Goal: Information Seeking & Learning: Learn about a topic

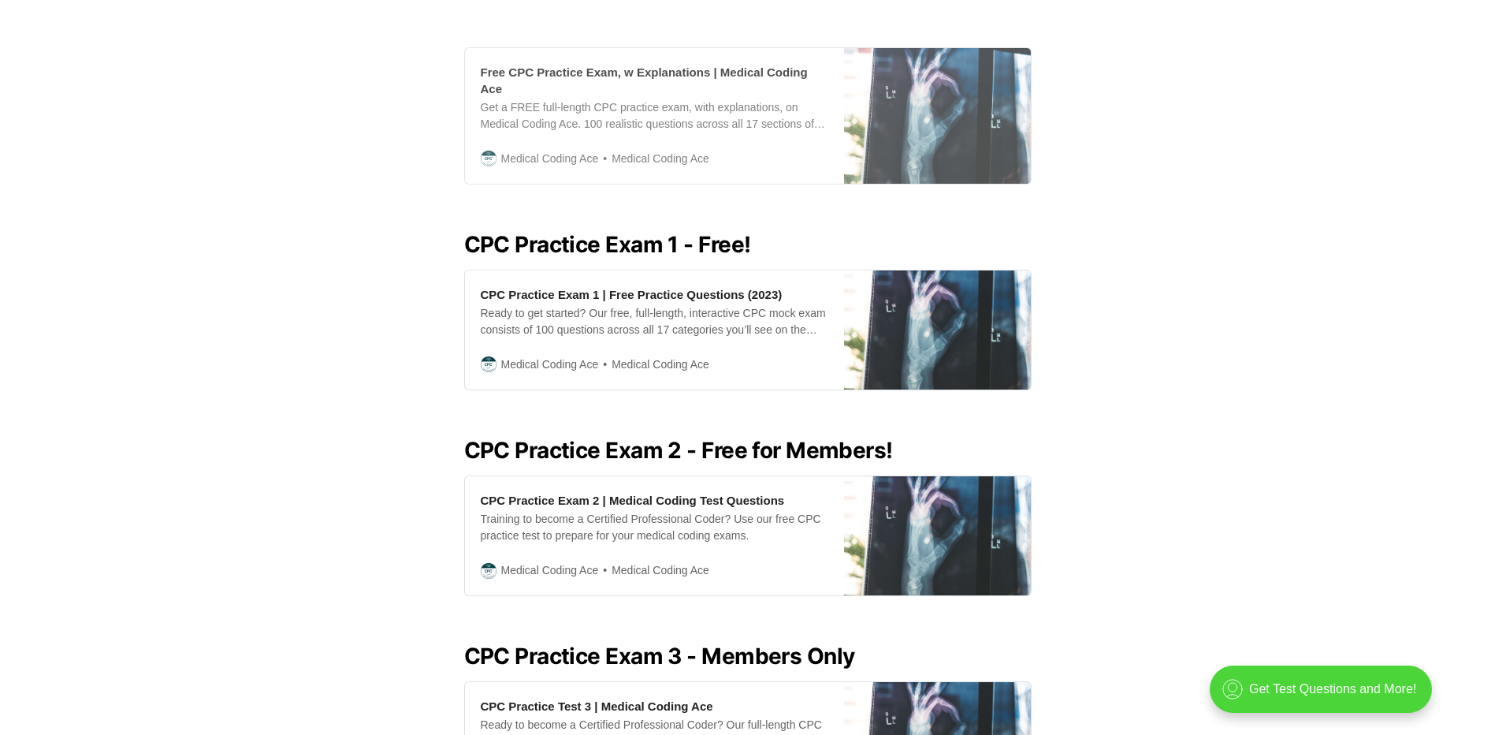
scroll to position [473, 0]
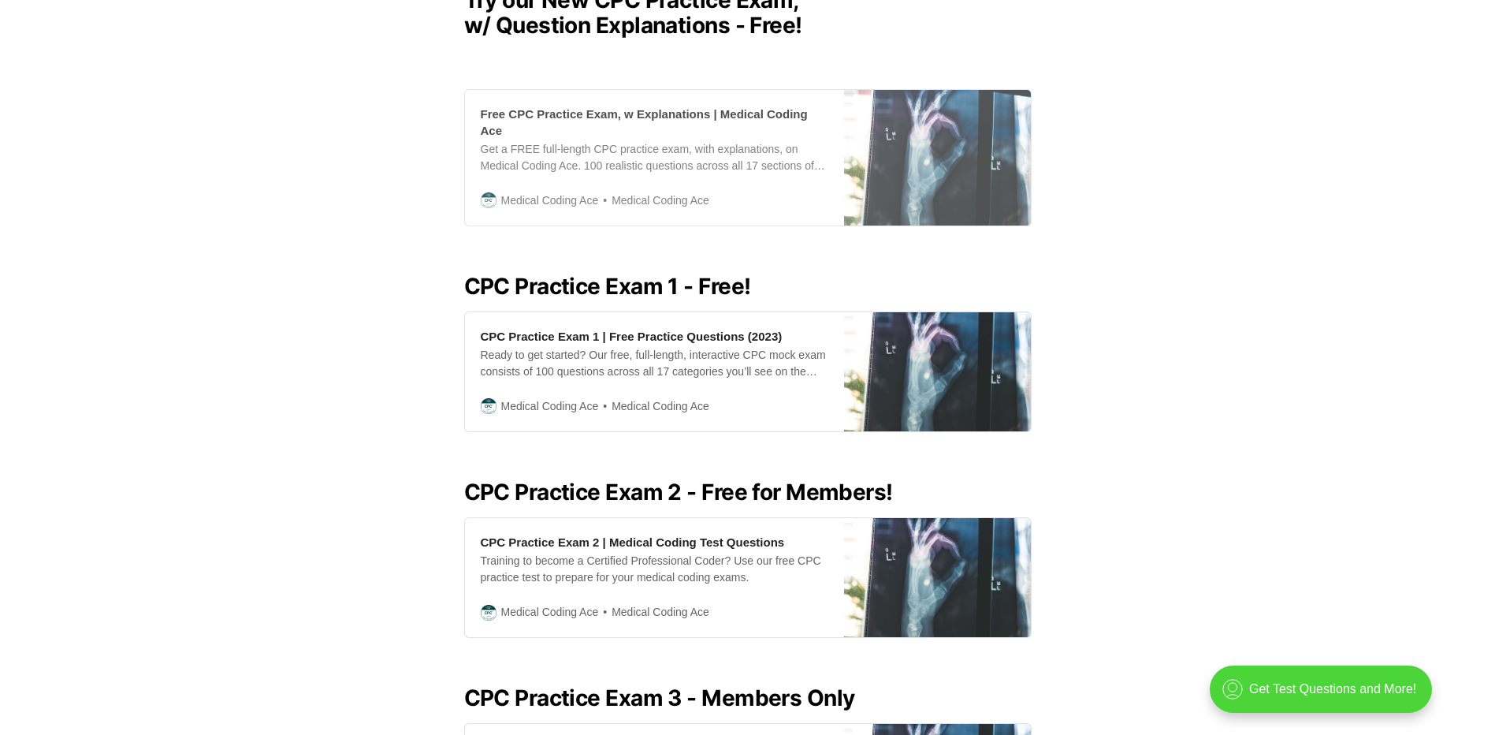
click at [595, 174] on div "Get a FREE full-length CPC practice exam, with explanations, on Medical Coding …" at bounding box center [655, 157] width 348 height 33
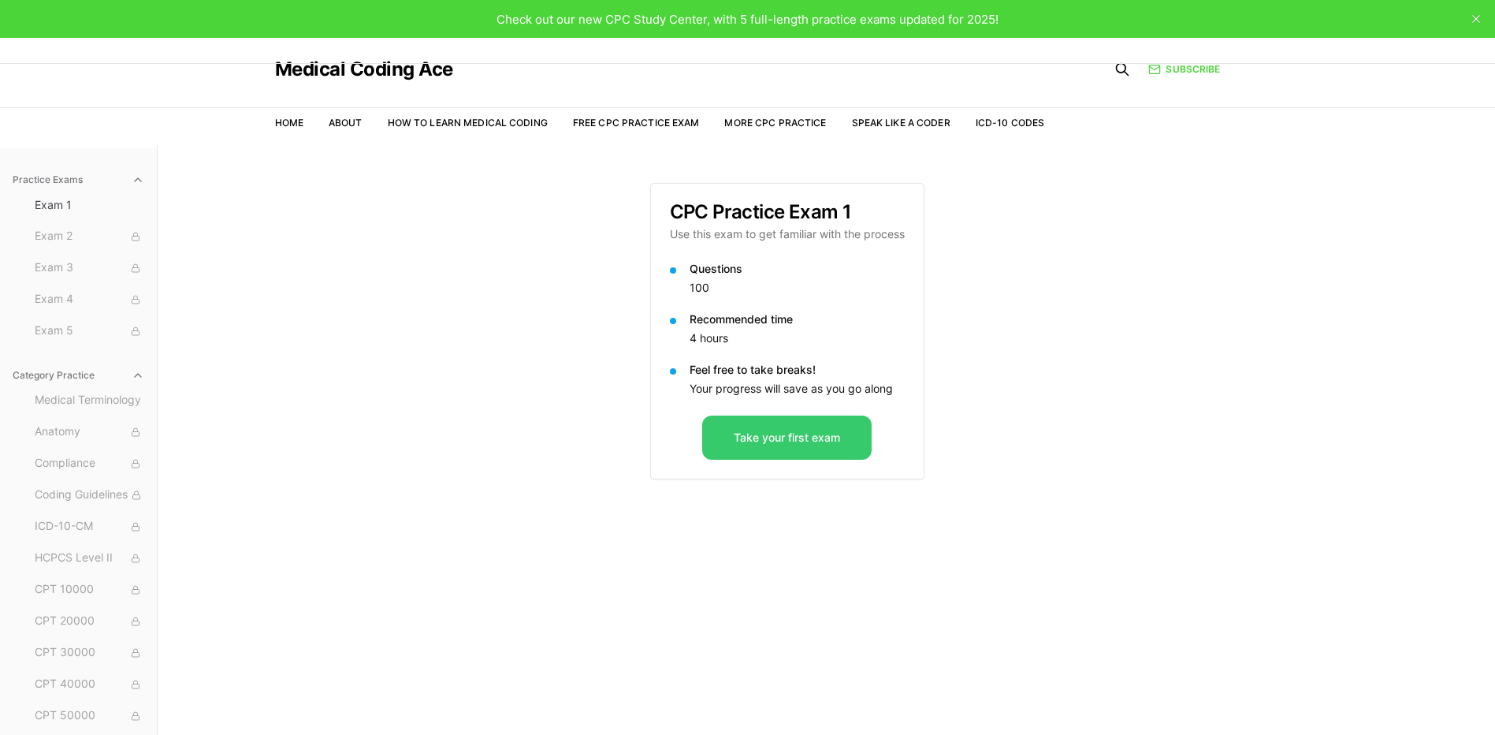
click at [746, 448] on button "Take your first exam" at bounding box center [786, 437] width 169 height 44
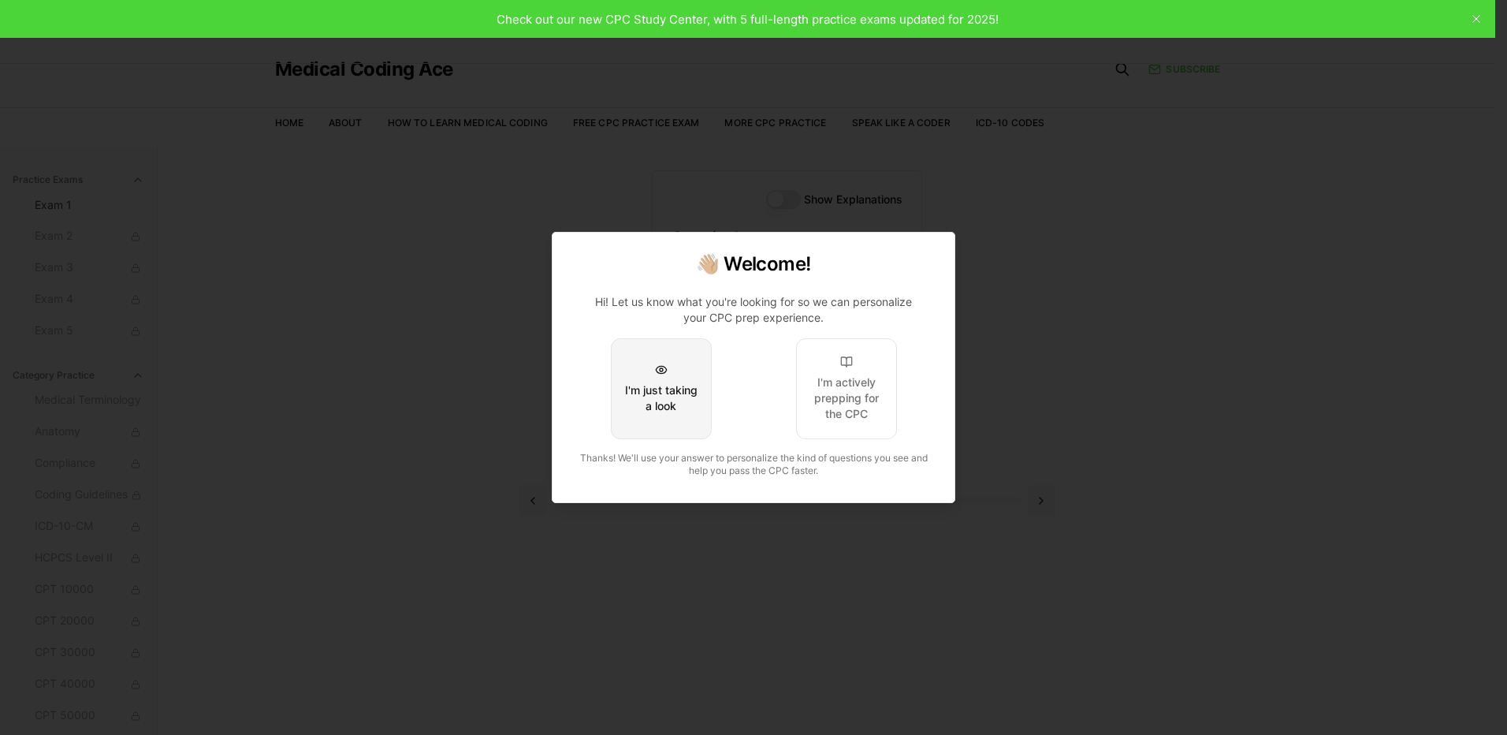
click at [701, 429] on button "I'm just taking a look" at bounding box center [661, 388] width 101 height 101
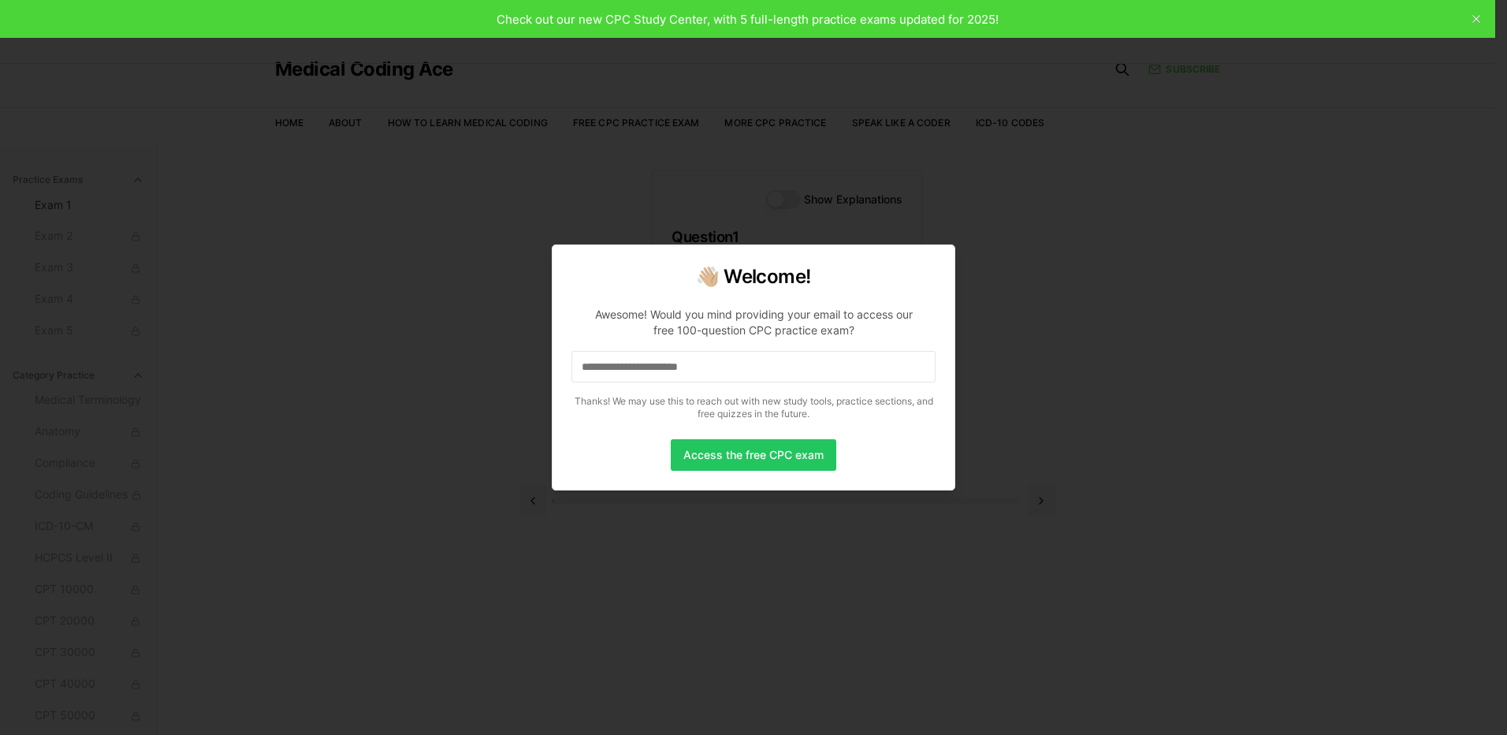
click at [698, 368] on input at bounding box center [753, 367] width 364 height 32
click at [753, 454] on button "Access the free CPC exam" at bounding box center [754, 455] width 166 height 32
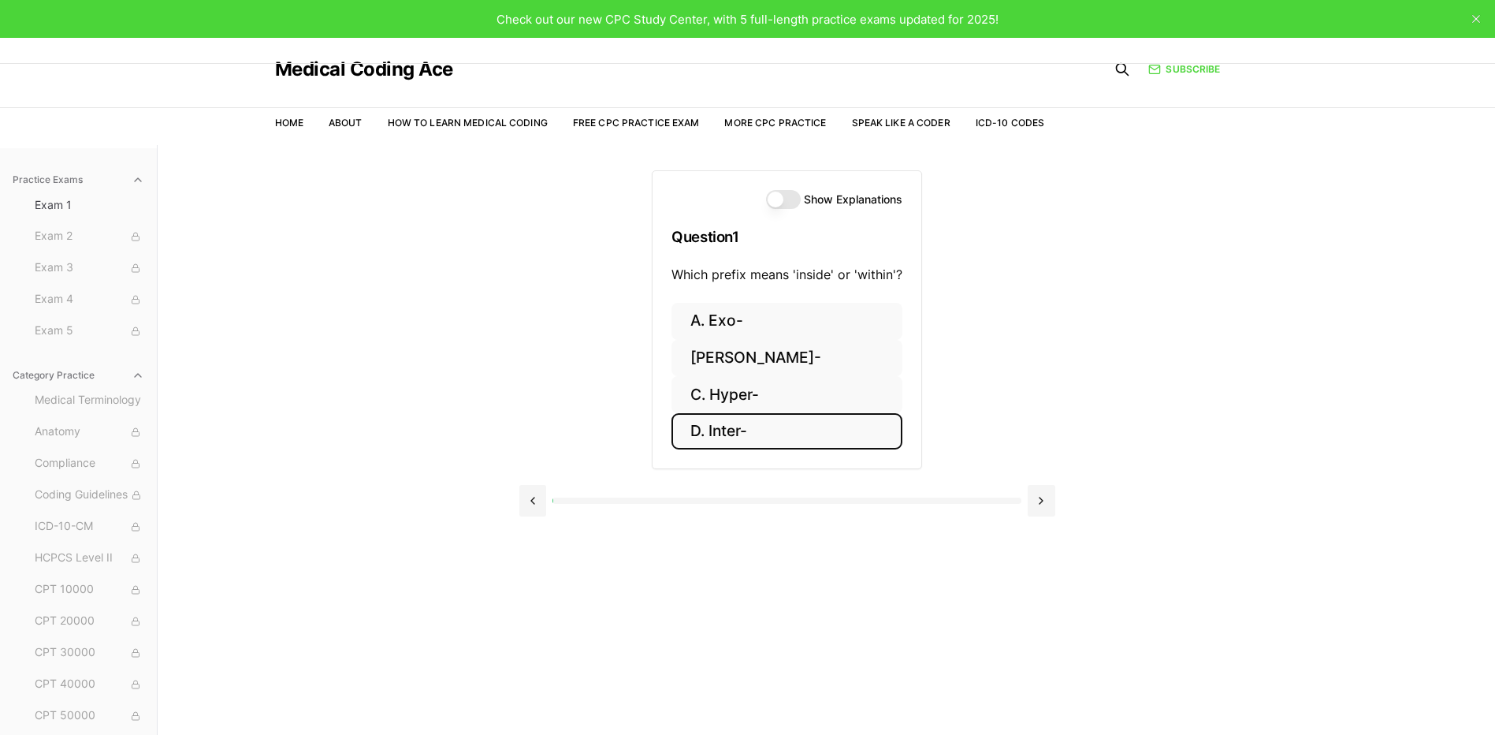
click at [692, 439] on button "D. Inter-" at bounding box center [786, 431] width 231 height 37
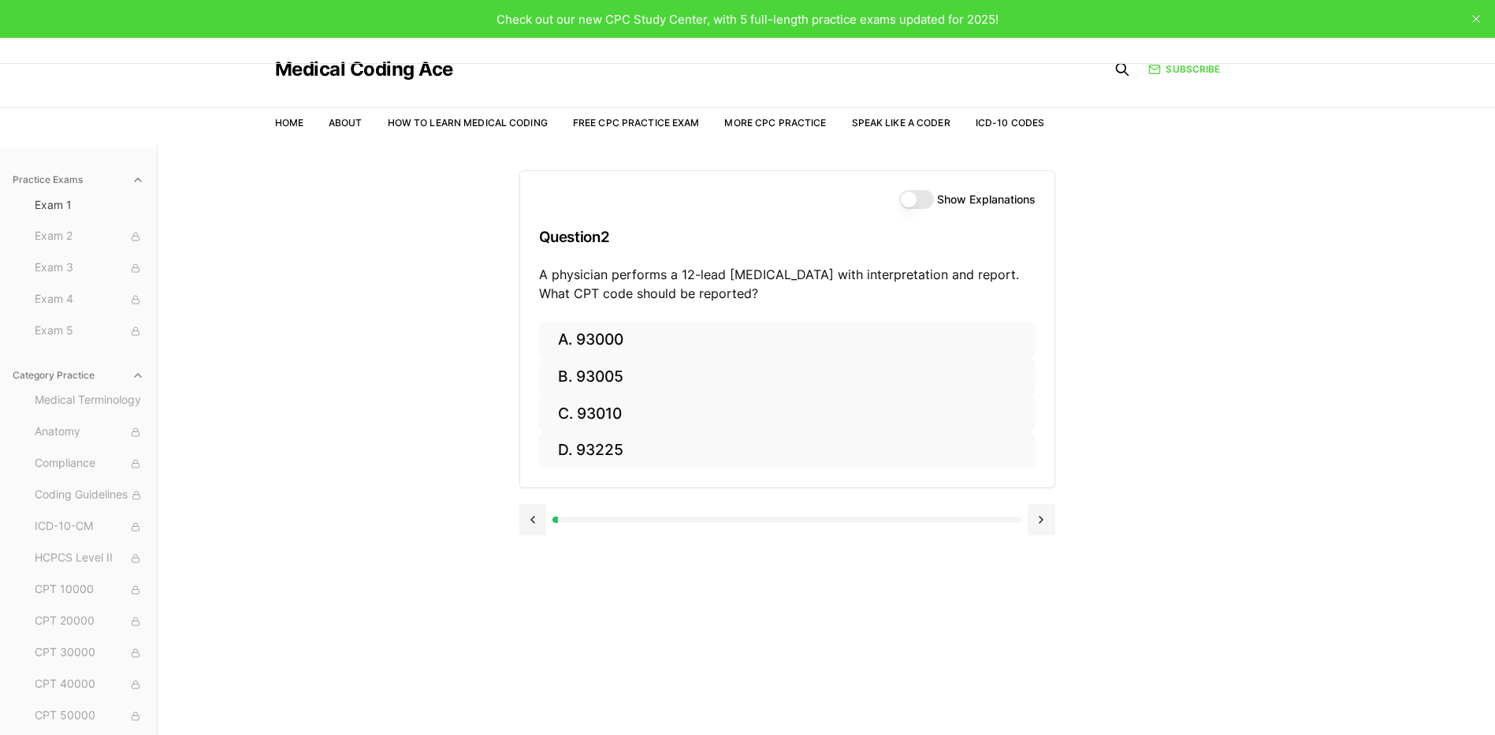
click at [905, 203] on button "Show Explanations" at bounding box center [916, 199] width 35 height 19
click at [913, 206] on button "Show Explanations" at bounding box center [916, 199] width 35 height 19
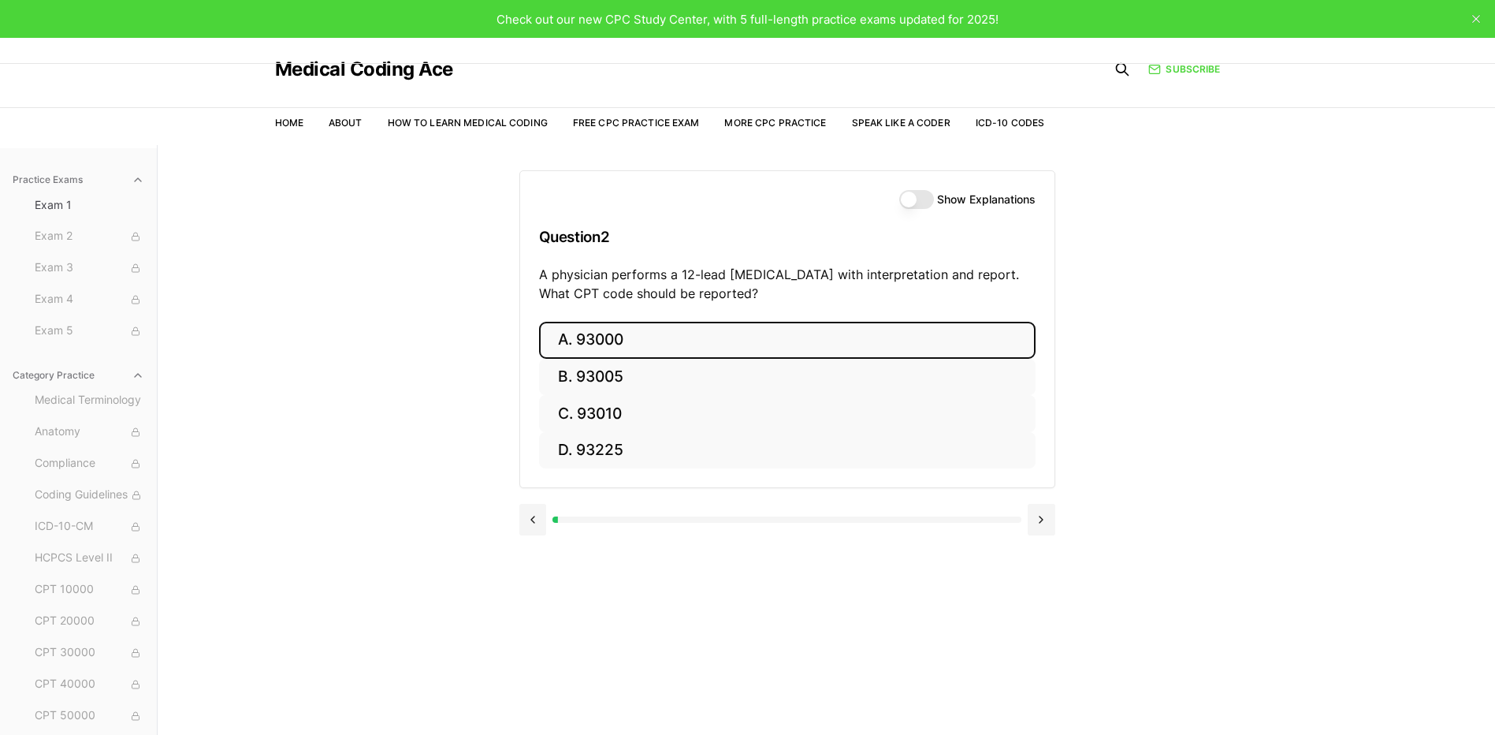
click at [598, 337] on button "A. 93000" at bounding box center [787, 340] width 497 height 37
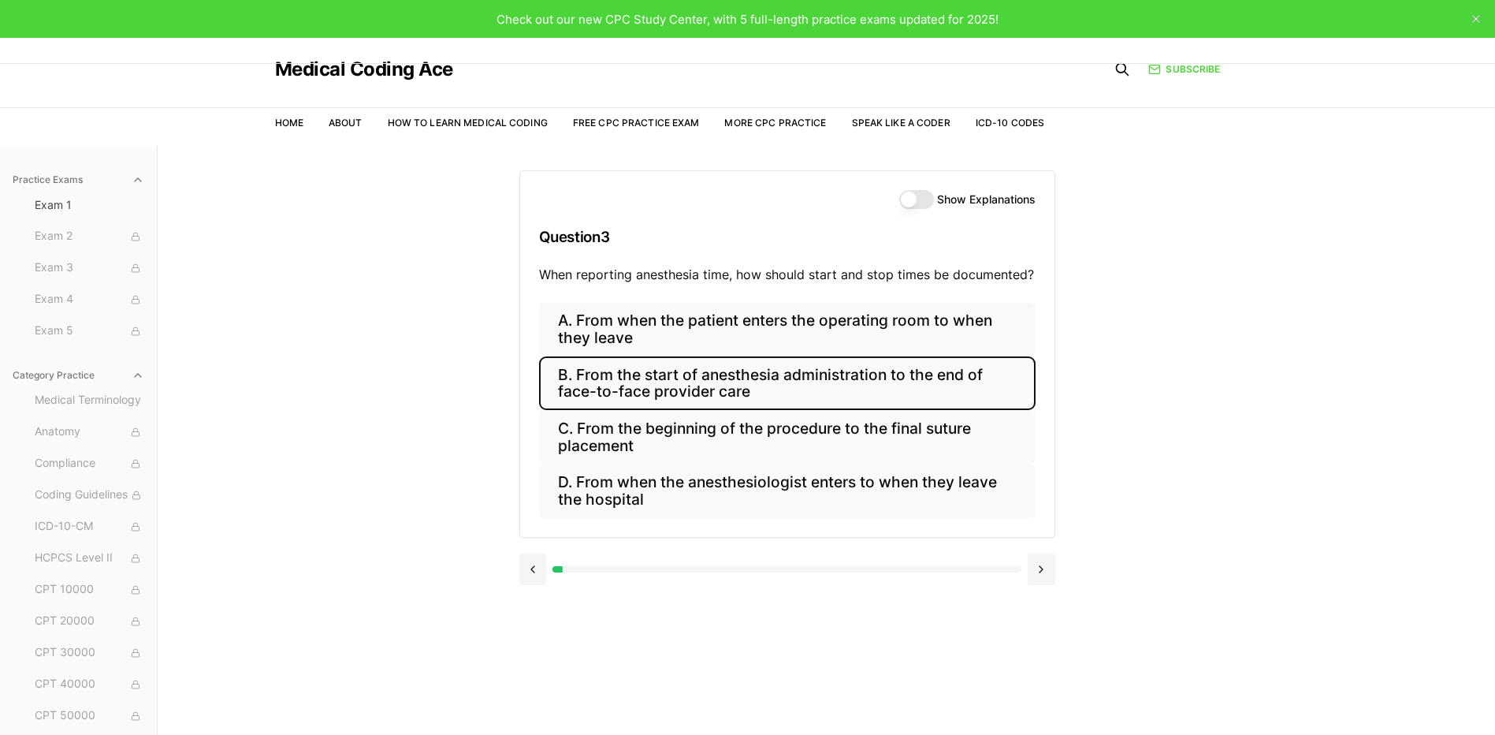
click at [757, 384] on button "B. From the start of anesthesia administration to the end of face-to-face provi…" at bounding box center [787, 383] width 497 height 54
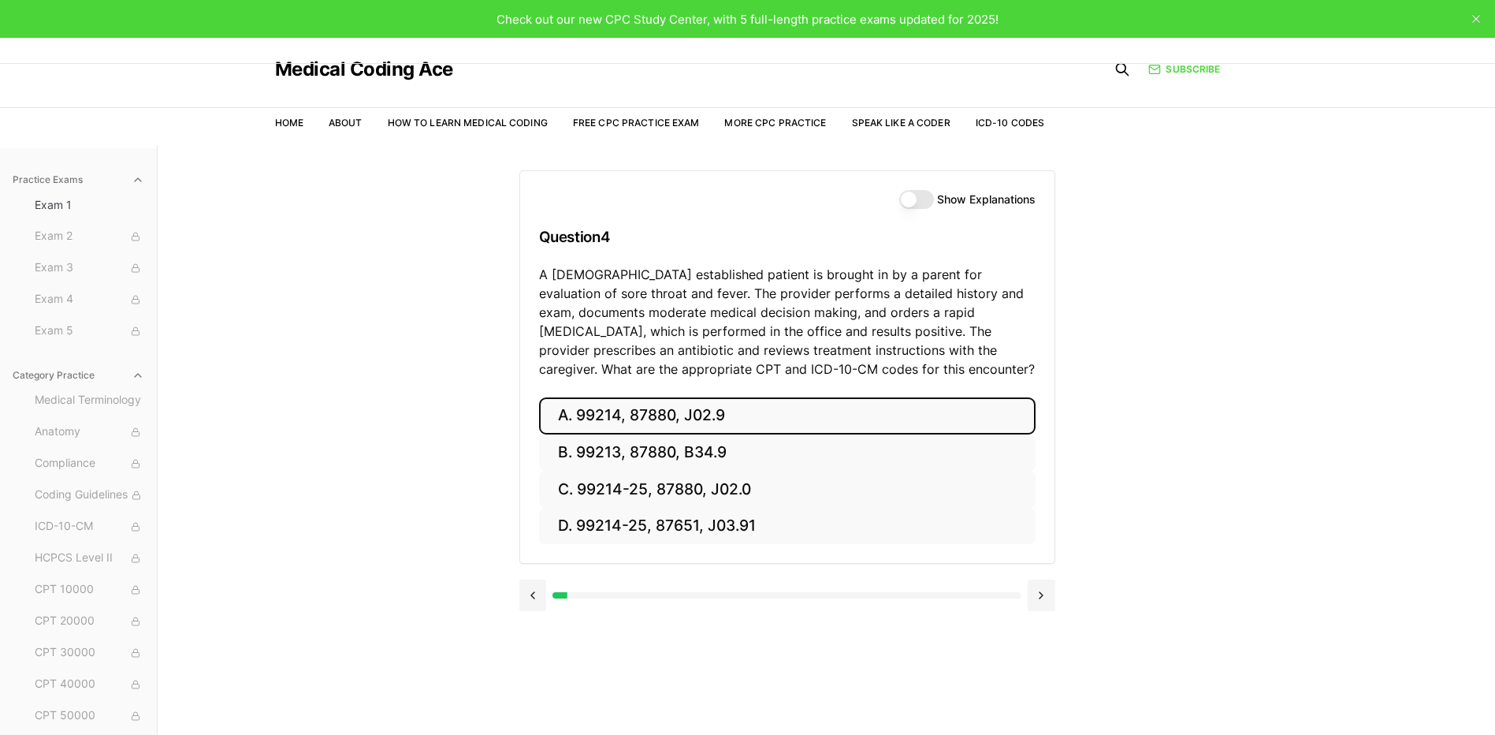
click at [623, 429] on button "A. 99214, 87880, J02.9" at bounding box center [787, 415] width 497 height 37
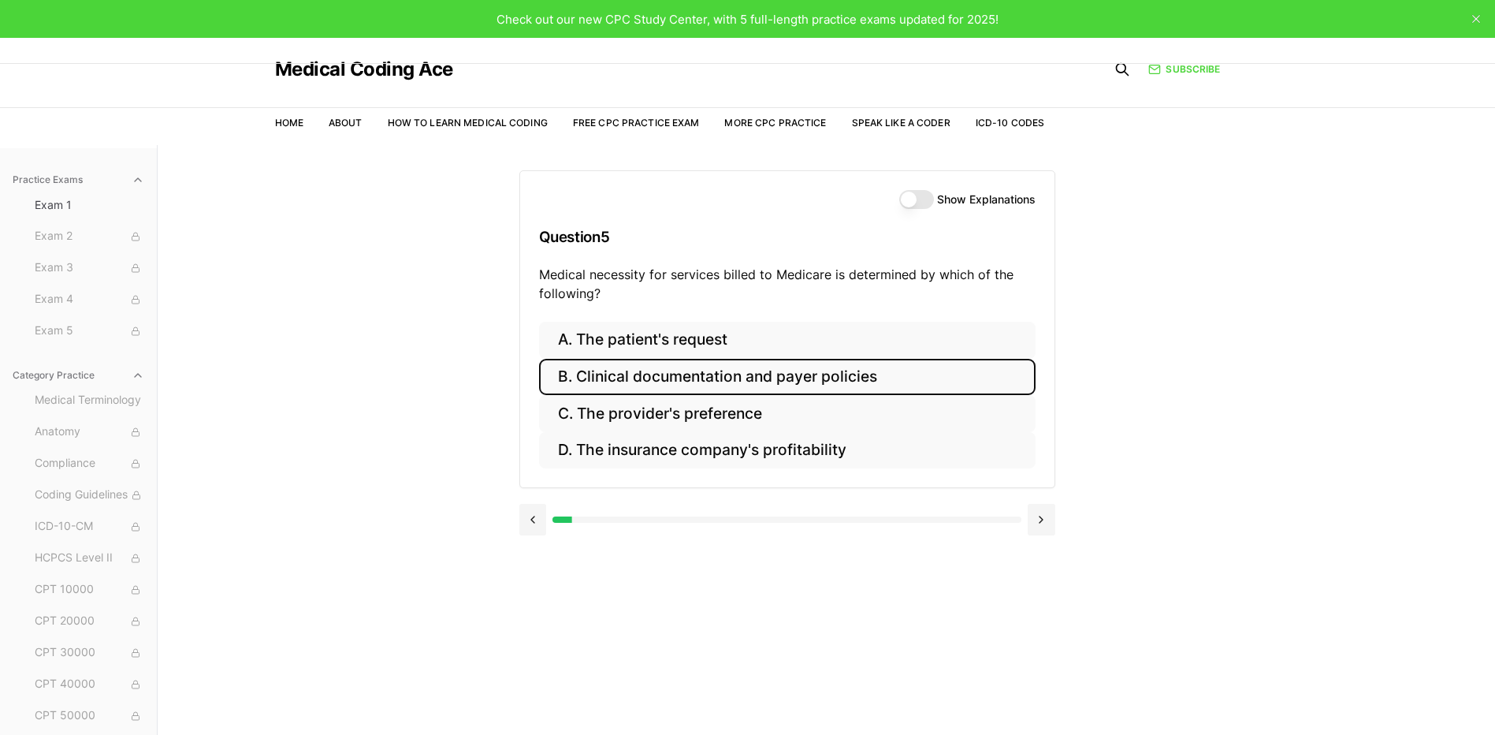
click at [693, 385] on button "B. Clinical documentation and payer policies" at bounding box center [787, 377] width 497 height 37
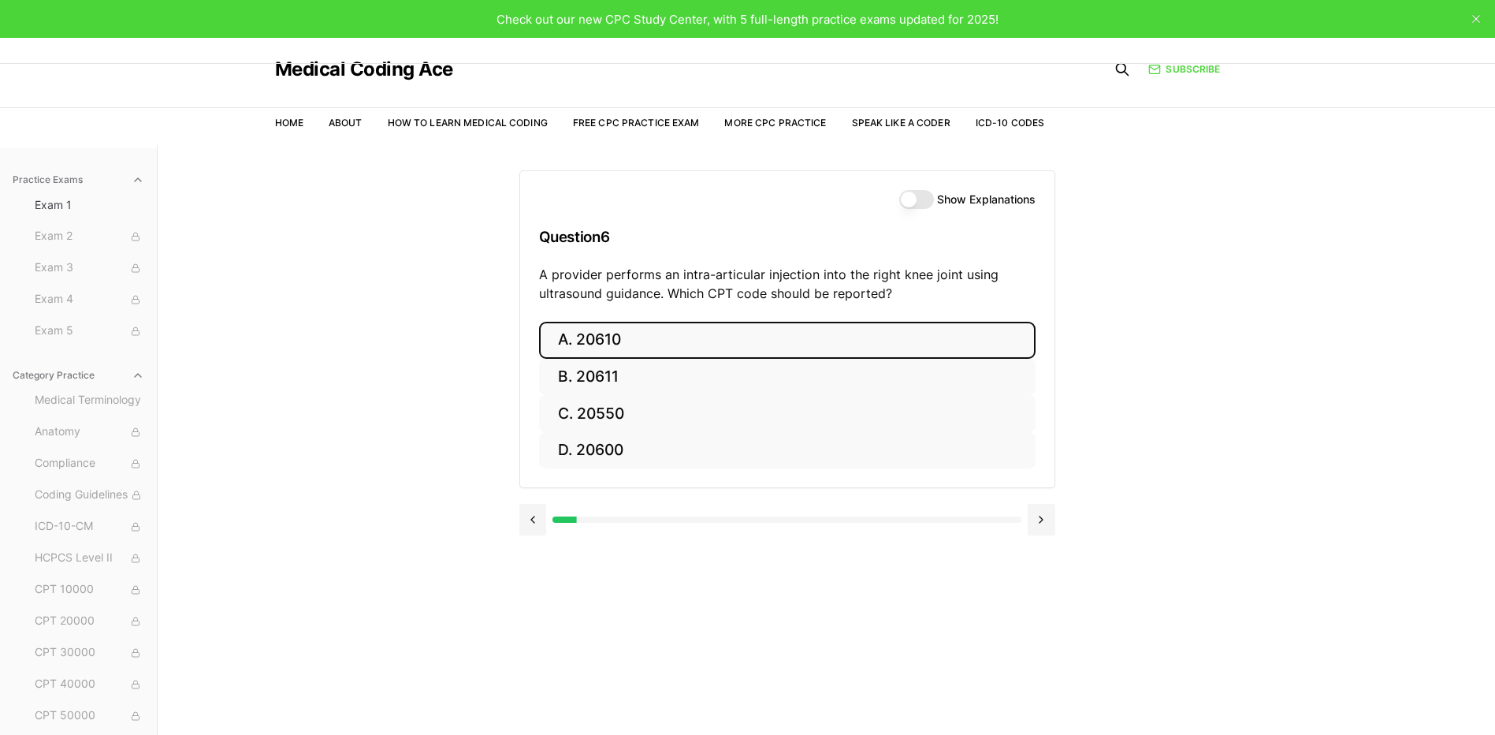
click at [586, 344] on button "A. 20610" at bounding box center [787, 340] width 497 height 37
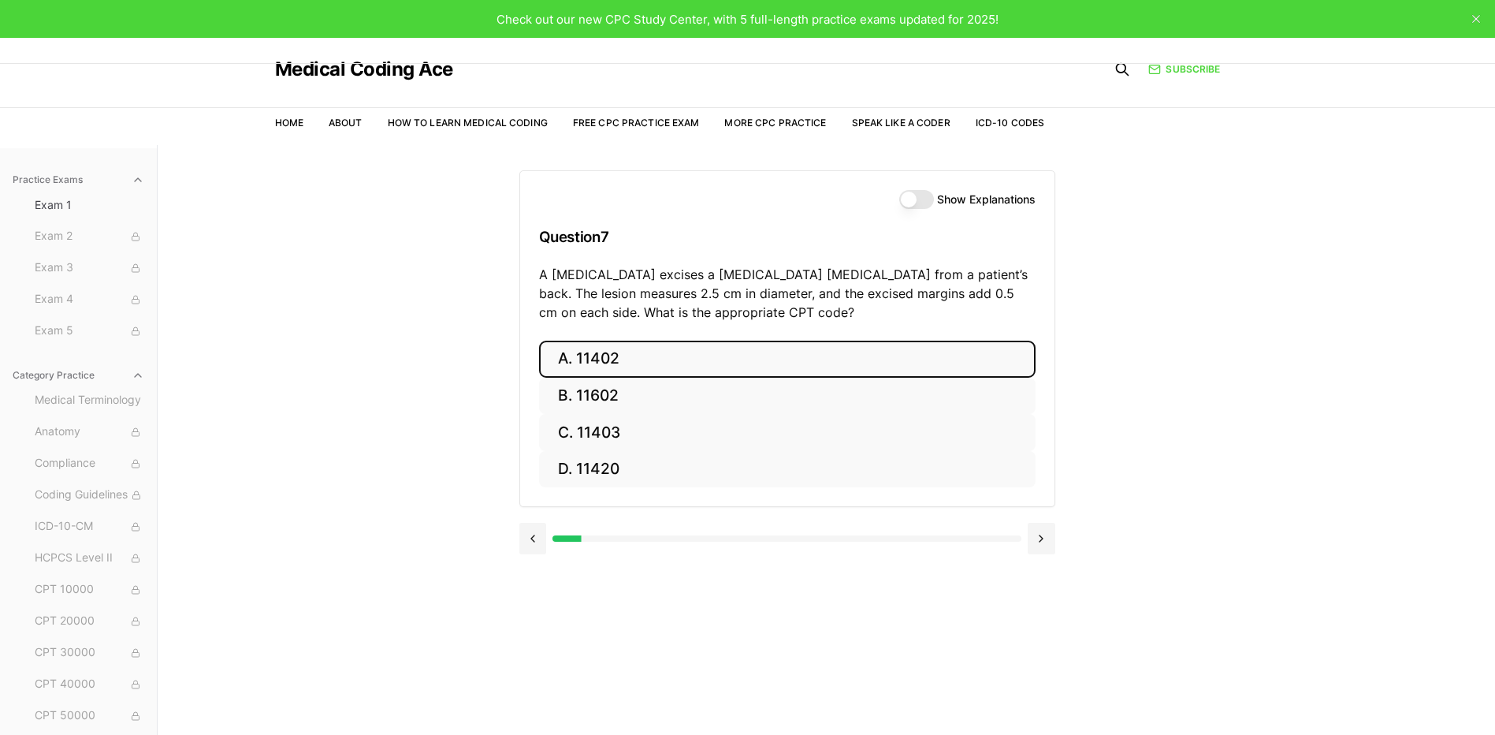
click at [615, 366] on button "A. 11402" at bounding box center [787, 358] width 497 height 37
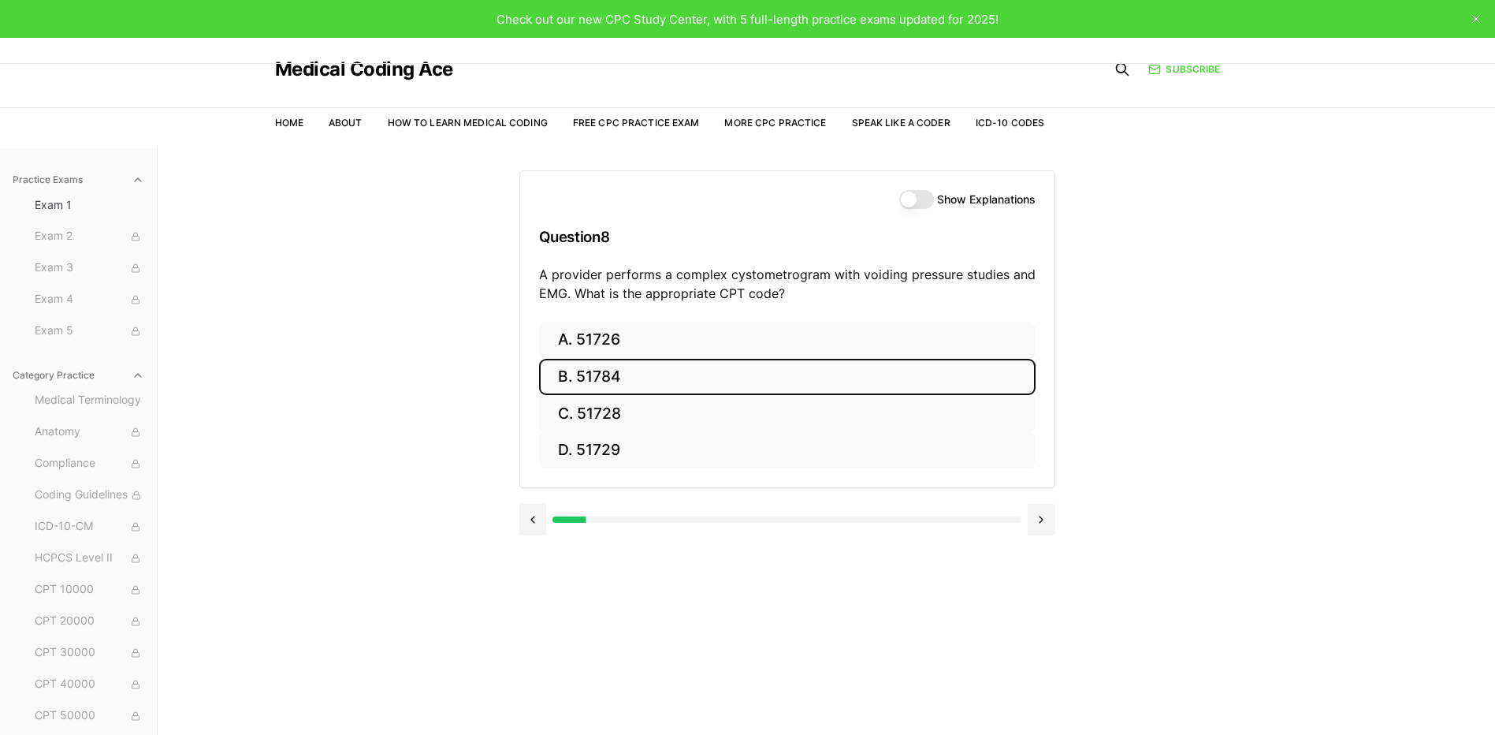
click at [585, 389] on button "B. 51784" at bounding box center [787, 377] width 497 height 37
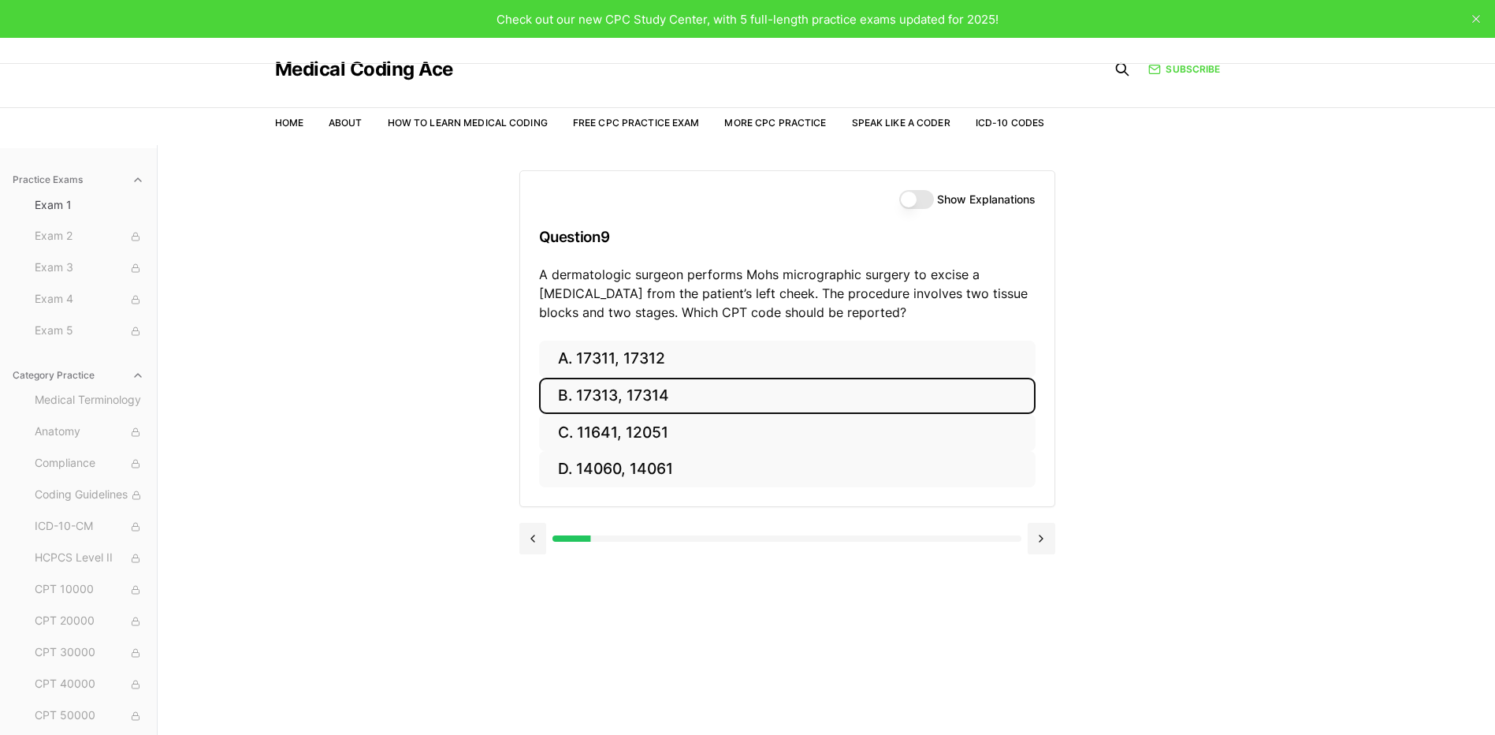
click at [584, 383] on button "B. 17313, 17314" at bounding box center [787, 396] width 497 height 37
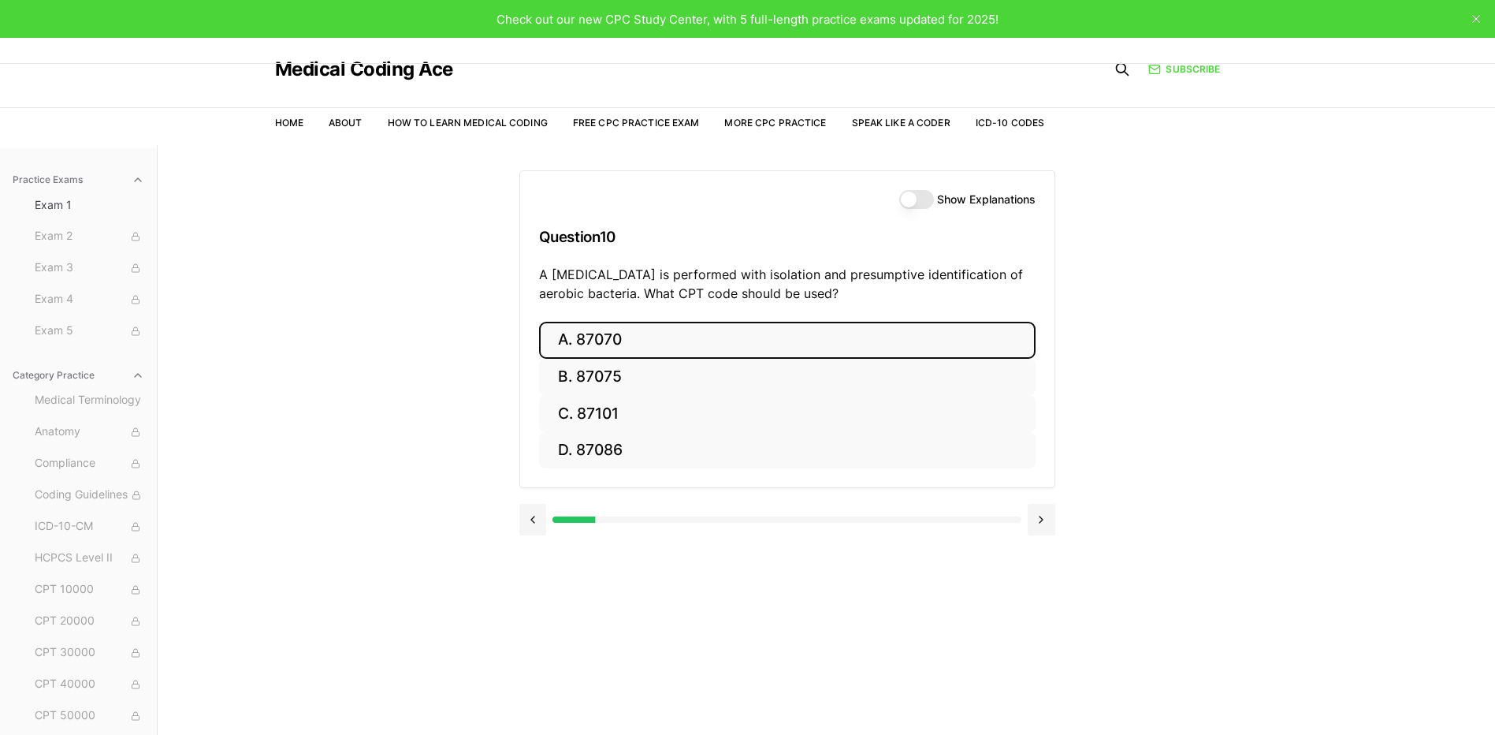
click at [590, 349] on button "A. 87070" at bounding box center [787, 340] width 497 height 37
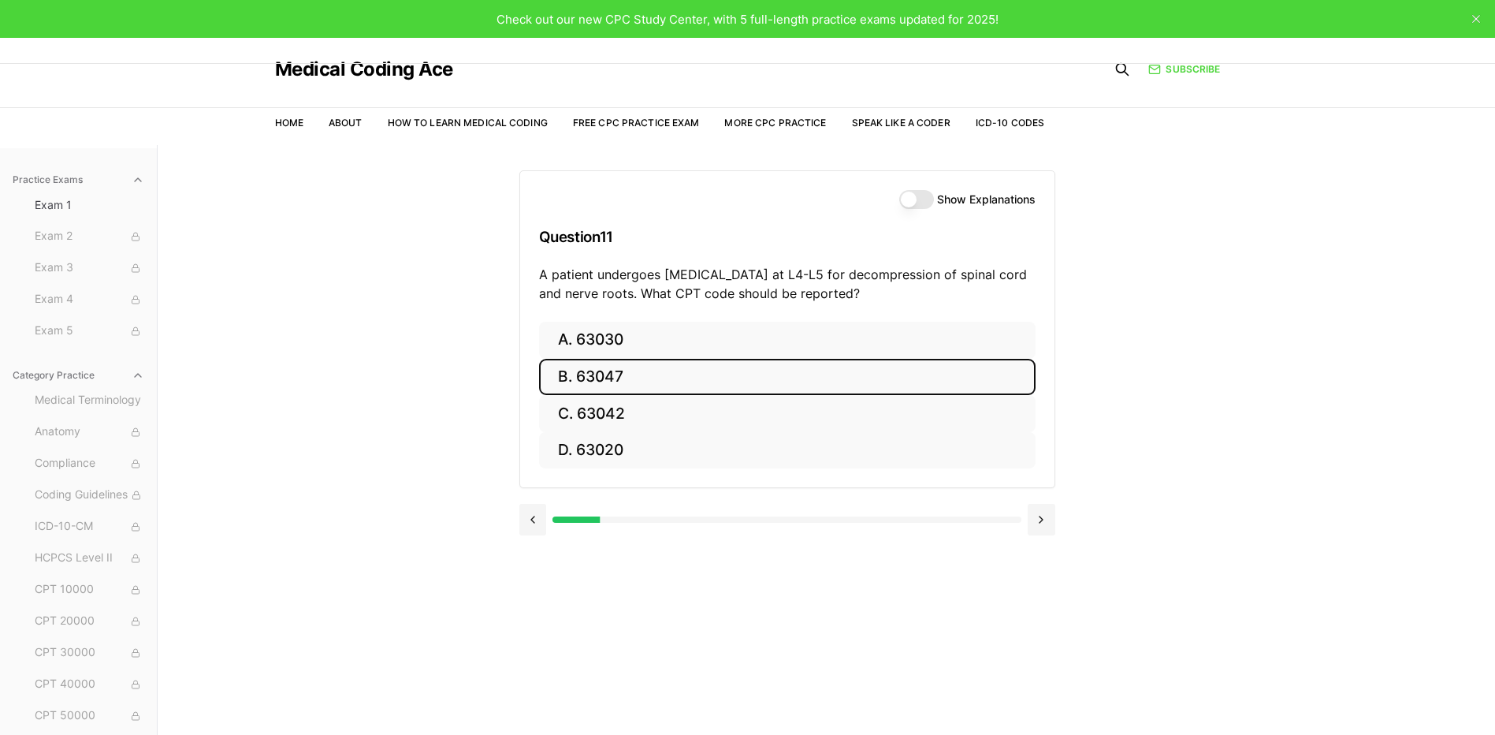
click at [593, 368] on button "B. 63047" at bounding box center [787, 377] width 497 height 37
click at [594, 364] on button "B. Z13.1" at bounding box center [787, 377] width 497 height 37
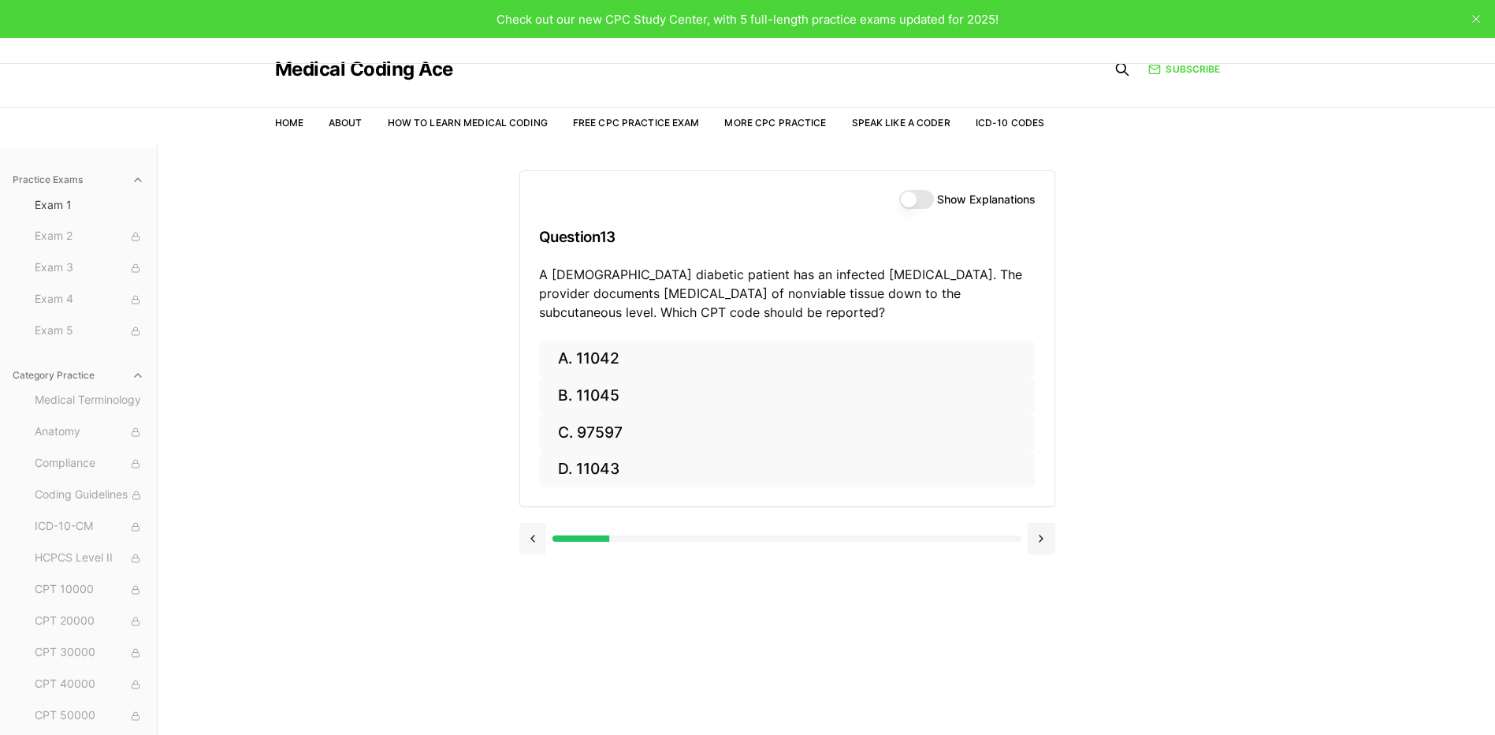
click at [537, 534] on button at bounding box center [533, 539] width 28 height 32
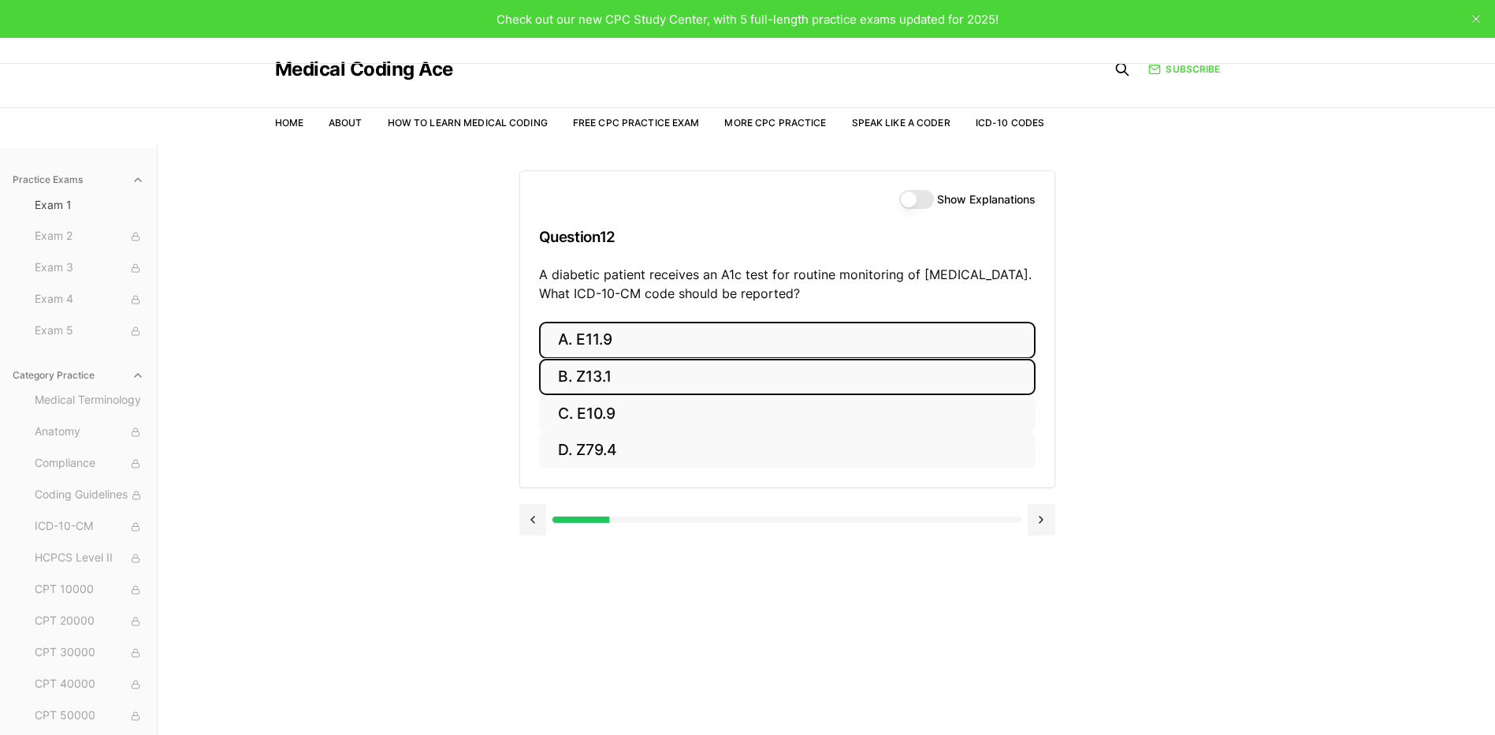
click at [571, 348] on button "A. E11.9" at bounding box center [787, 340] width 497 height 37
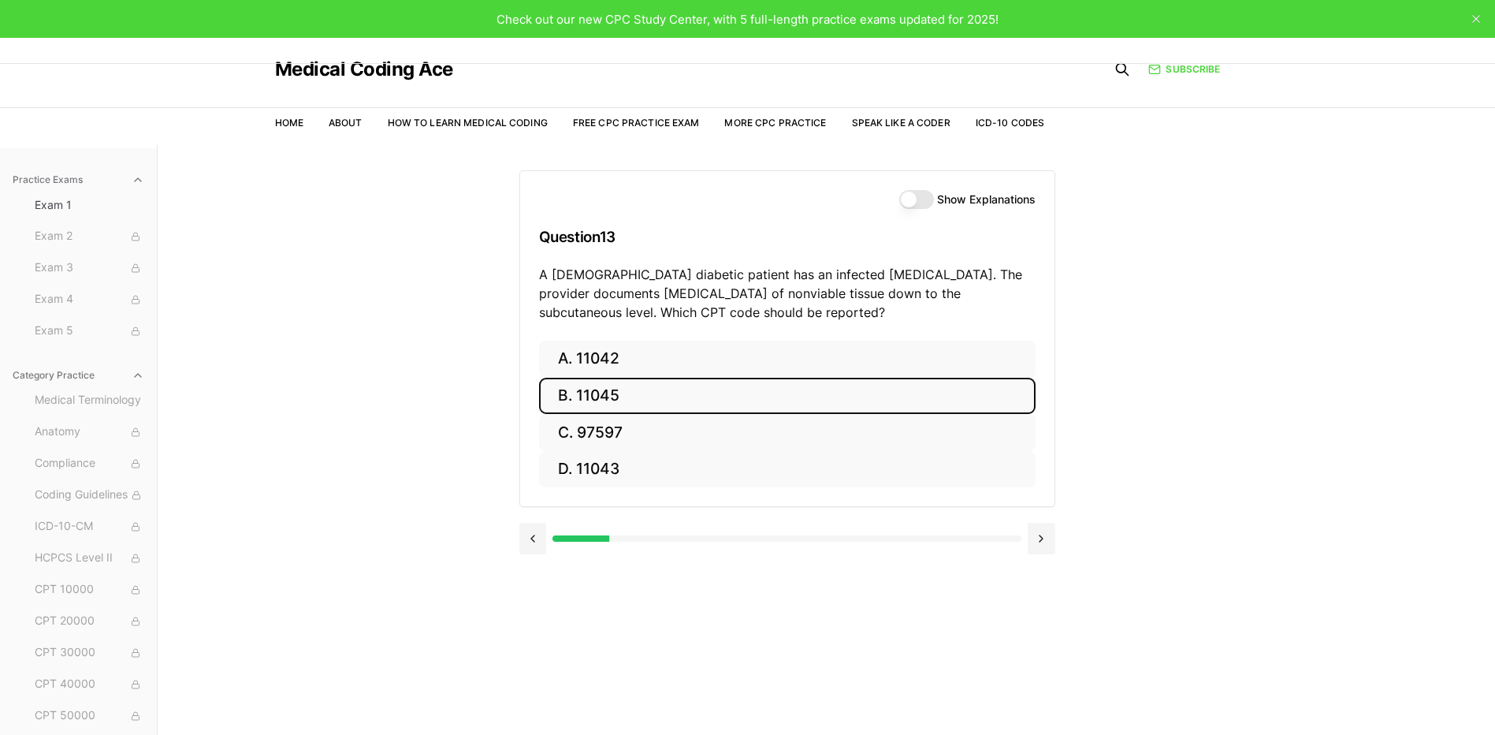
click at [592, 397] on button "B. 11045" at bounding box center [787, 396] width 497 height 37
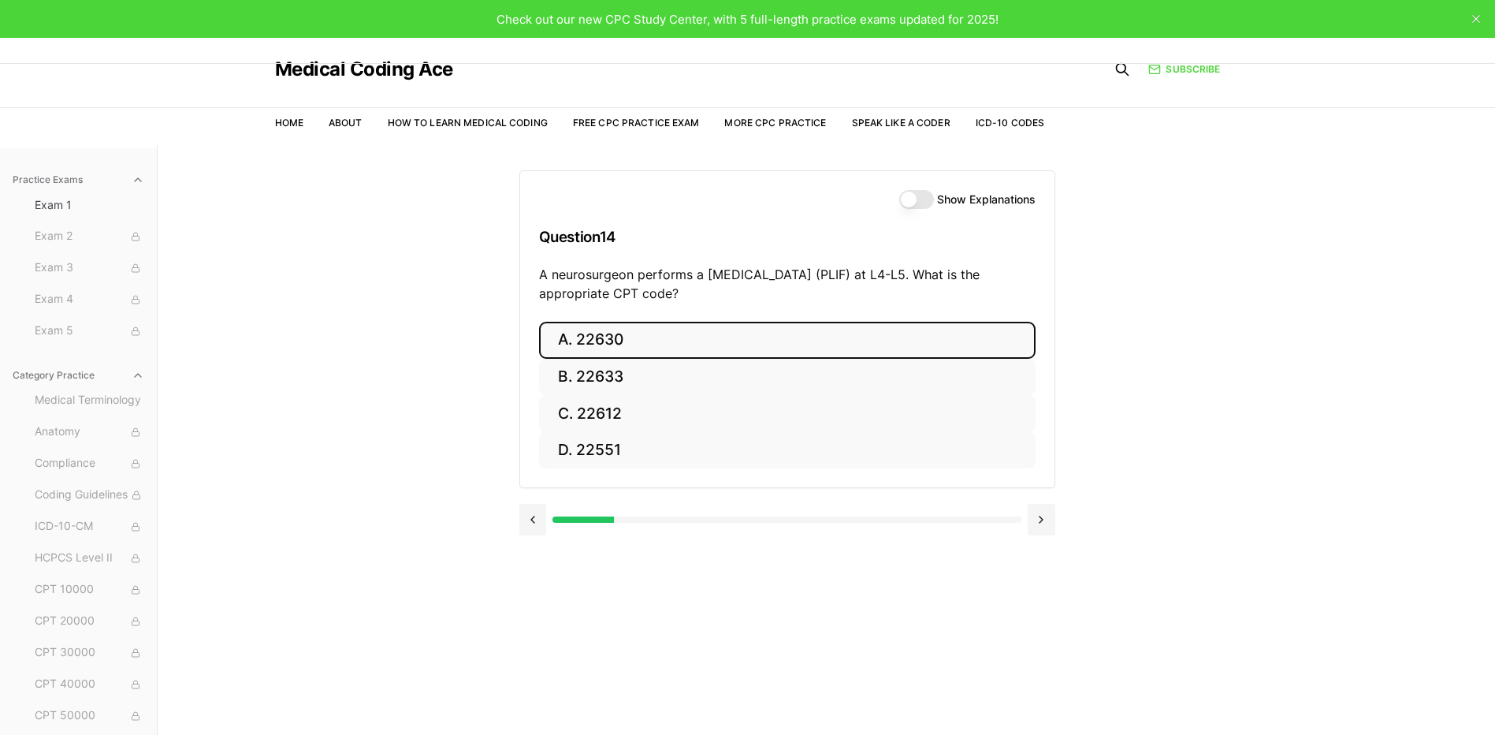
click at [609, 350] on button "A. 22630" at bounding box center [787, 340] width 497 height 37
click at [569, 350] on button "A. R91.8" at bounding box center [787, 340] width 497 height 37
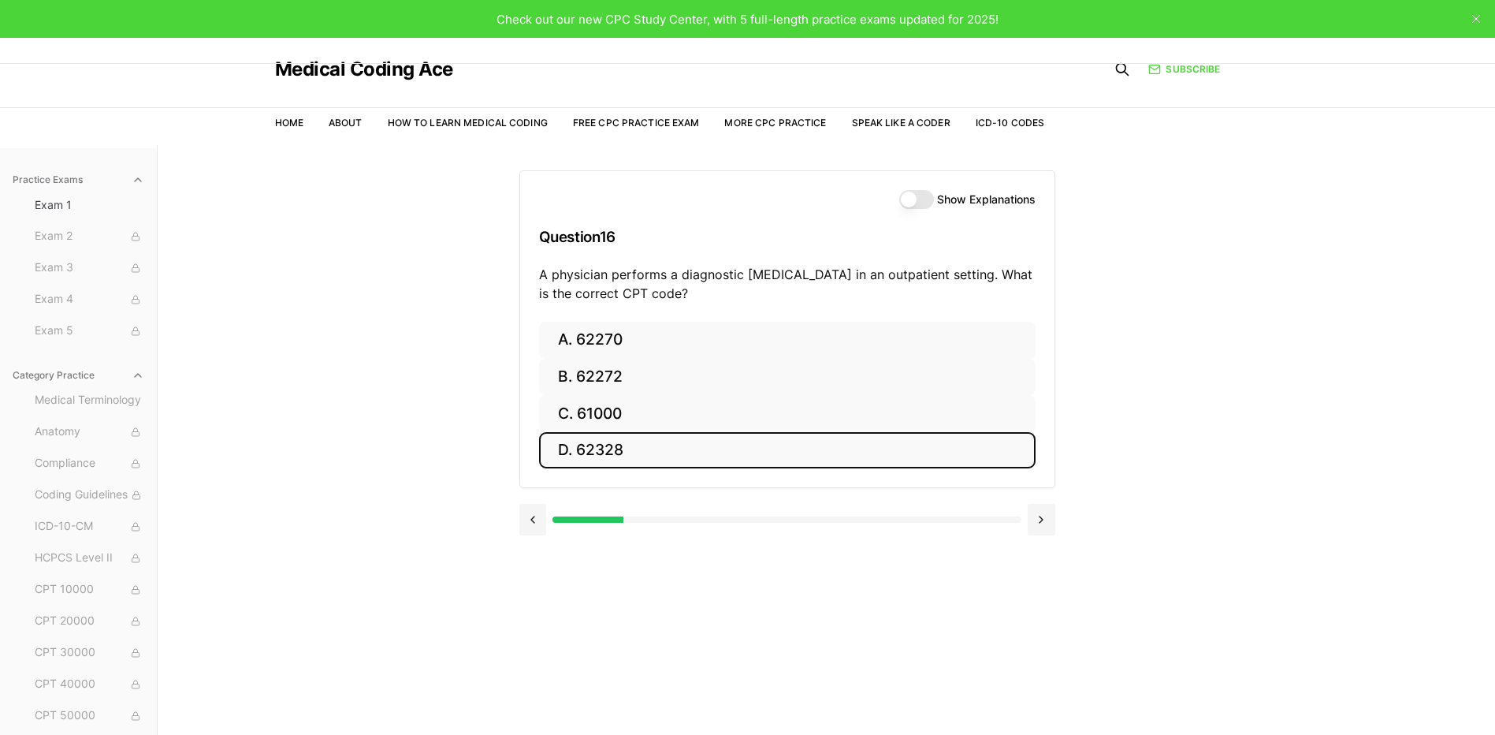
click at [576, 450] on button "D. 62328" at bounding box center [787, 450] width 497 height 37
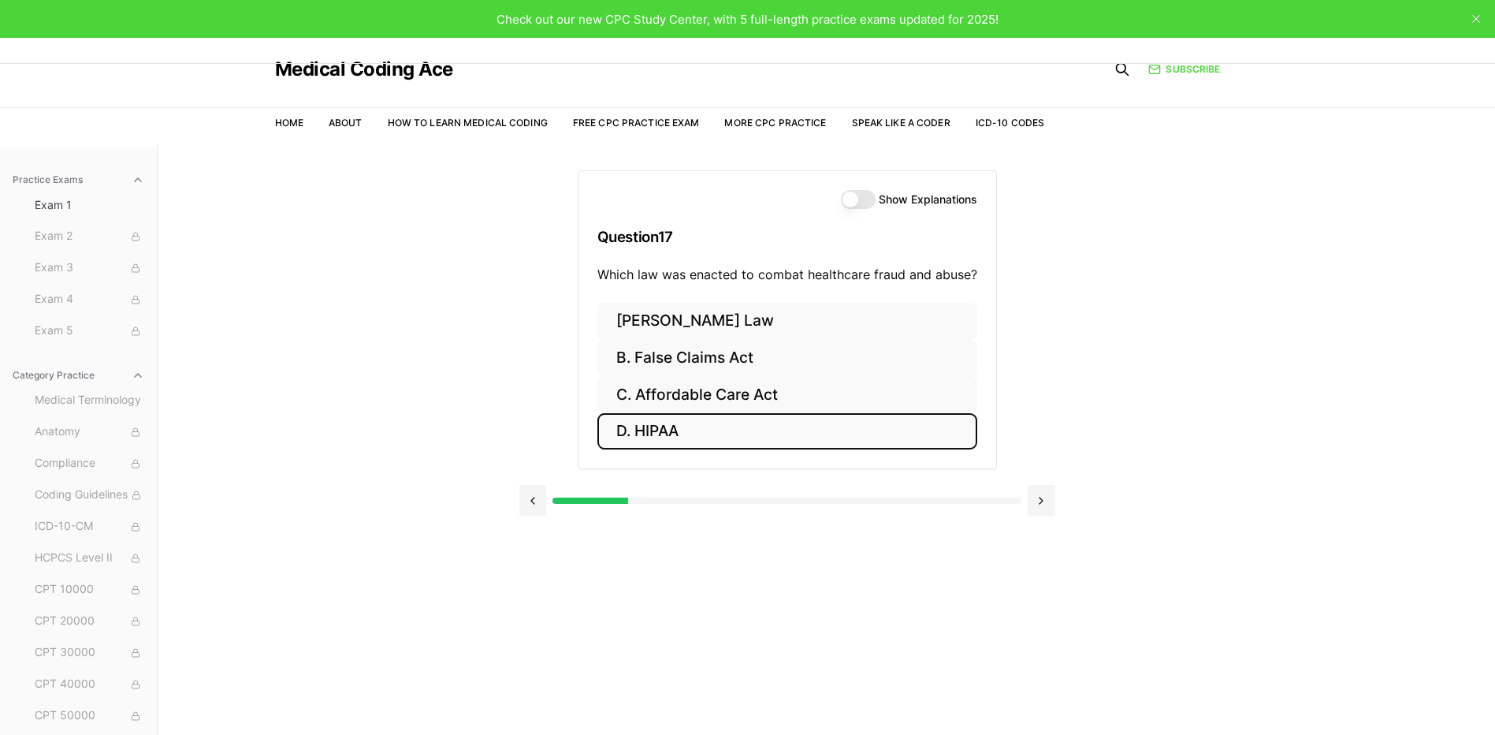
click at [686, 421] on button "D. HIPAA" at bounding box center [787, 431] width 380 height 37
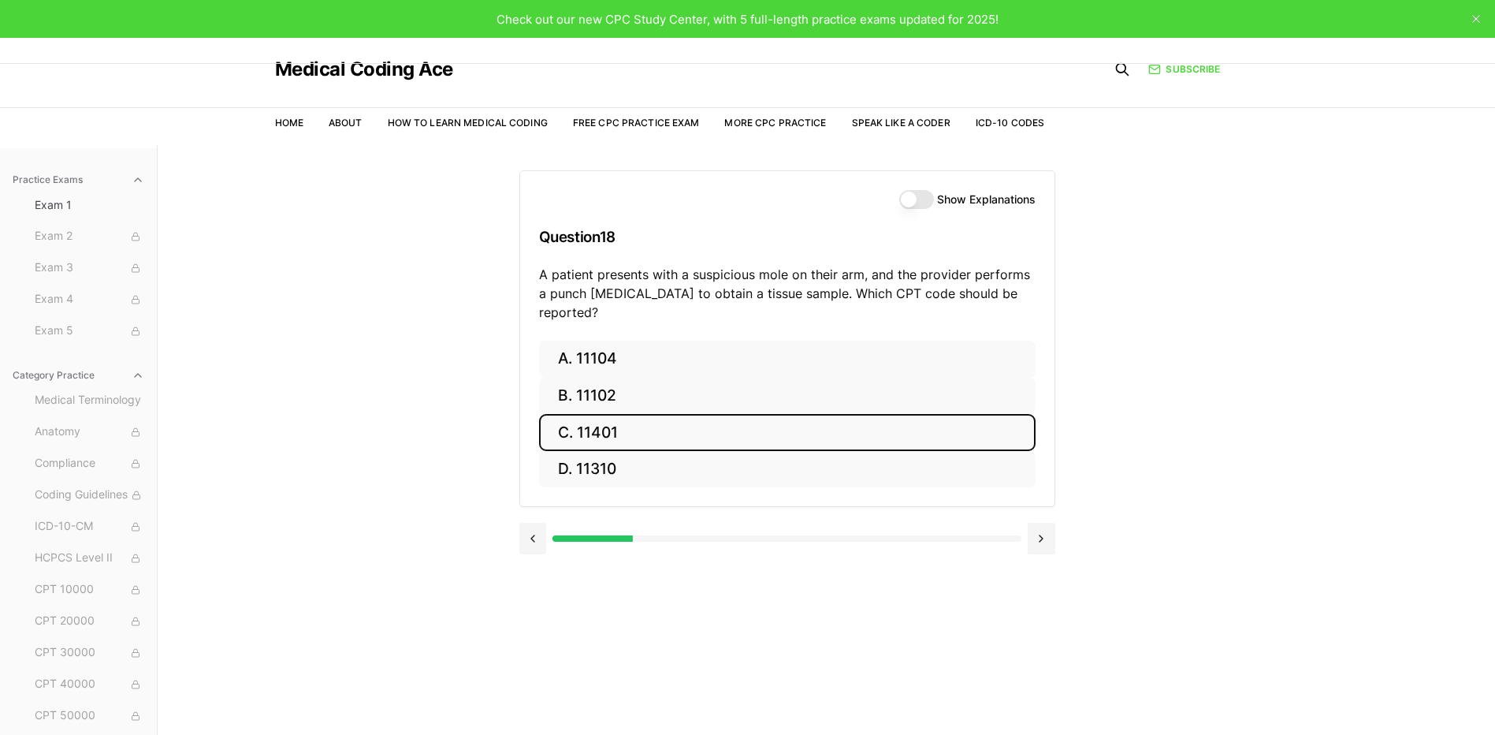
click at [651, 414] on button "C. 11401" at bounding box center [787, 432] width 497 height 37
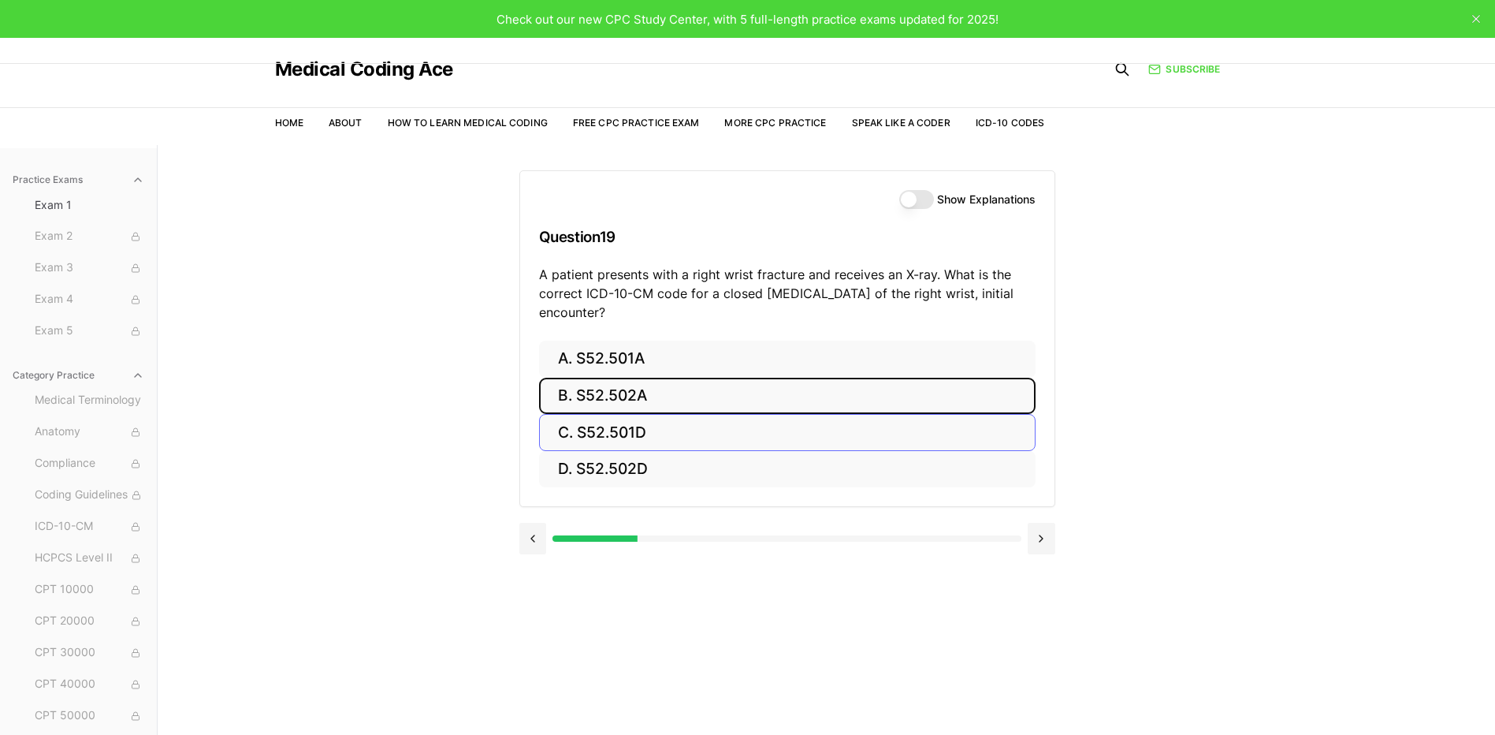
click at [642, 400] on button "B. S52.502A" at bounding box center [787, 396] width 497 height 37
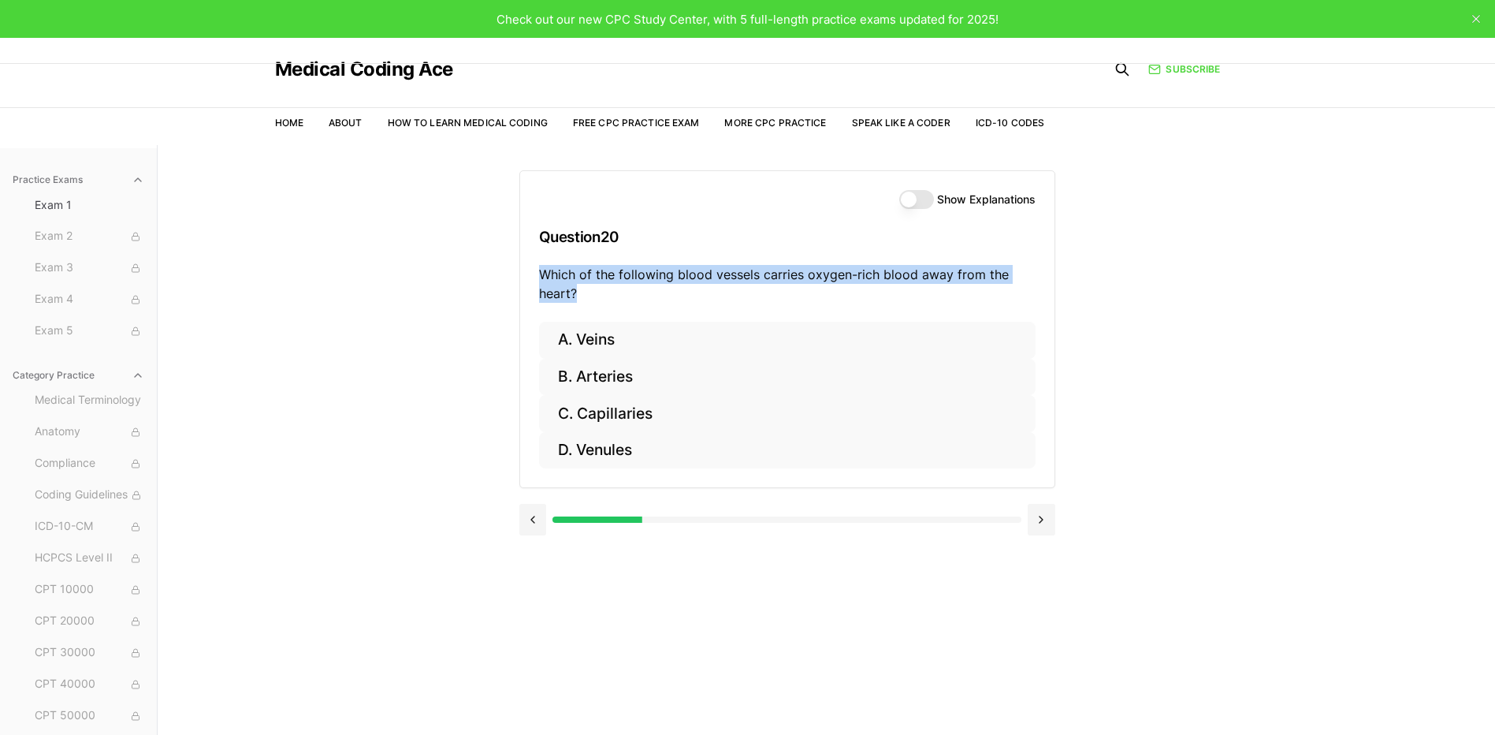
drag, startPoint x: 526, startPoint y: 276, endPoint x: 1006, endPoint y: 291, distance: 480.2
click at [1006, 291] on div "Show Explanations Question 20 Which of the following blood vessels carries oxyg…" at bounding box center [787, 246] width 534 height 151
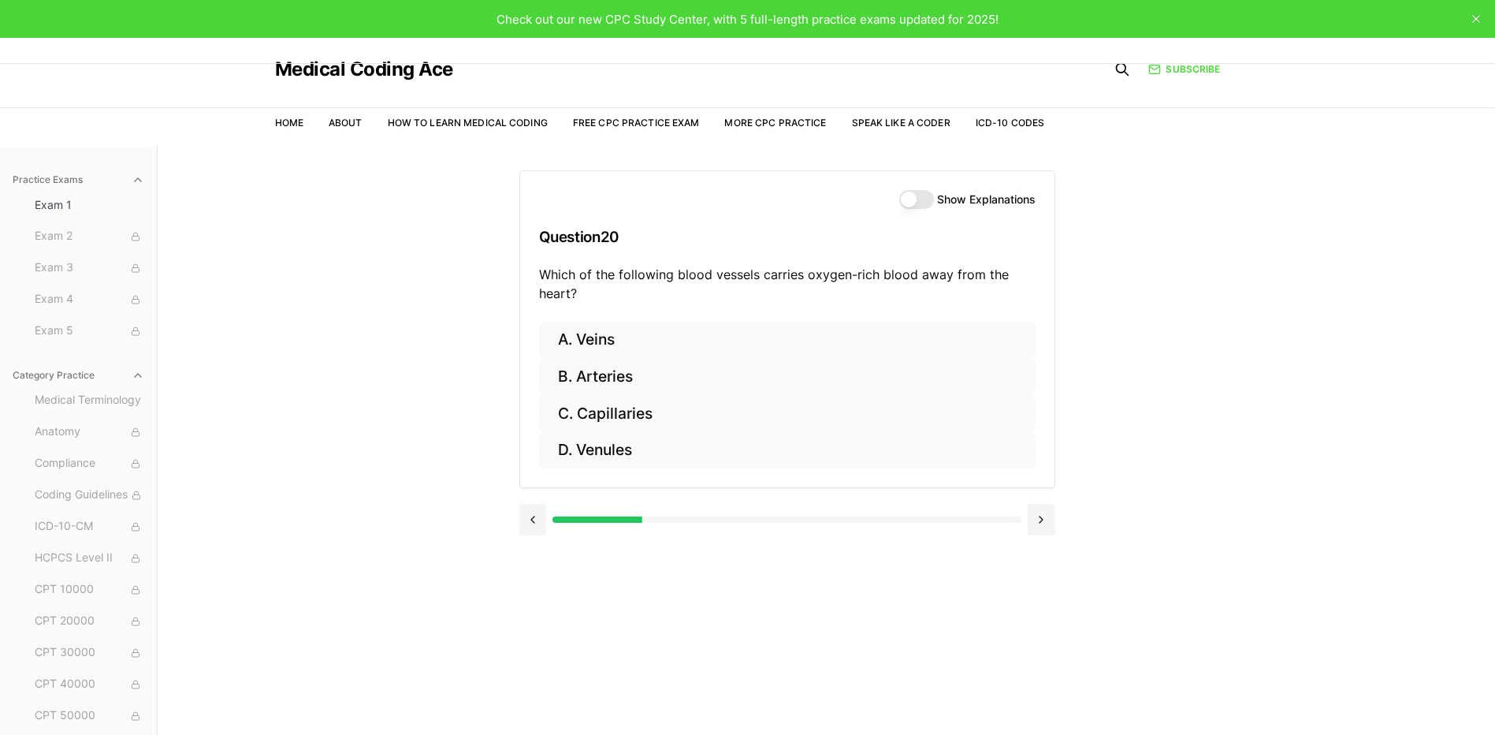
click at [812, 226] on h3 "Question 20" at bounding box center [787, 237] width 497 height 46
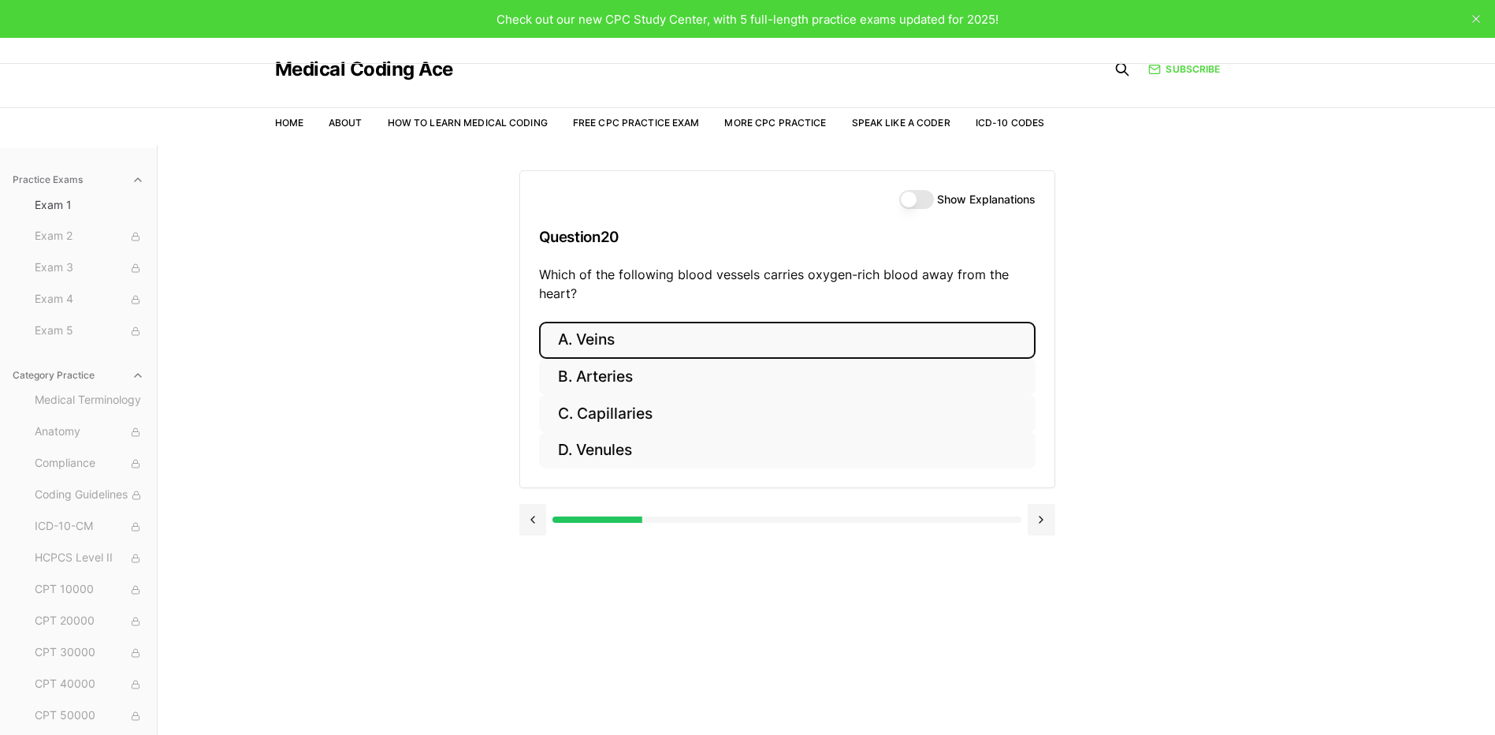
click at [579, 339] on button "A. Veins" at bounding box center [787, 340] width 497 height 37
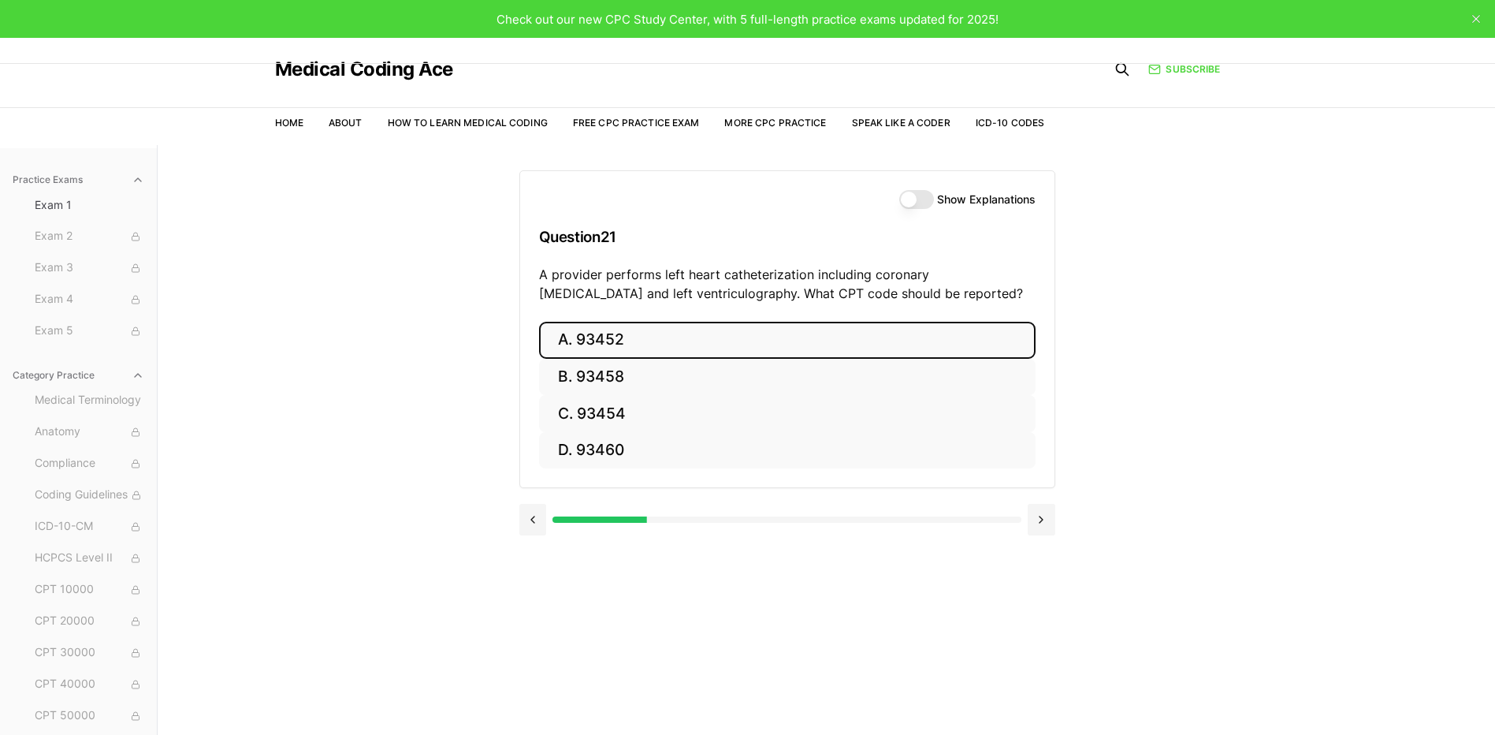
click at [568, 354] on button "A. 93452" at bounding box center [787, 340] width 497 height 37
click at [587, 326] on button "A. 44950" at bounding box center [787, 340] width 497 height 37
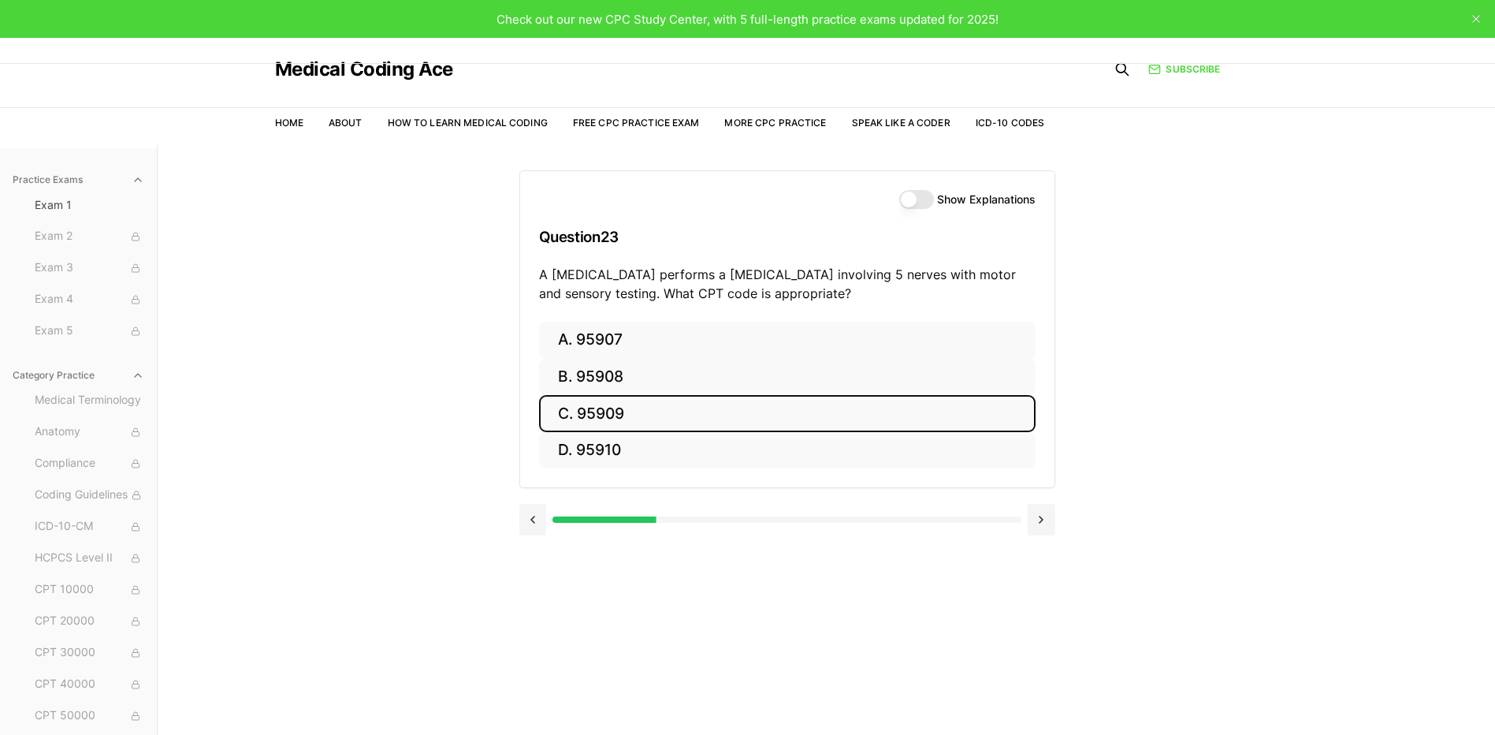
click at [575, 404] on button "C. 95909" at bounding box center [787, 413] width 497 height 37
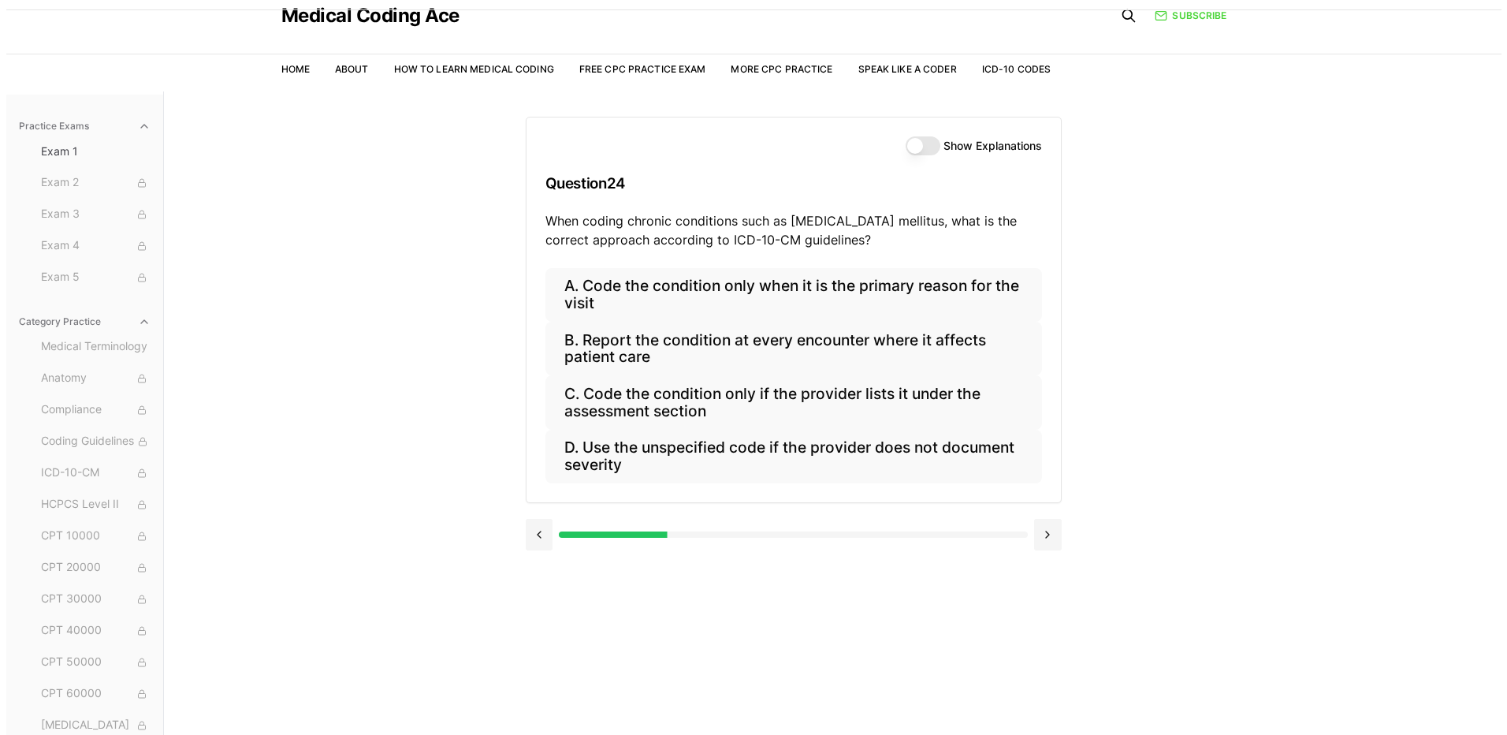
scroll to position [79, 0]
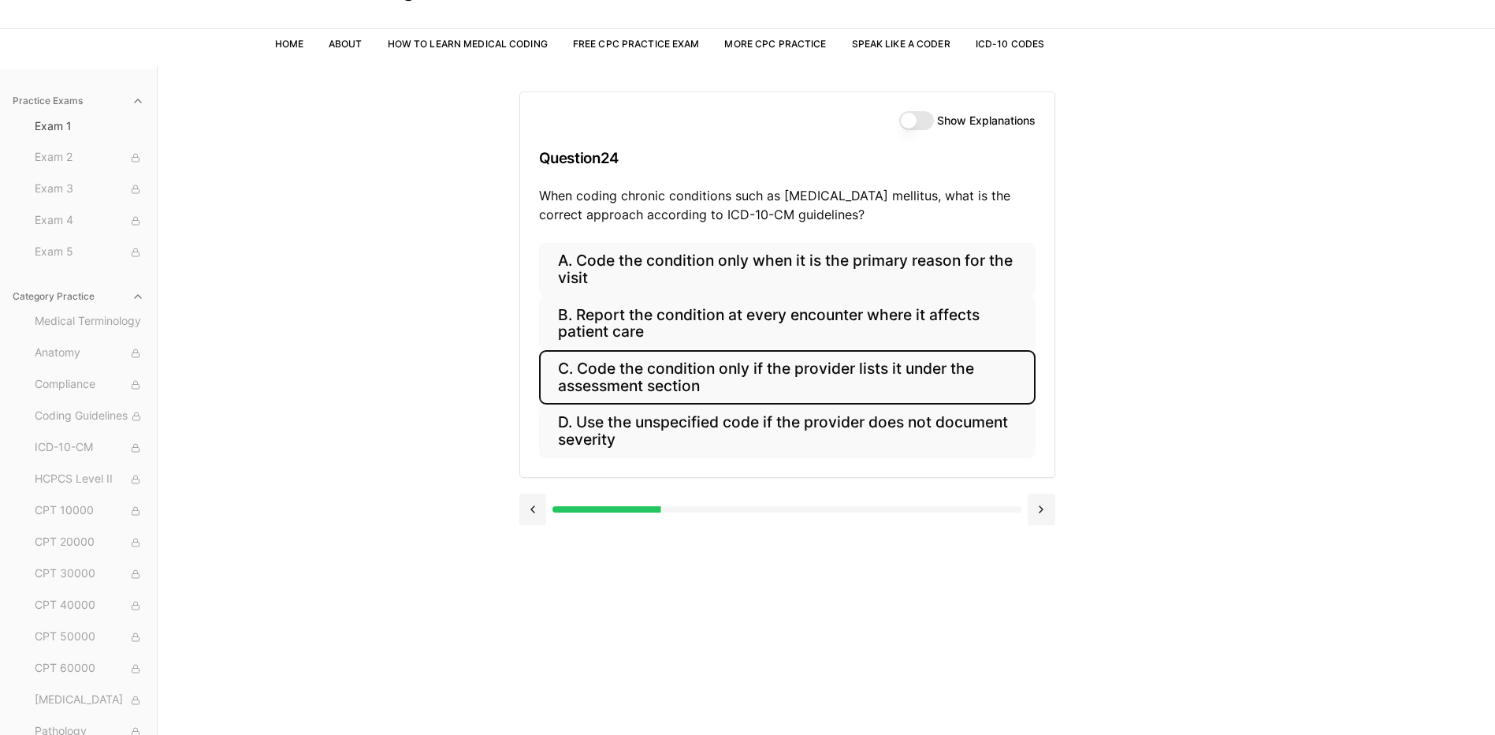
click at [619, 378] on button "C. Code the condition only if the provider lists it under the assessment section" at bounding box center [787, 377] width 497 height 54
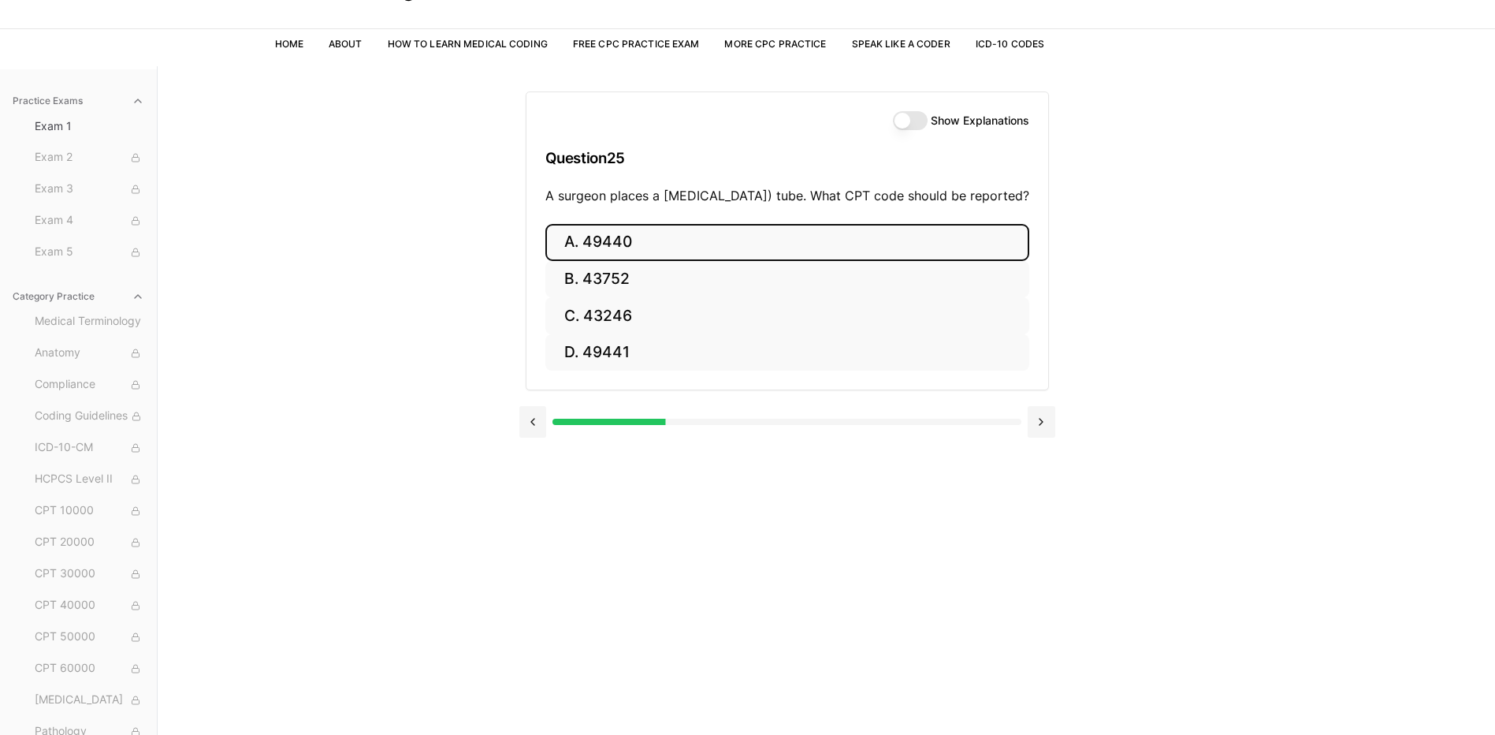
click at [601, 260] on button "A. 49440" at bounding box center [787, 242] width 484 height 37
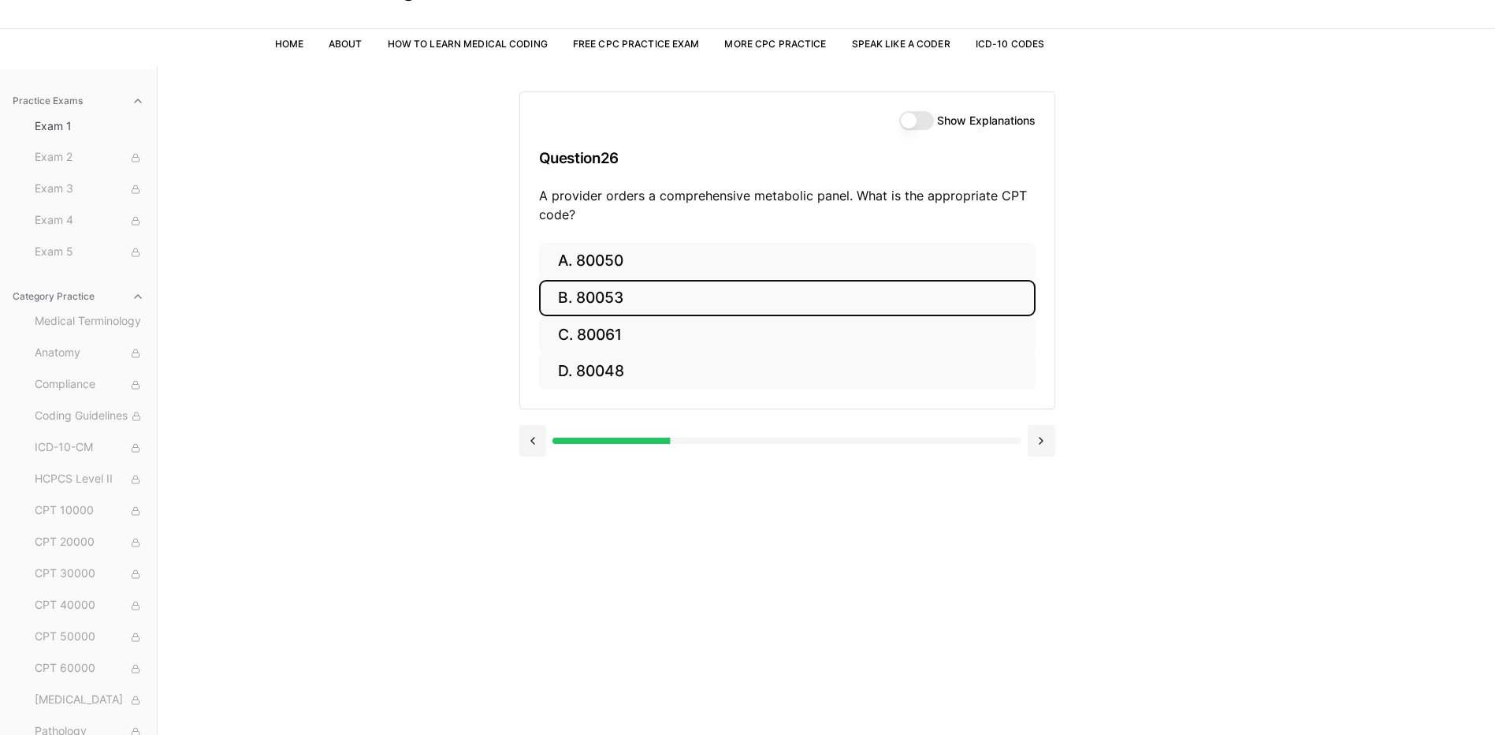
click at [570, 289] on button "B. 80053" at bounding box center [787, 298] width 497 height 37
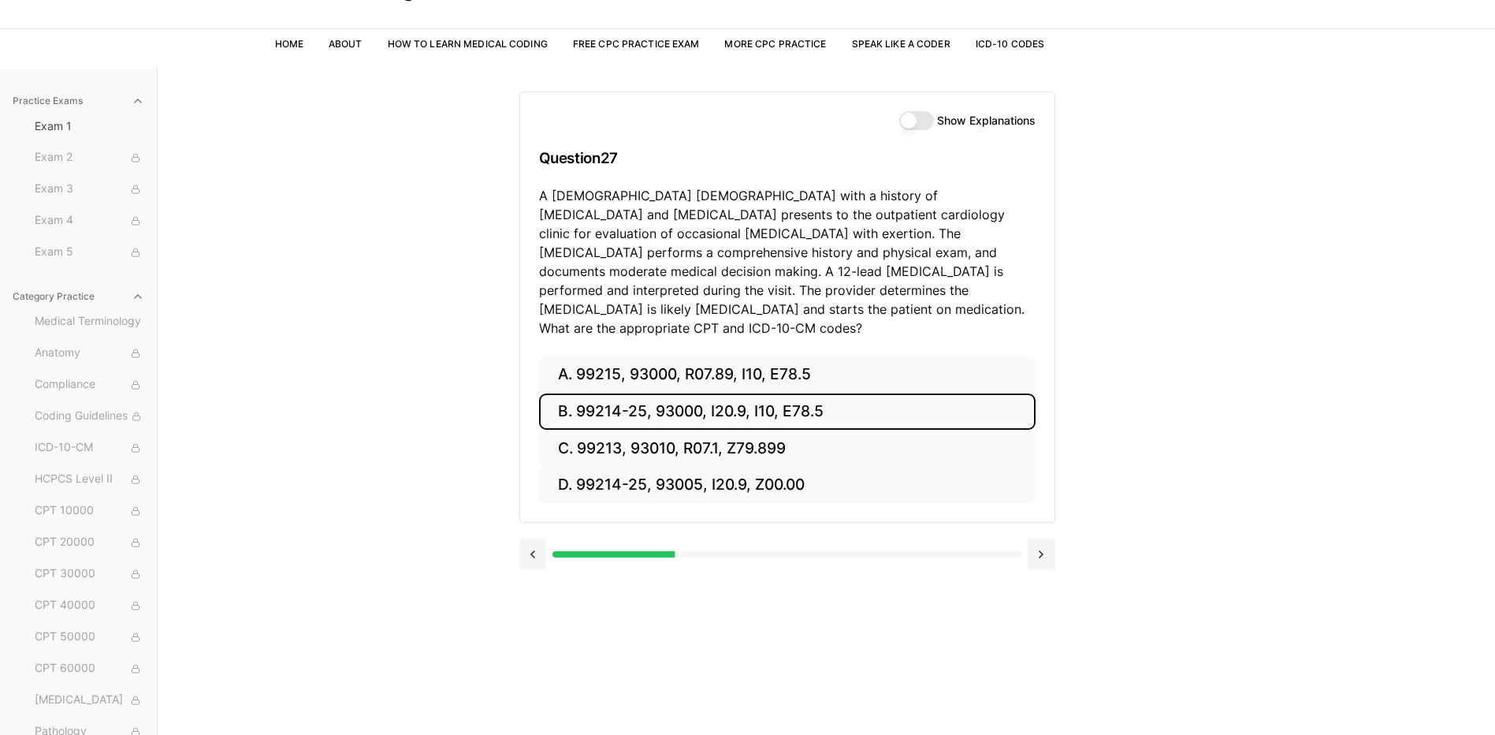
click at [738, 397] on button "B. 99214-25, 93000, I20.9, I10, E78.5" at bounding box center [787, 411] width 497 height 37
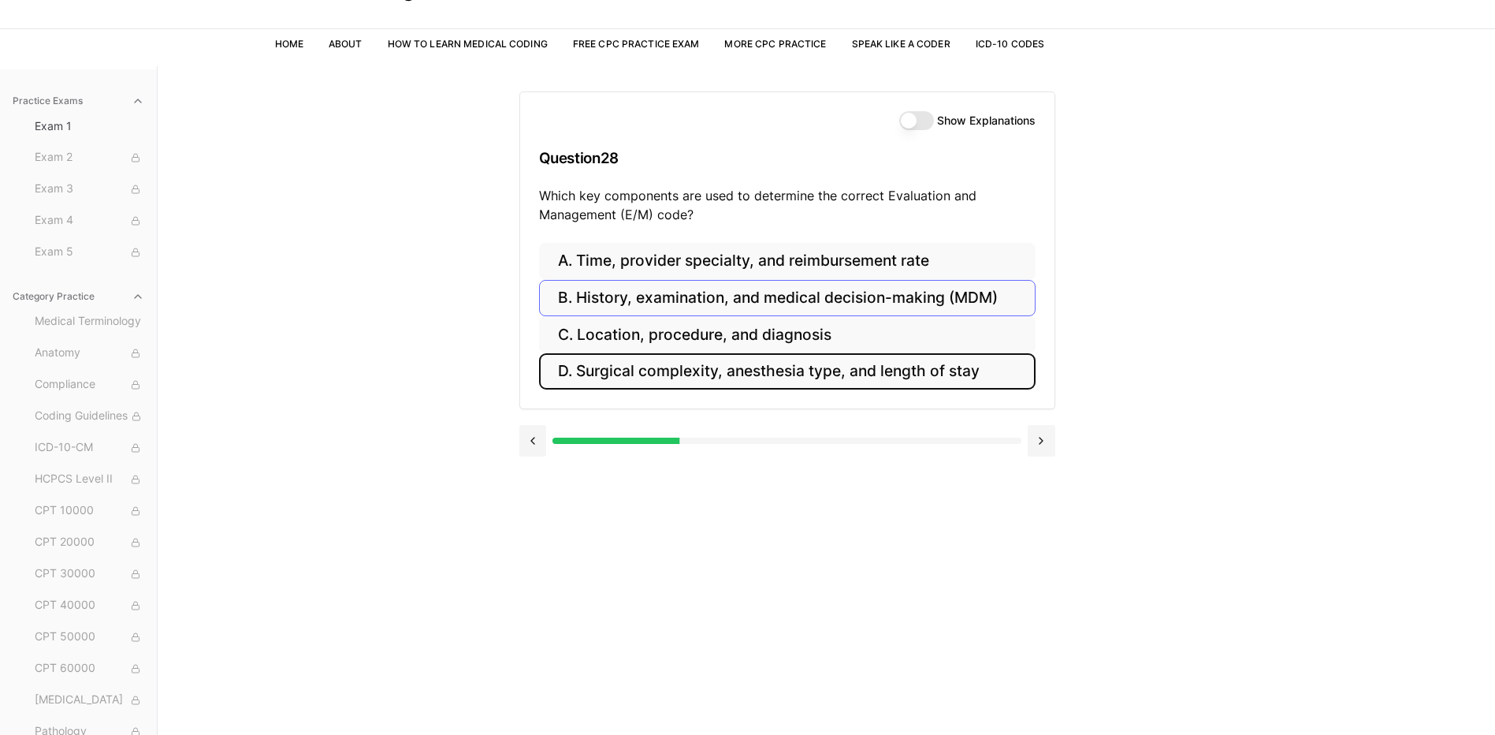
drag, startPoint x: 738, startPoint y: 381, endPoint x: 747, endPoint y: 307, distance: 75.5
click at [747, 307] on div "A. Time, provider specialty, and reimbursement rate B. History, examination, an…" at bounding box center [787, 316] width 497 height 147
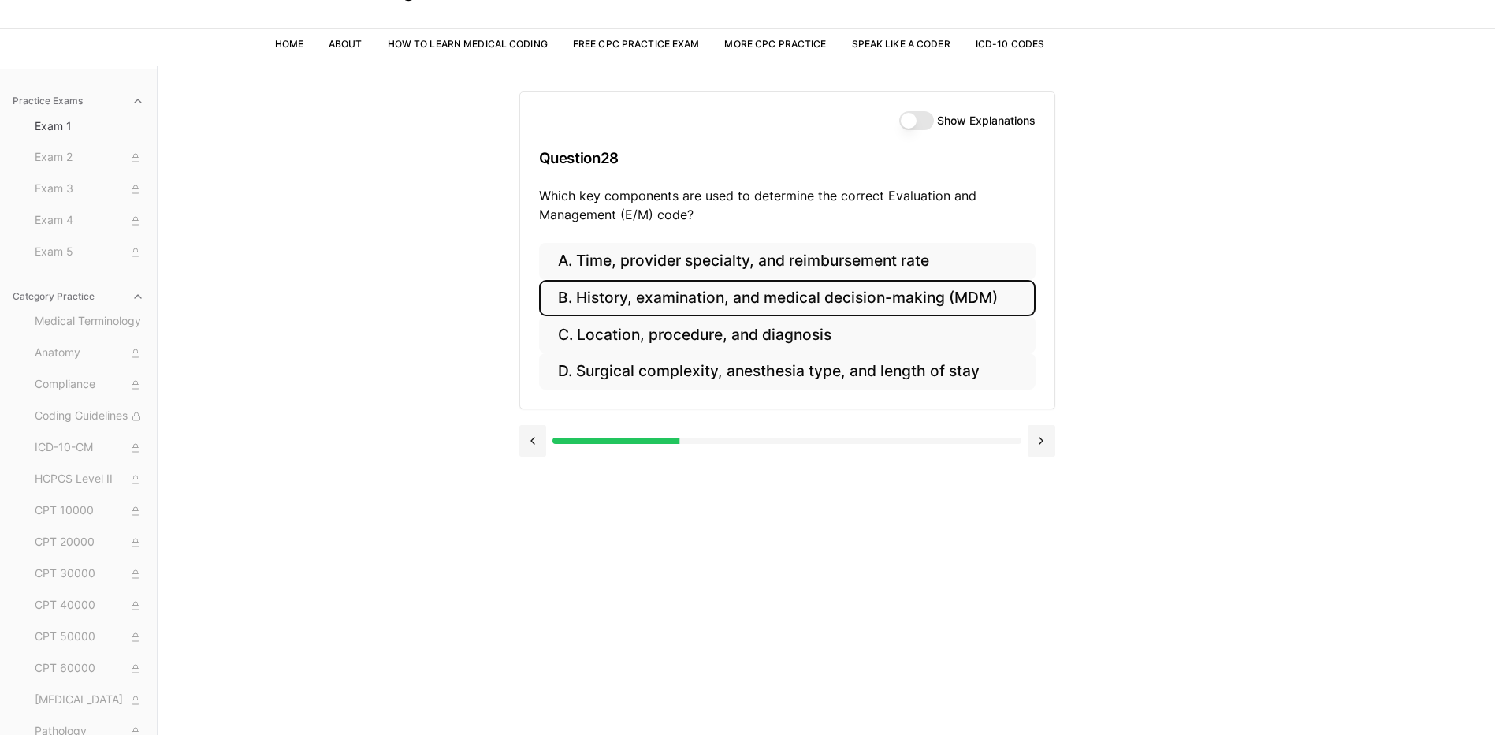
click at [747, 307] on button "B. History, examination, and medical decision-making (MDM)" at bounding box center [787, 298] width 497 height 37
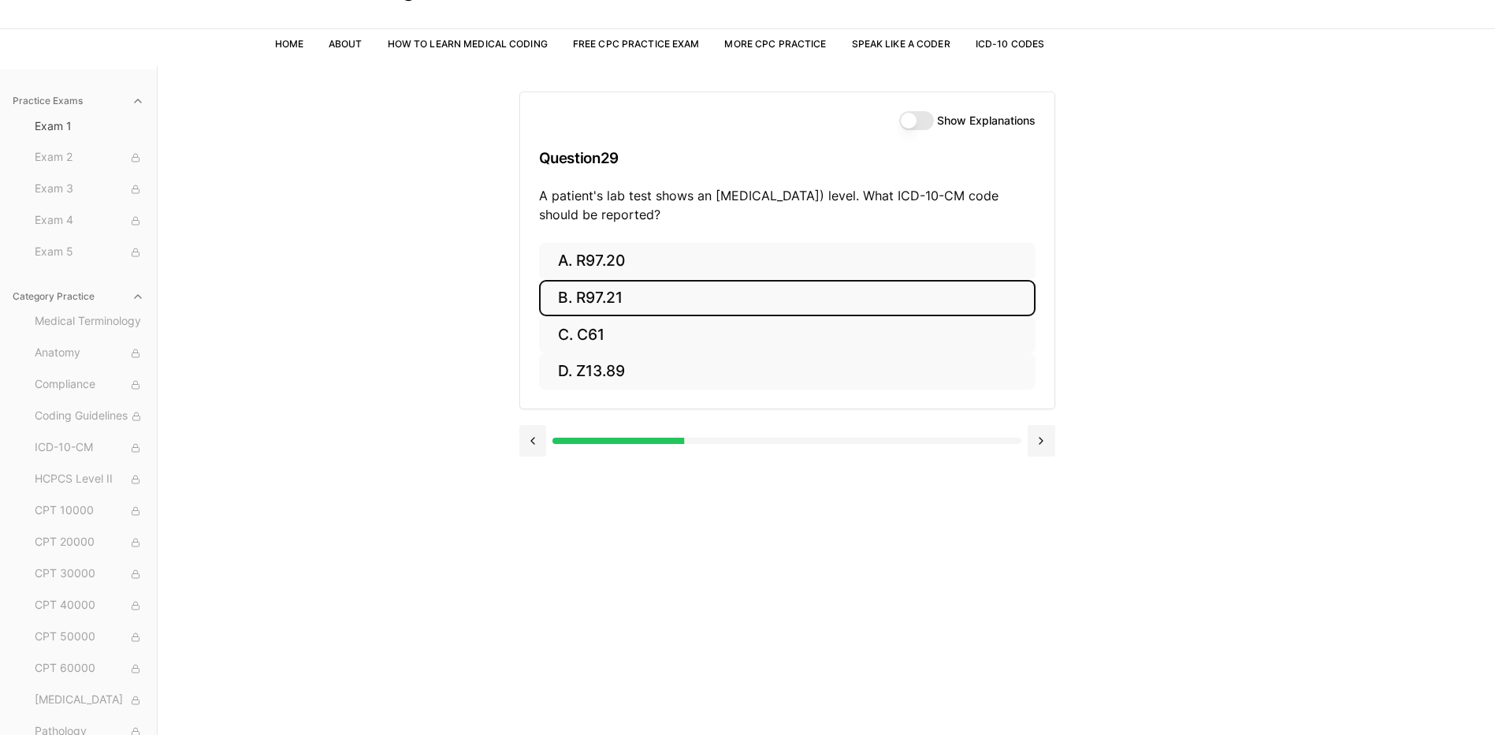
click at [746, 304] on button "B. R97.21" at bounding box center [787, 298] width 497 height 37
click at [746, 304] on button "B. Z00.129" at bounding box center [787, 298] width 497 height 37
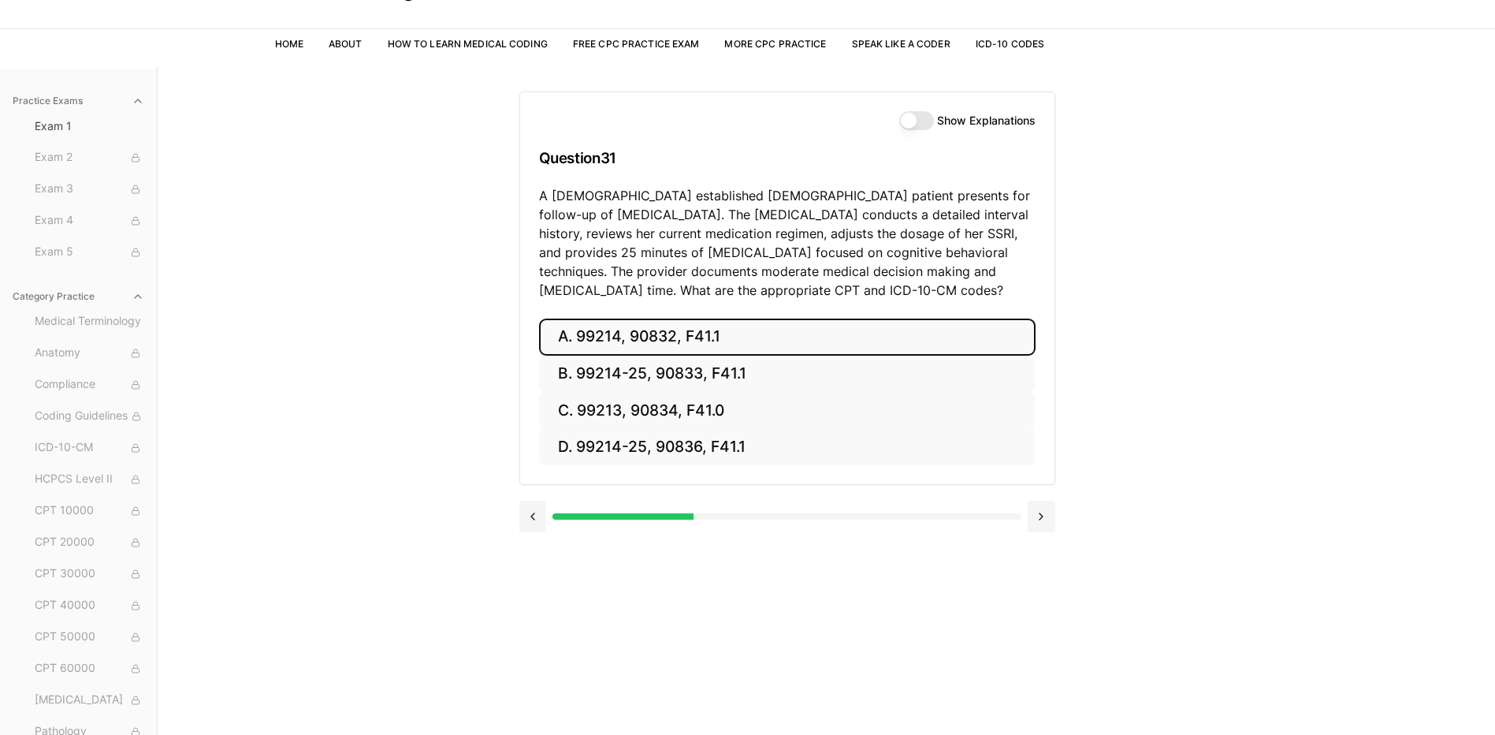
click at [740, 330] on button "A. 99214, 90832, F41.1" at bounding box center [787, 336] width 497 height 37
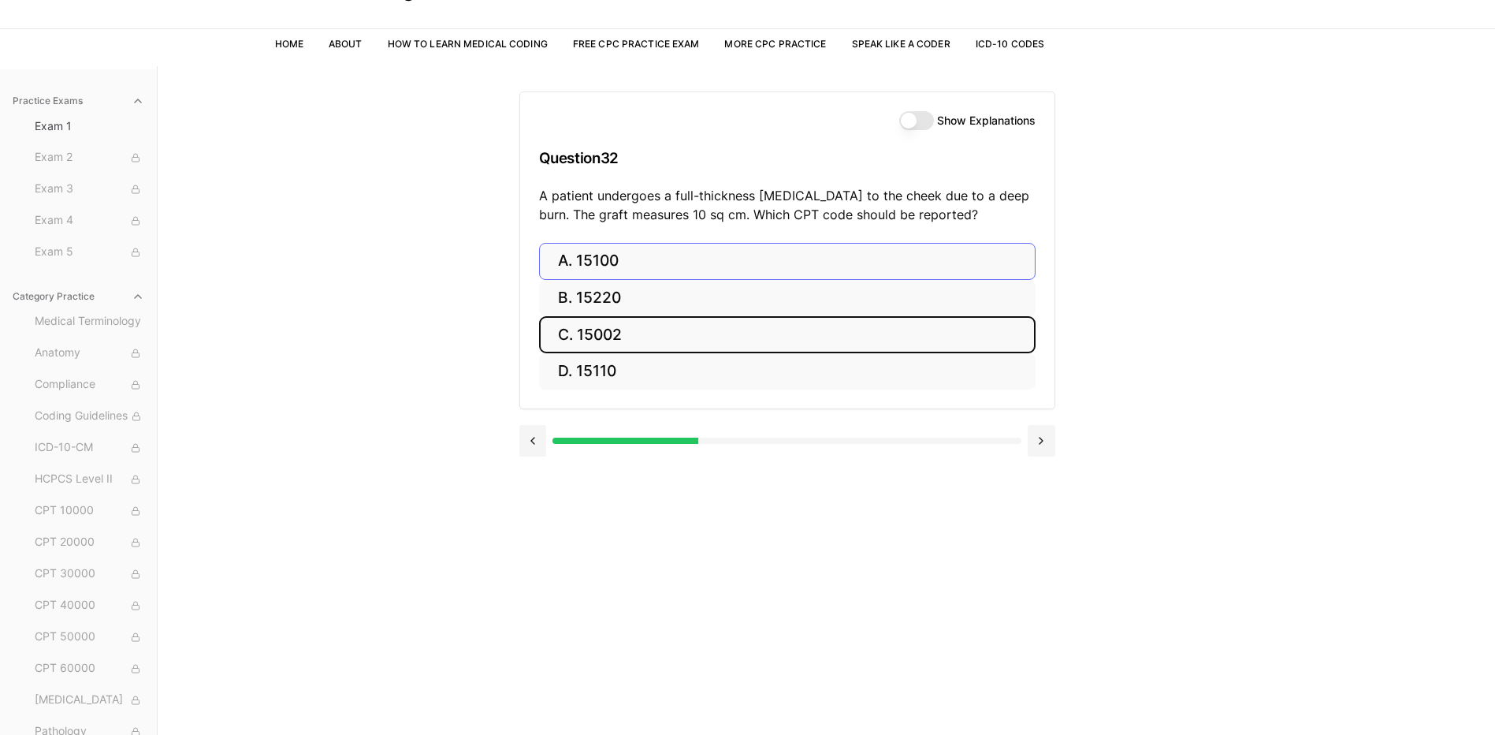
click at [740, 330] on button "C. 15002" at bounding box center [787, 334] width 497 height 37
click at [740, 330] on button "C. 95813" at bounding box center [787, 334] width 497 height 37
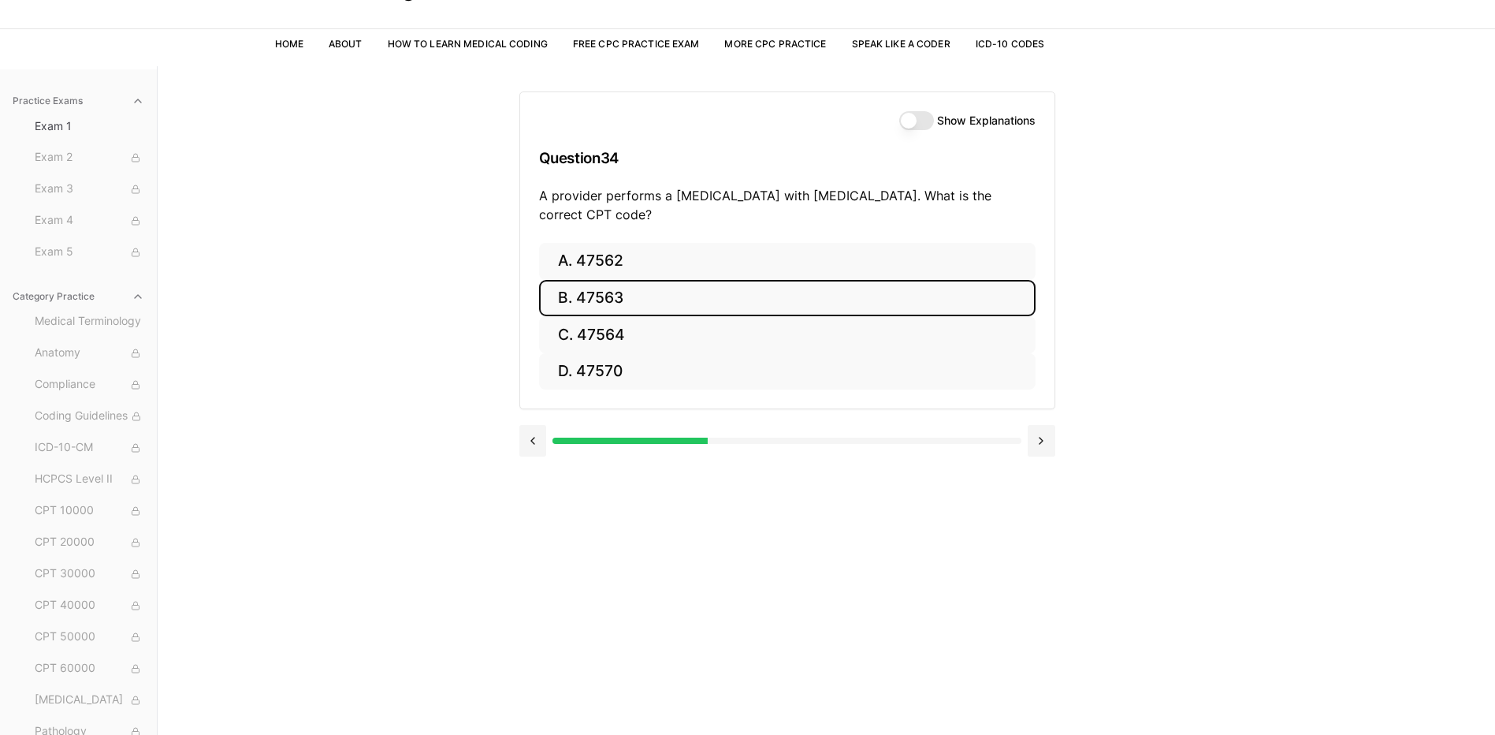
click at [728, 297] on button "B. 47563" at bounding box center [787, 298] width 497 height 37
click at [666, 300] on button "B. 58561" at bounding box center [787, 298] width 497 height 37
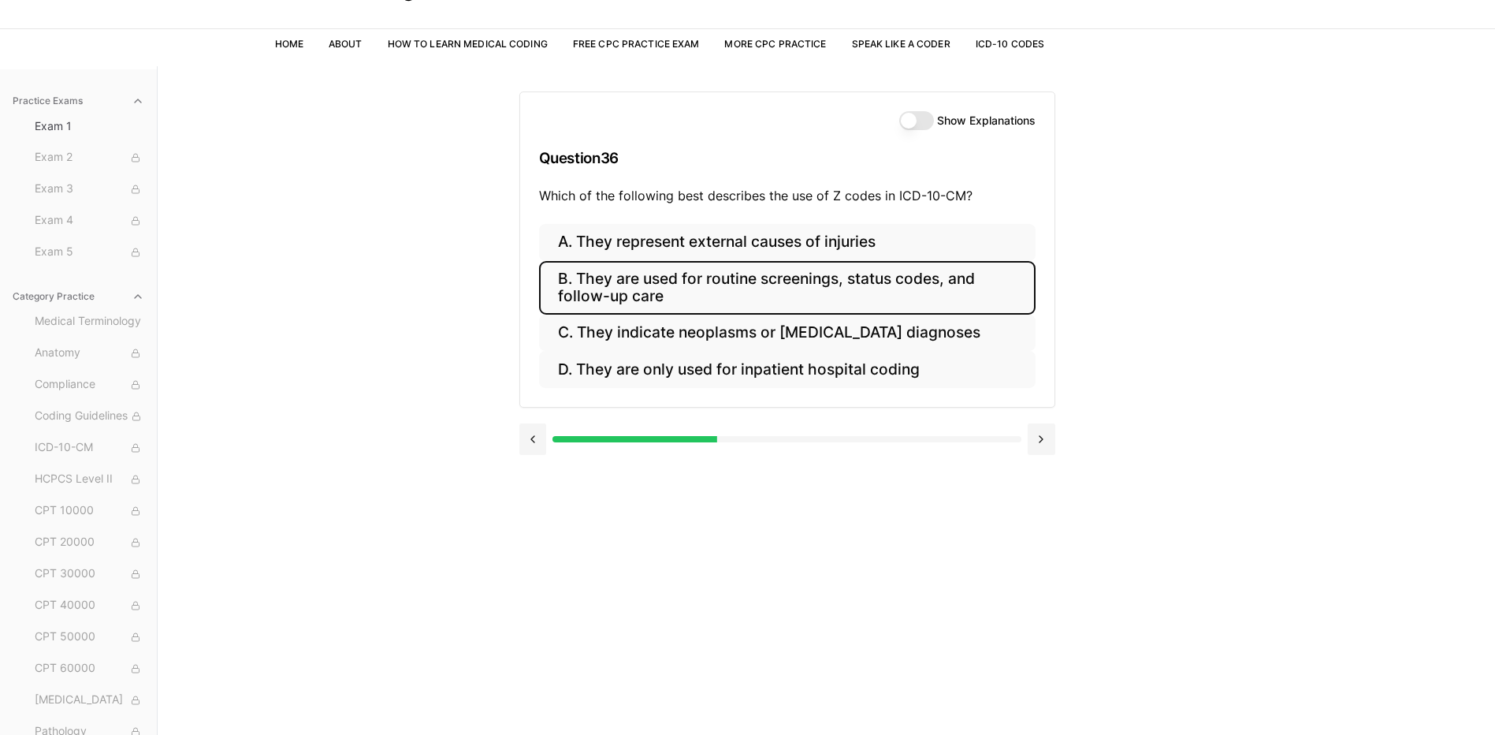
click at [579, 298] on button "B. They are used for routine screenings, status codes, and follow-up care" at bounding box center [787, 288] width 497 height 54
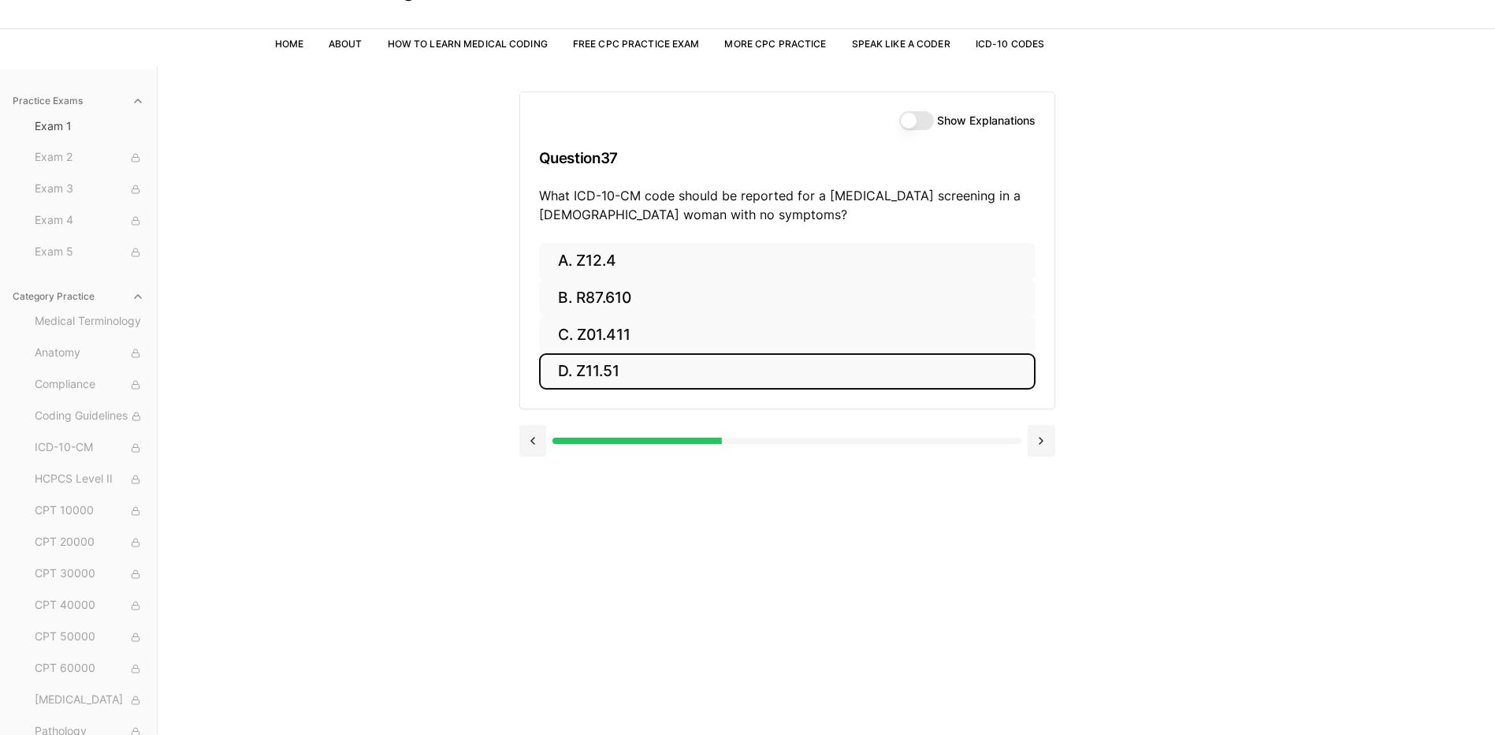
click at [590, 379] on button "D. Z11.51" at bounding box center [787, 371] width 497 height 37
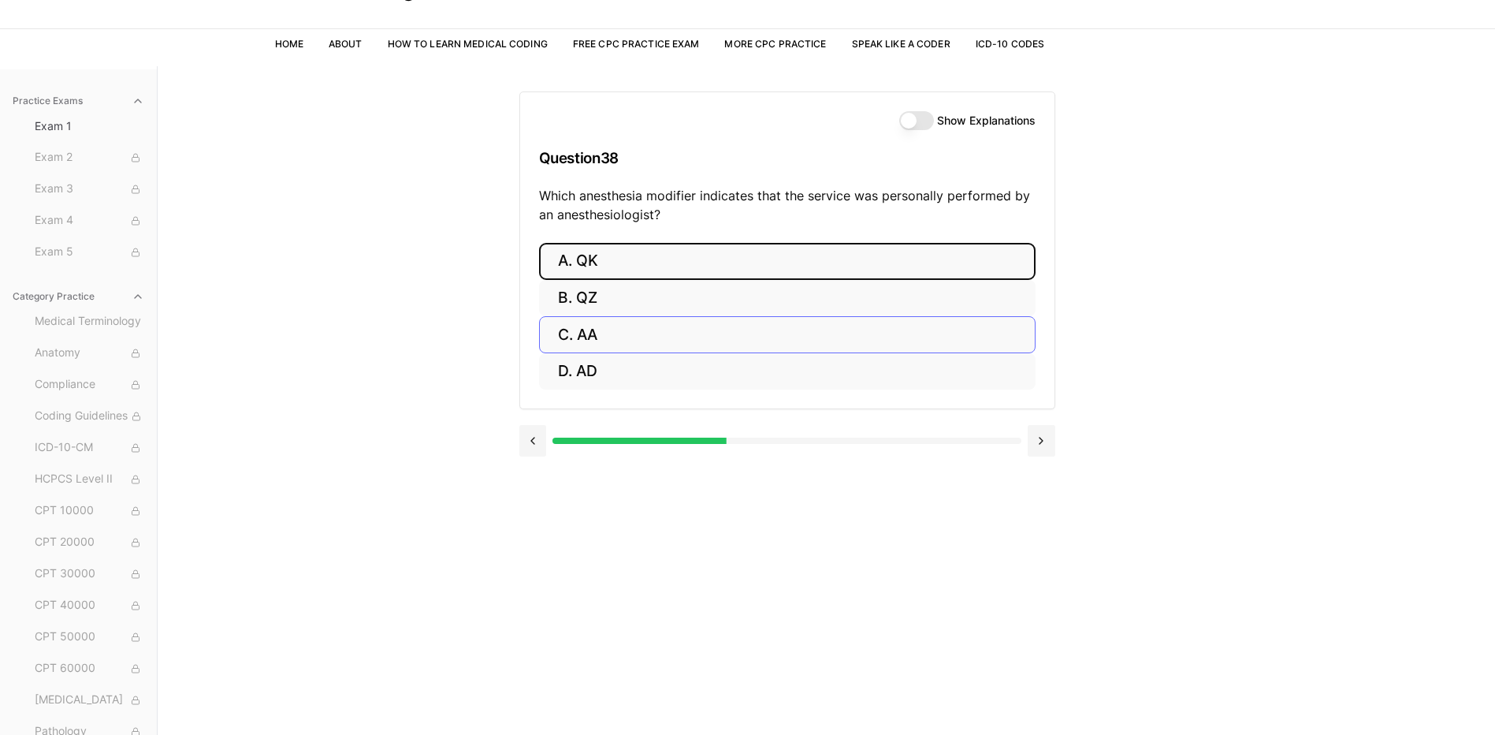
drag, startPoint x: 578, startPoint y: 274, endPoint x: 585, endPoint y: 344, distance: 70.4
click at [585, 344] on div "A. QK B. QZ C. AA D. AD" at bounding box center [787, 316] width 497 height 147
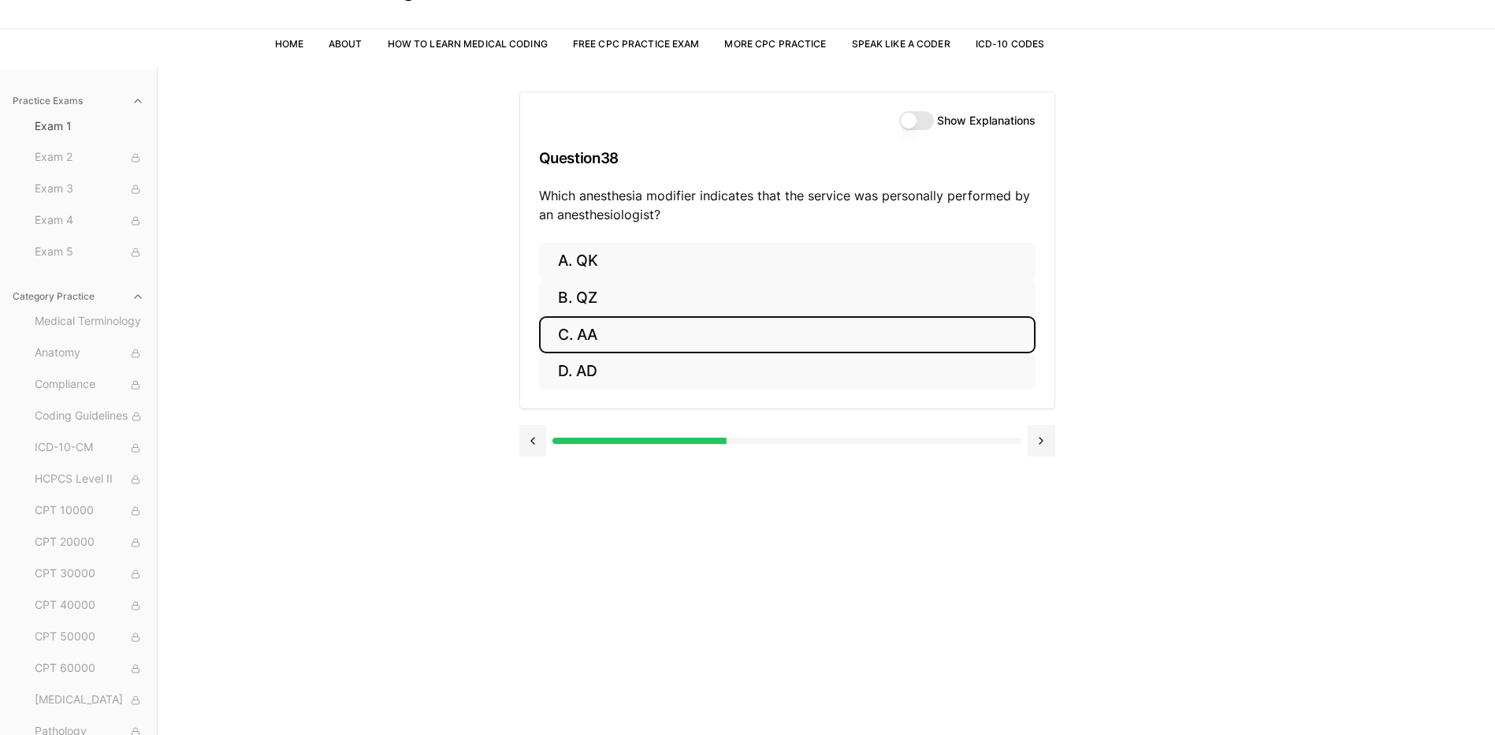
click at [586, 344] on button "C. AA" at bounding box center [787, 334] width 497 height 37
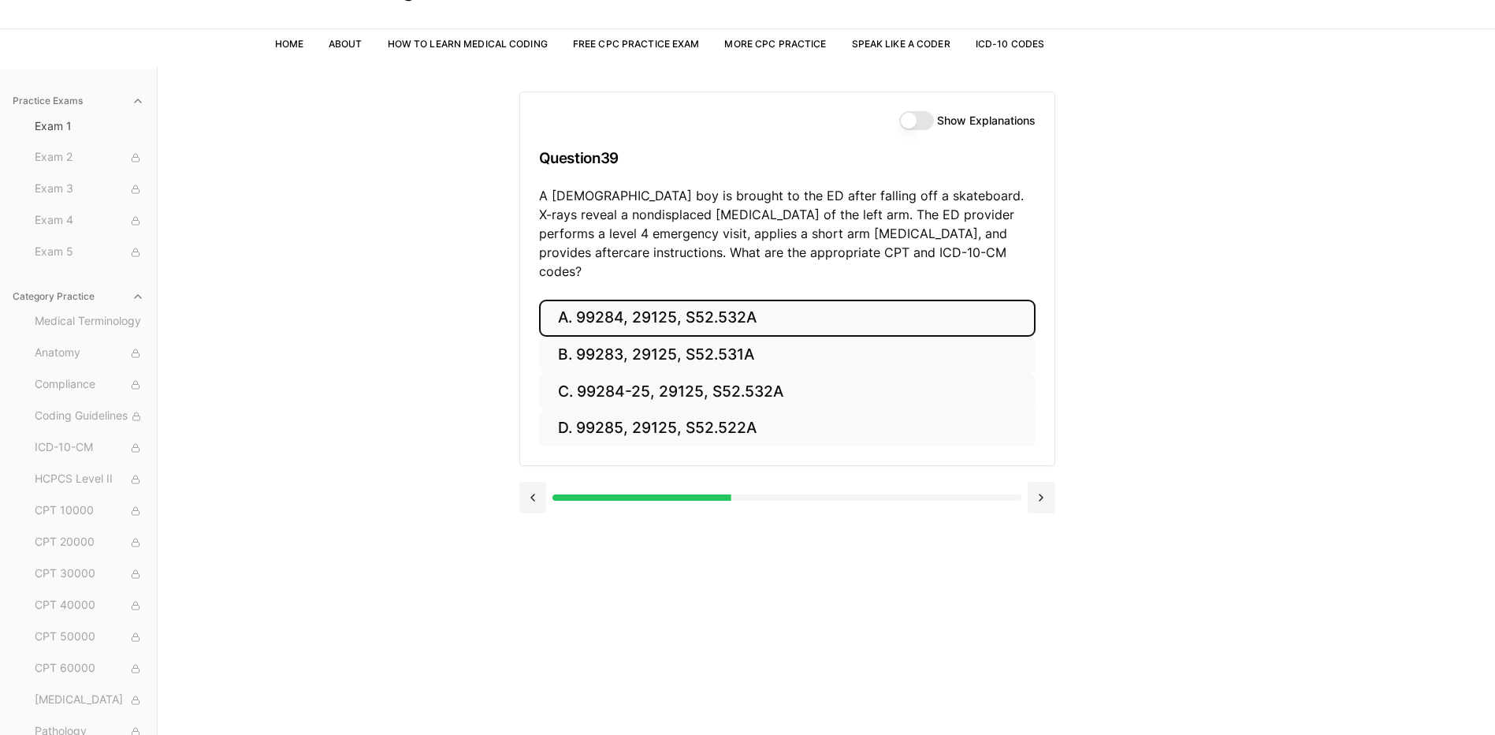
click at [589, 305] on button "A. 99284, 29125, S52.532A" at bounding box center [787, 317] width 497 height 37
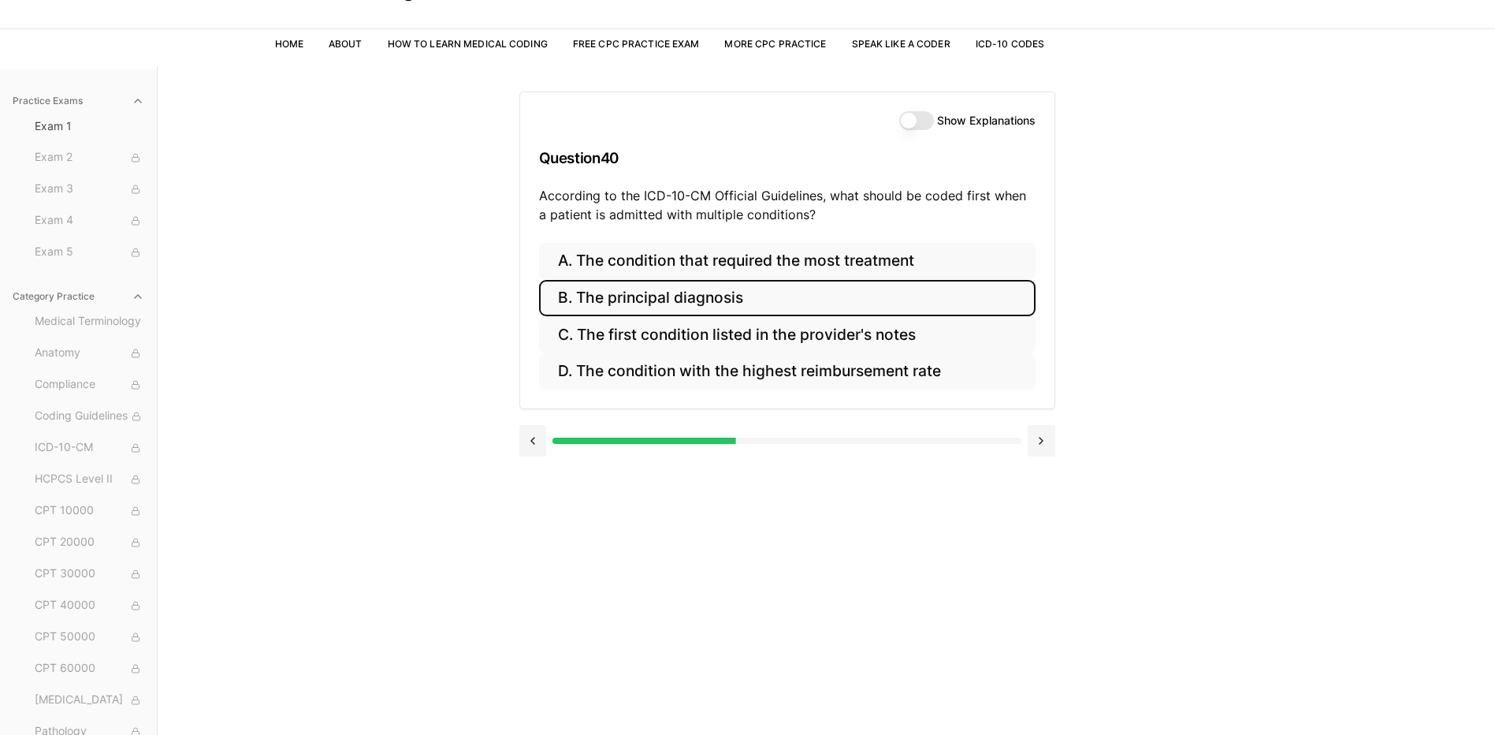
click at [594, 307] on button "B. The principal diagnosis" at bounding box center [787, 298] width 497 height 37
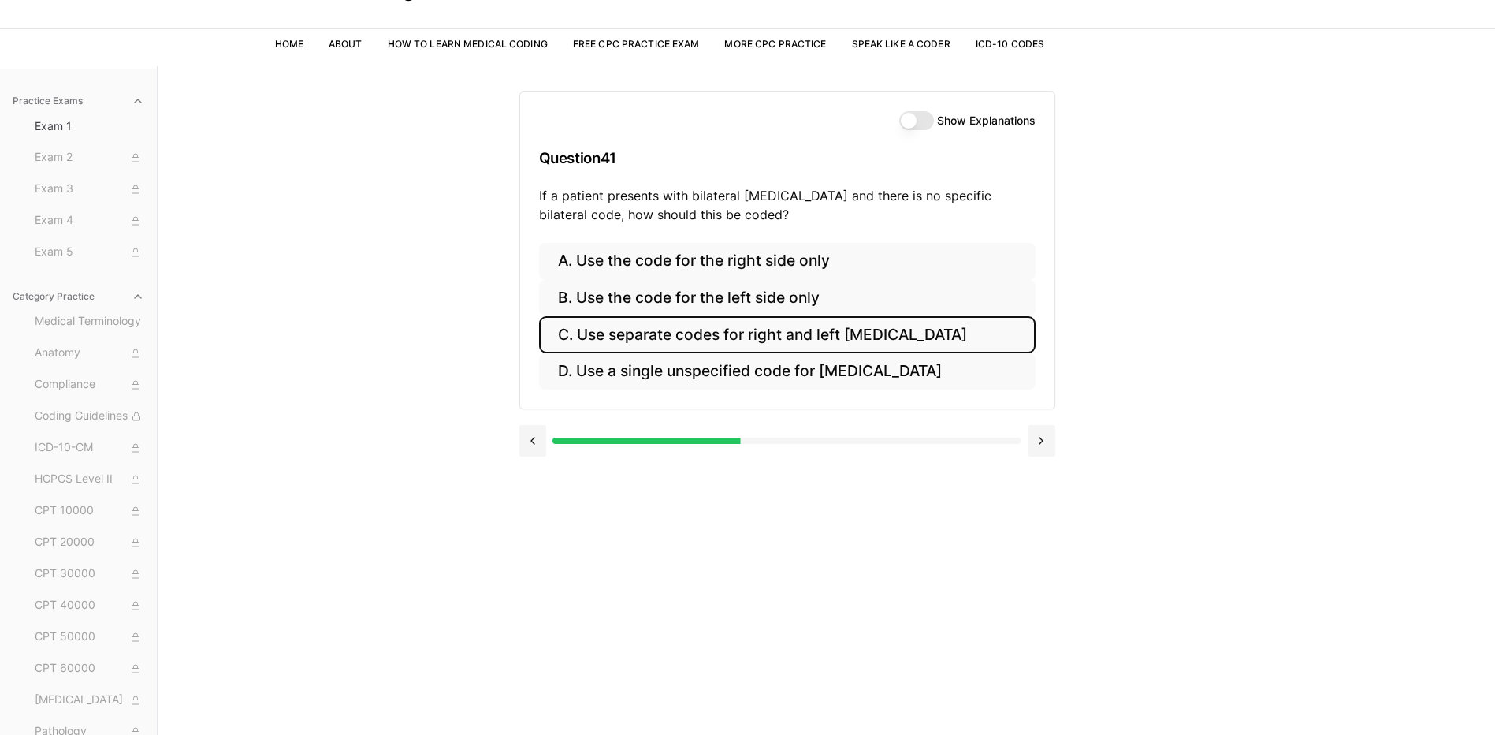
click at [666, 337] on button "C. Use separate codes for right and left otitis media" at bounding box center [787, 334] width 497 height 37
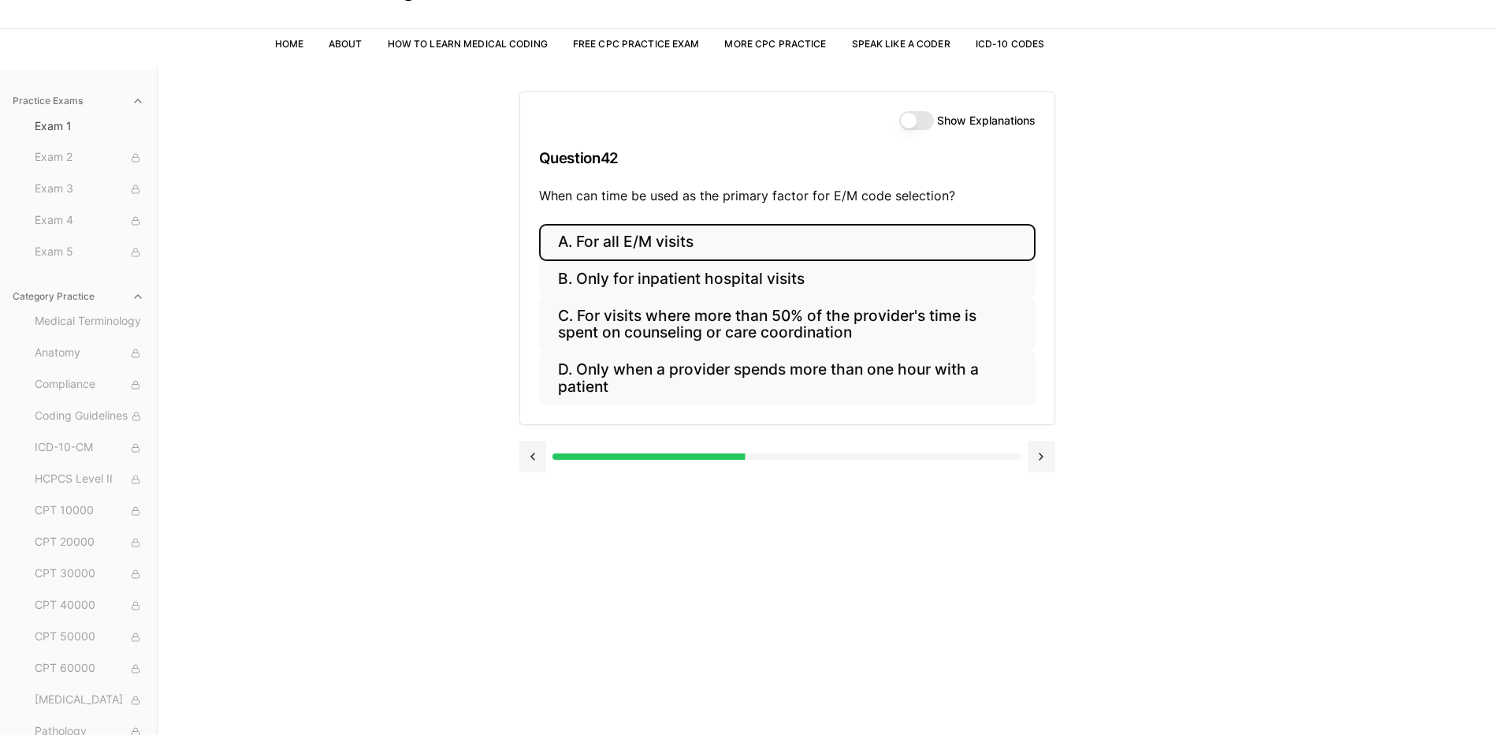
click at [710, 230] on button "A. For all E/M visits" at bounding box center [787, 242] width 497 height 37
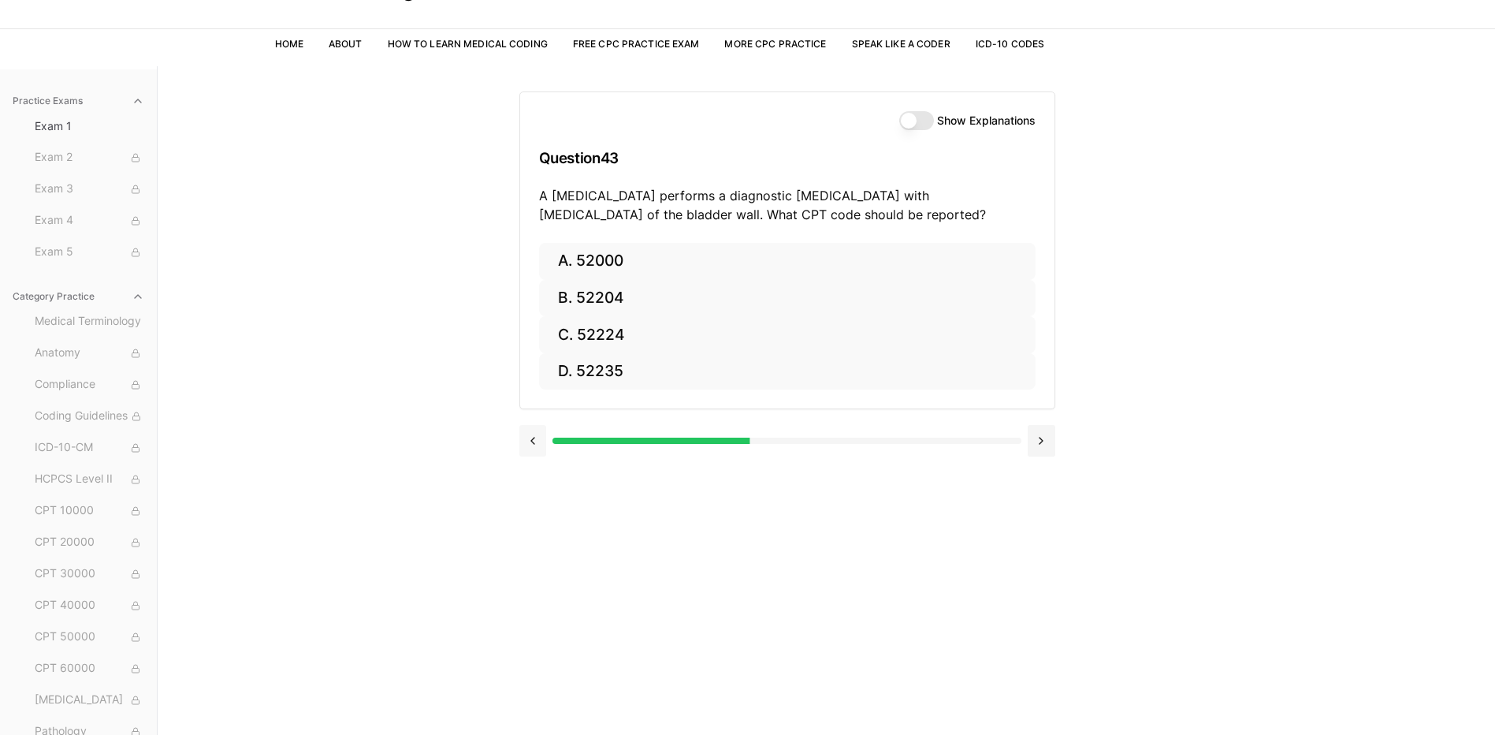
click at [530, 438] on button at bounding box center [533, 441] width 28 height 32
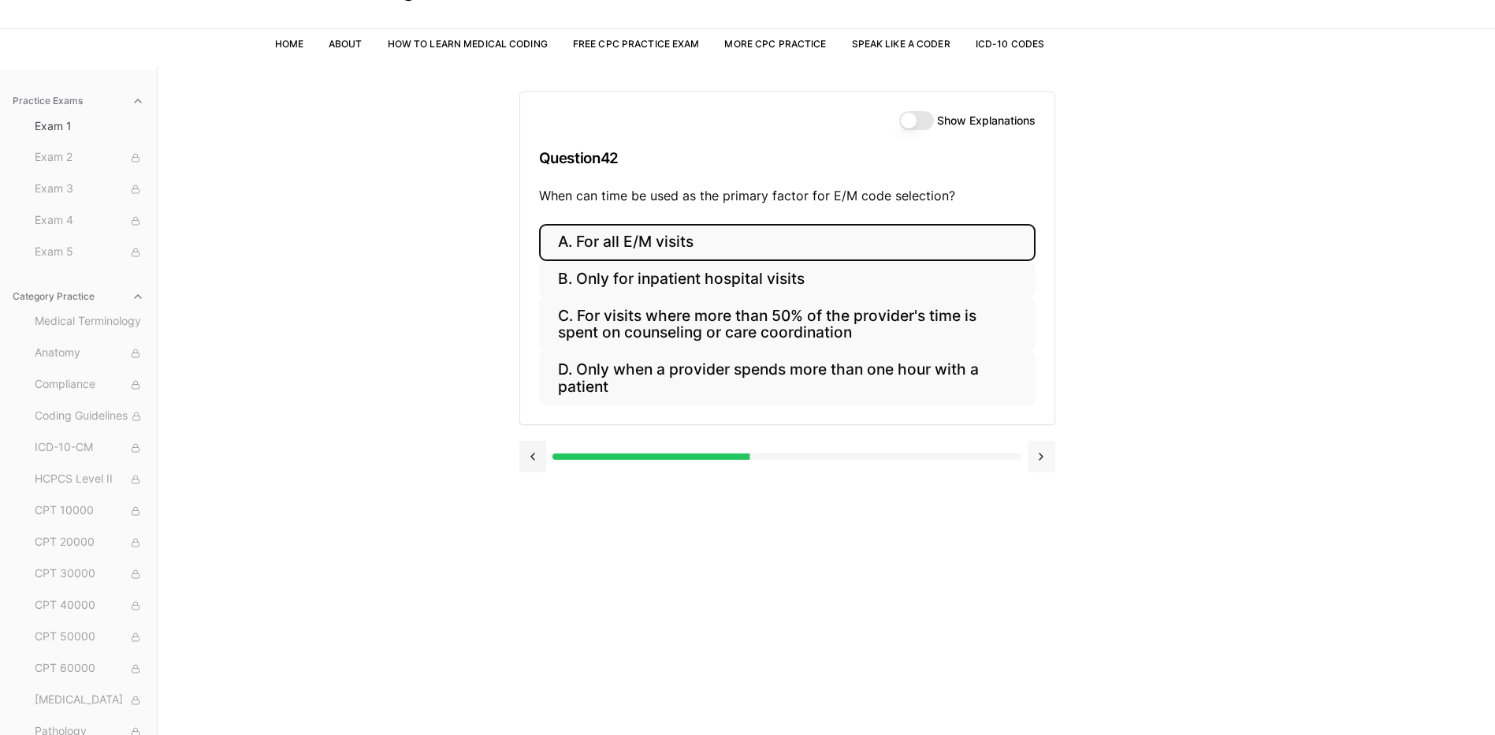
click at [1044, 445] on button at bounding box center [1042, 457] width 28 height 32
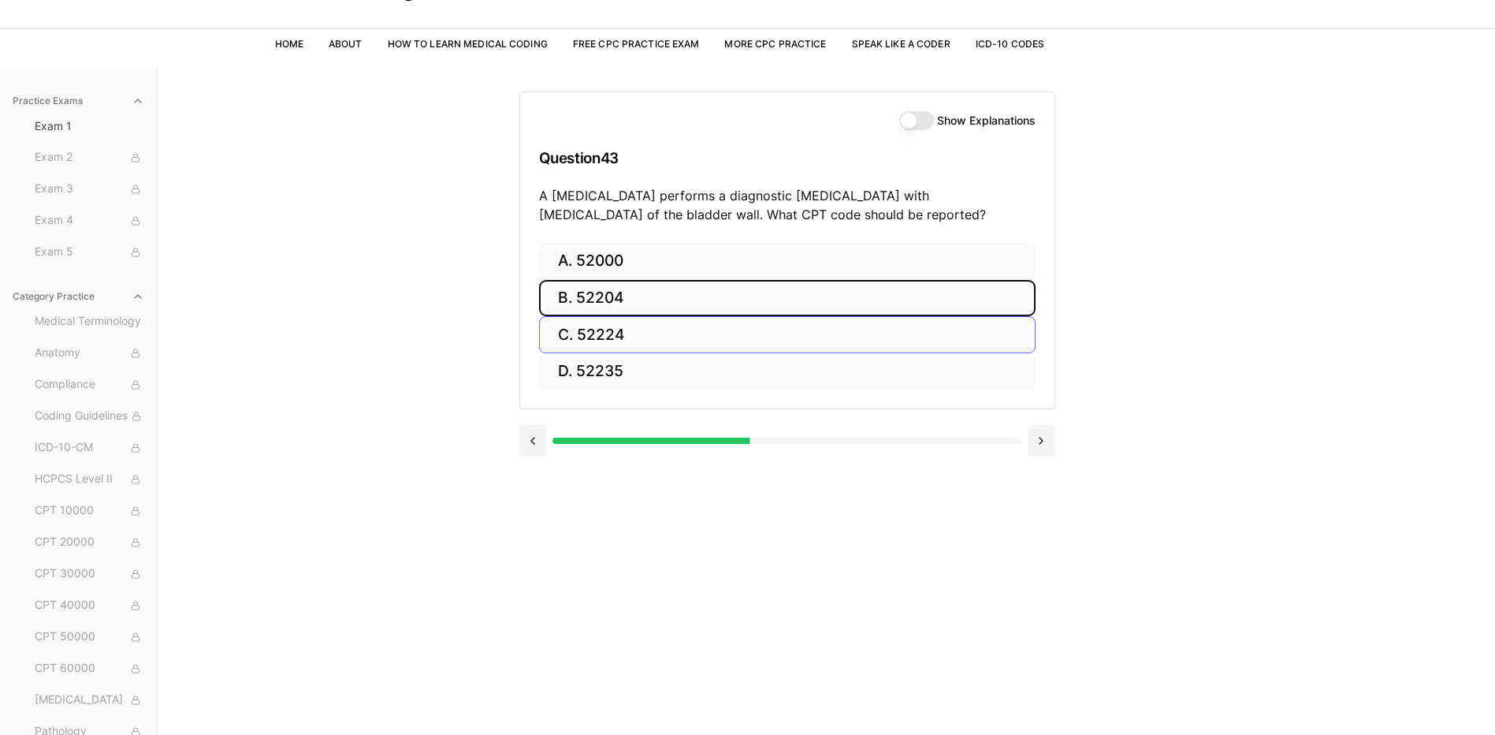
drag, startPoint x: 612, startPoint y: 304, endPoint x: 624, endPoint y: 303, distance: 11.8
click at [612, 303] on button "B. 52204" at bounding box center [787, 298] width 497 height 37
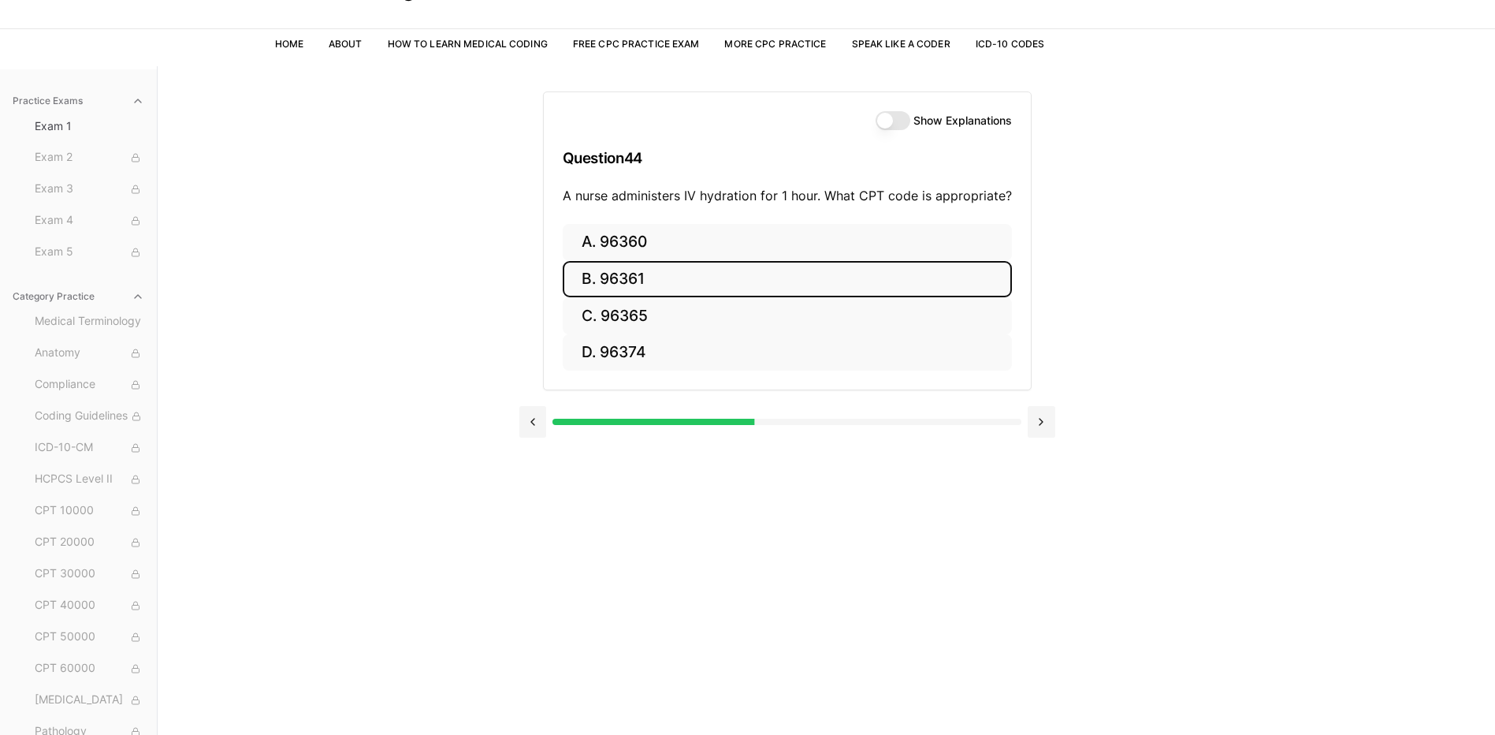
click at [619, 280] on button "B. 96361" at bounding box center [787, 279] width 449 height 37
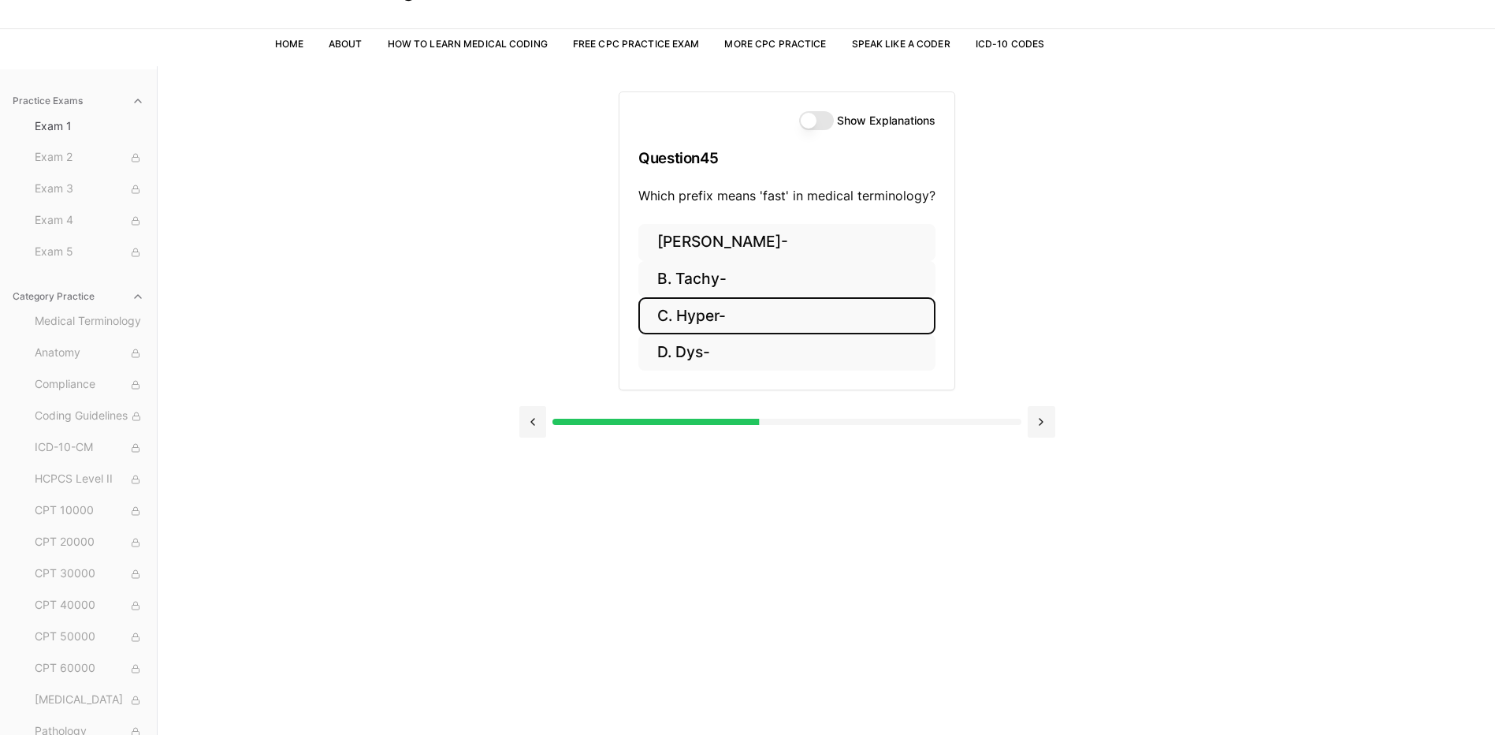
click at [709, 324] on button "C. Hyper-" at bounding box center [786, 315] width 297 height 37
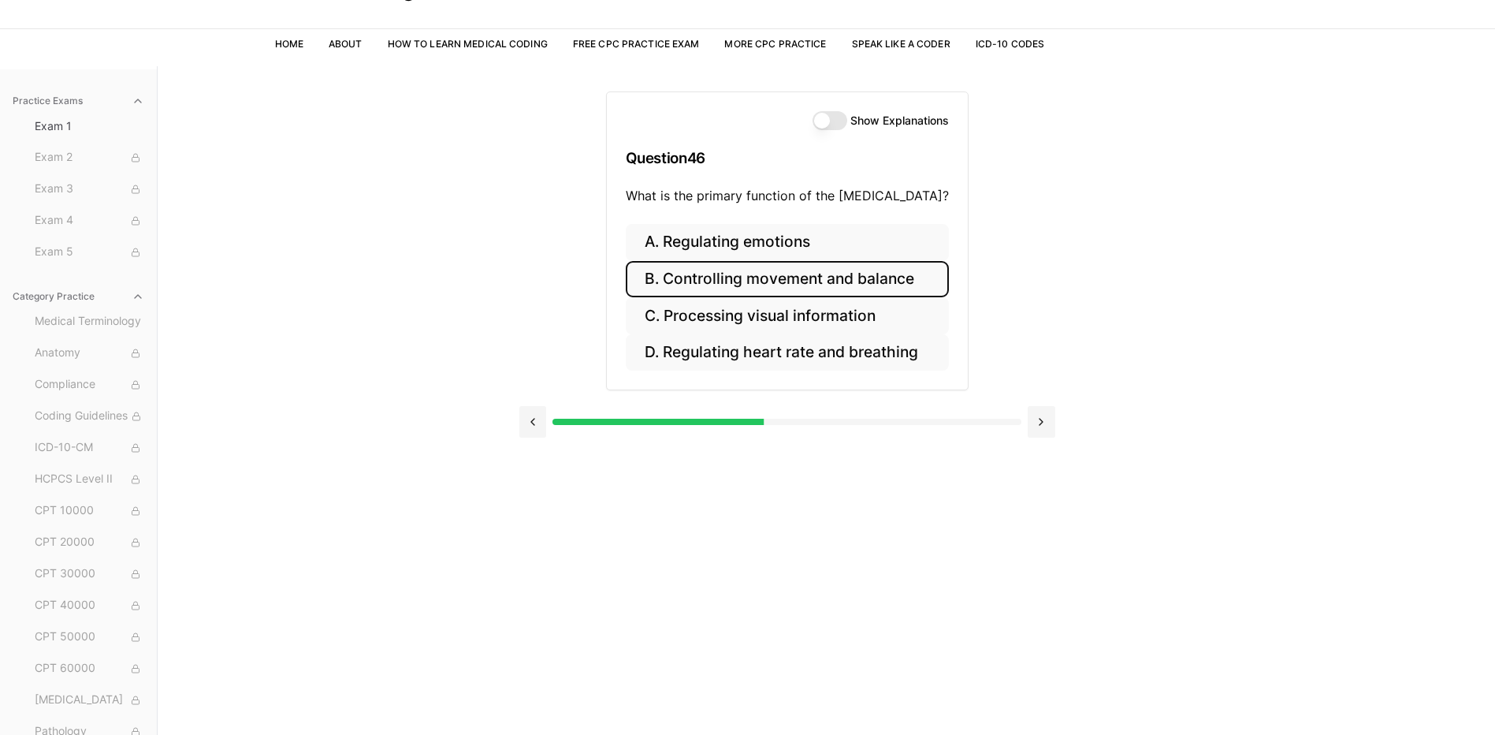
click at [731, 289] on button "B. Controlling movement and balance" at bounding box center [787, 279] width 323 height 37
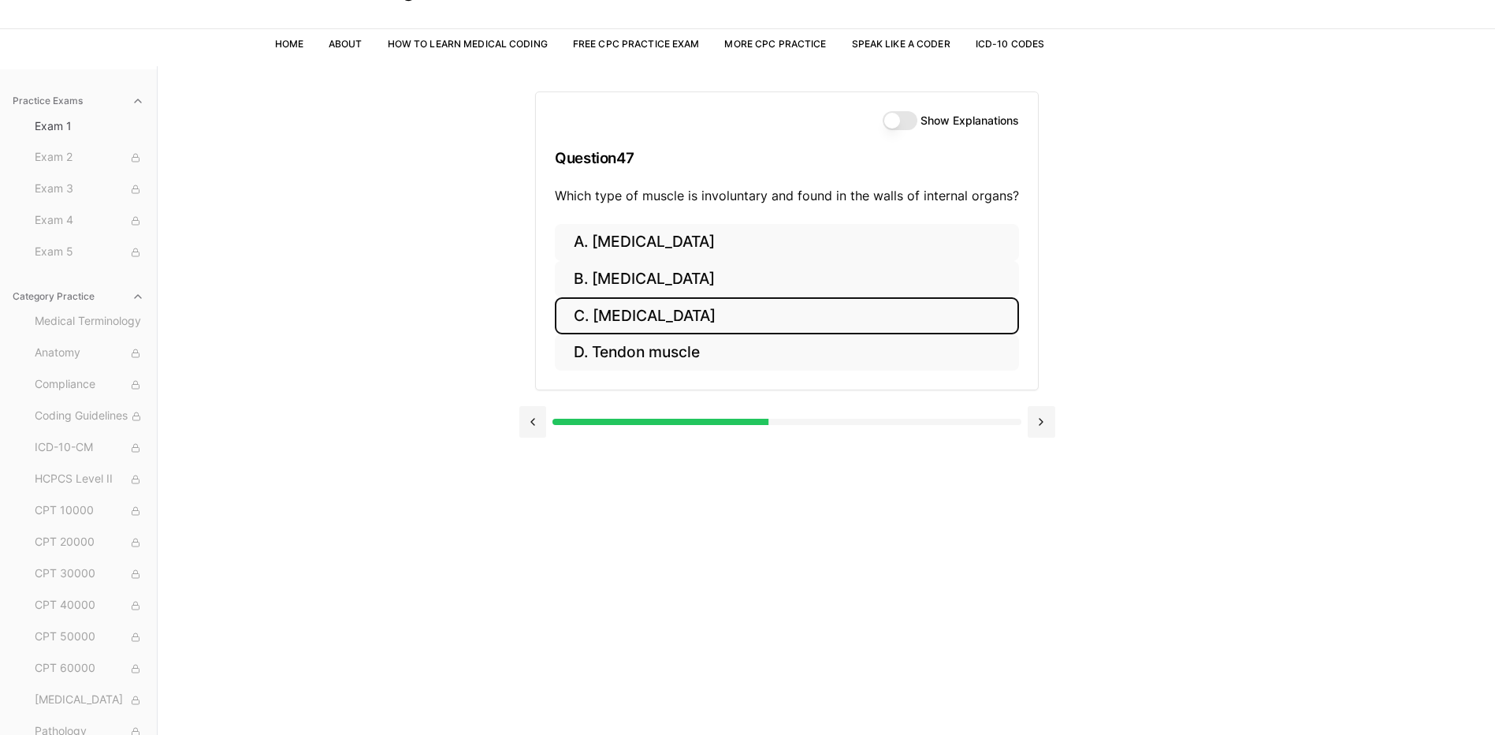
click at [699, 324] on button "C. Smooth muscle" at bounding box center [787, 315] width 464 height 37
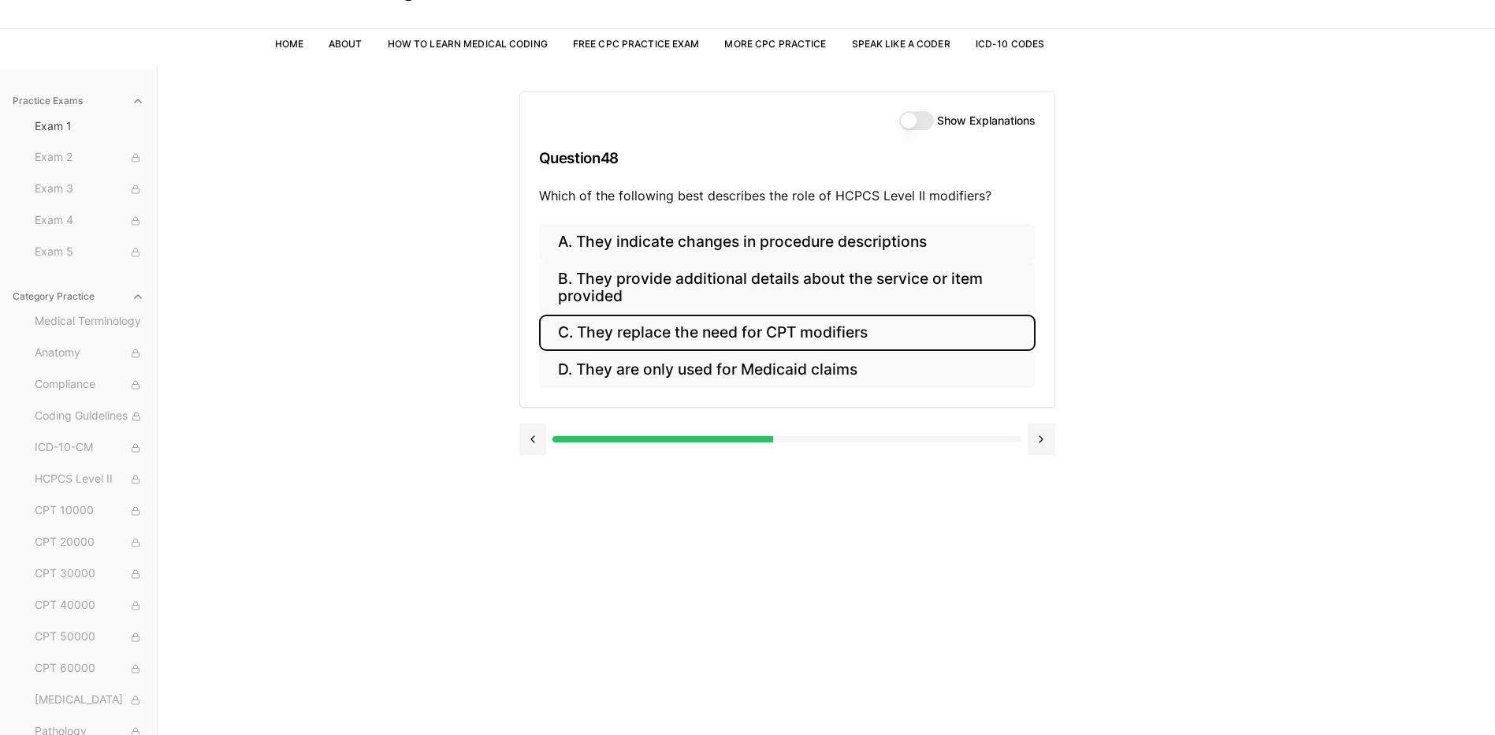
click at [729, 334] on button "C. They replace the need for CPT modifiers" at bounding box center [787, 332] width 497 height 37
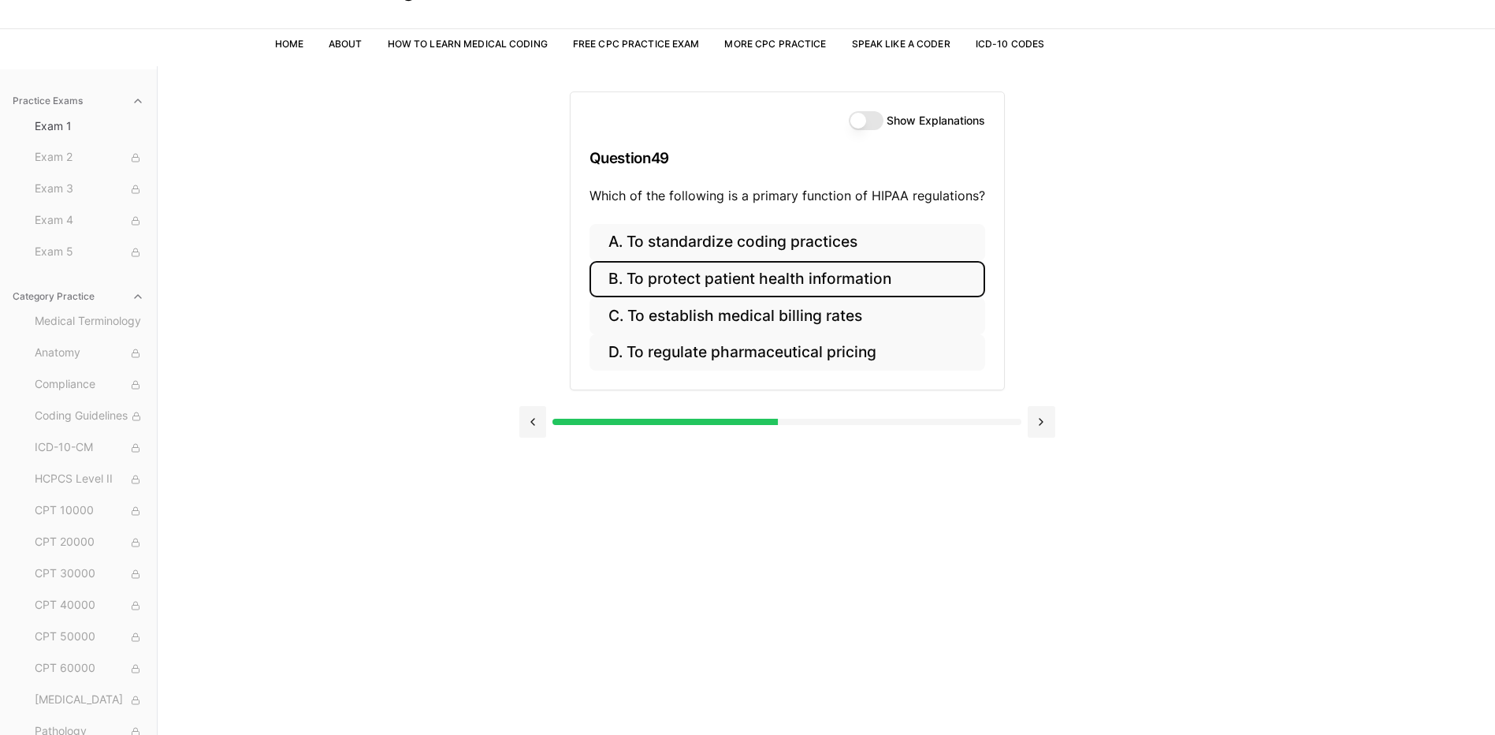
click at [827, 288] on button "B. To protect patient health information" at bounding box center [788, 279] width 396 height 37
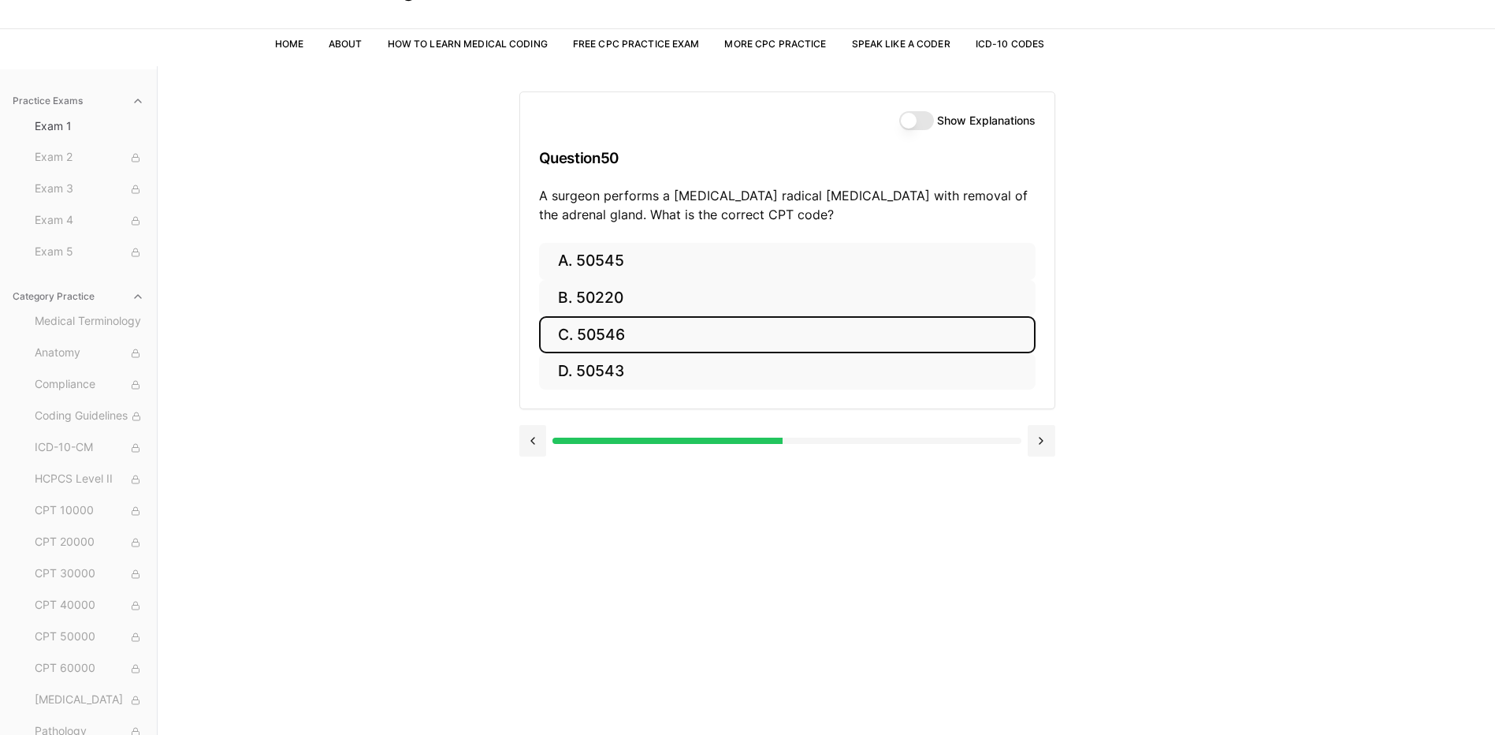
click at [826, 325] on button "C. 50546" at bounding box center [787, 334] width 497 height 37
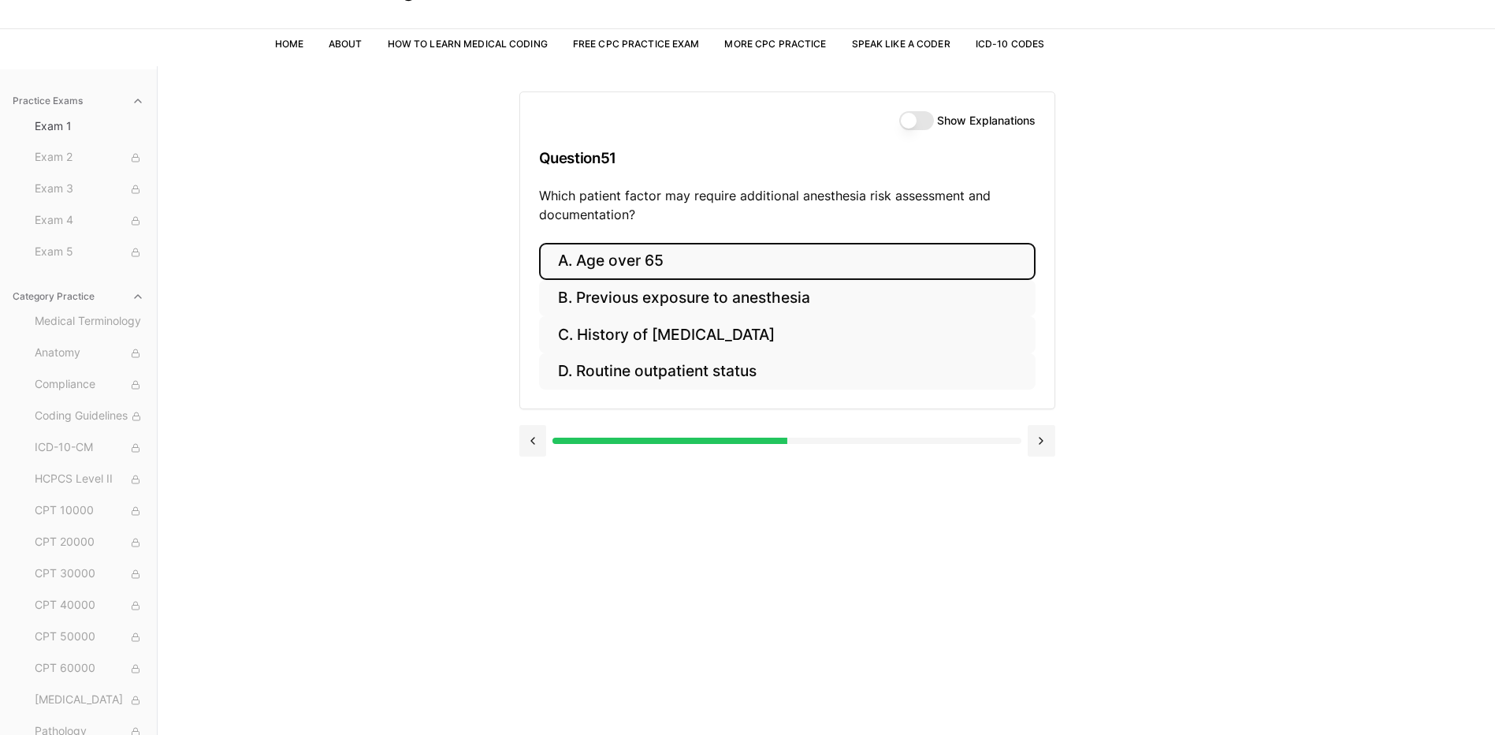
click at [817, 255] on button "A. Age over 65" at bounding box center [787, 261] width 497 height 37
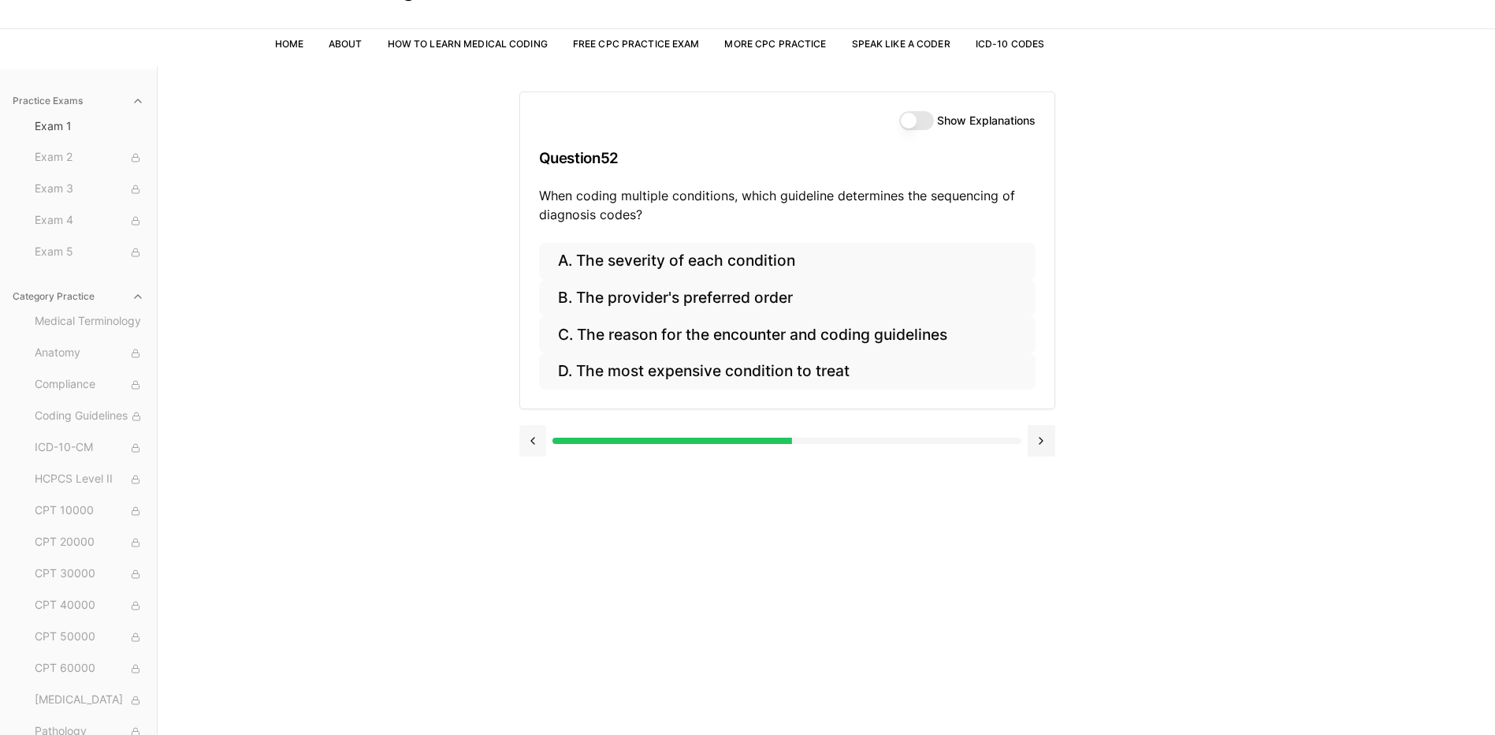
click at [530, 438] on button at bounding box center [533, 441] width 28 height 32
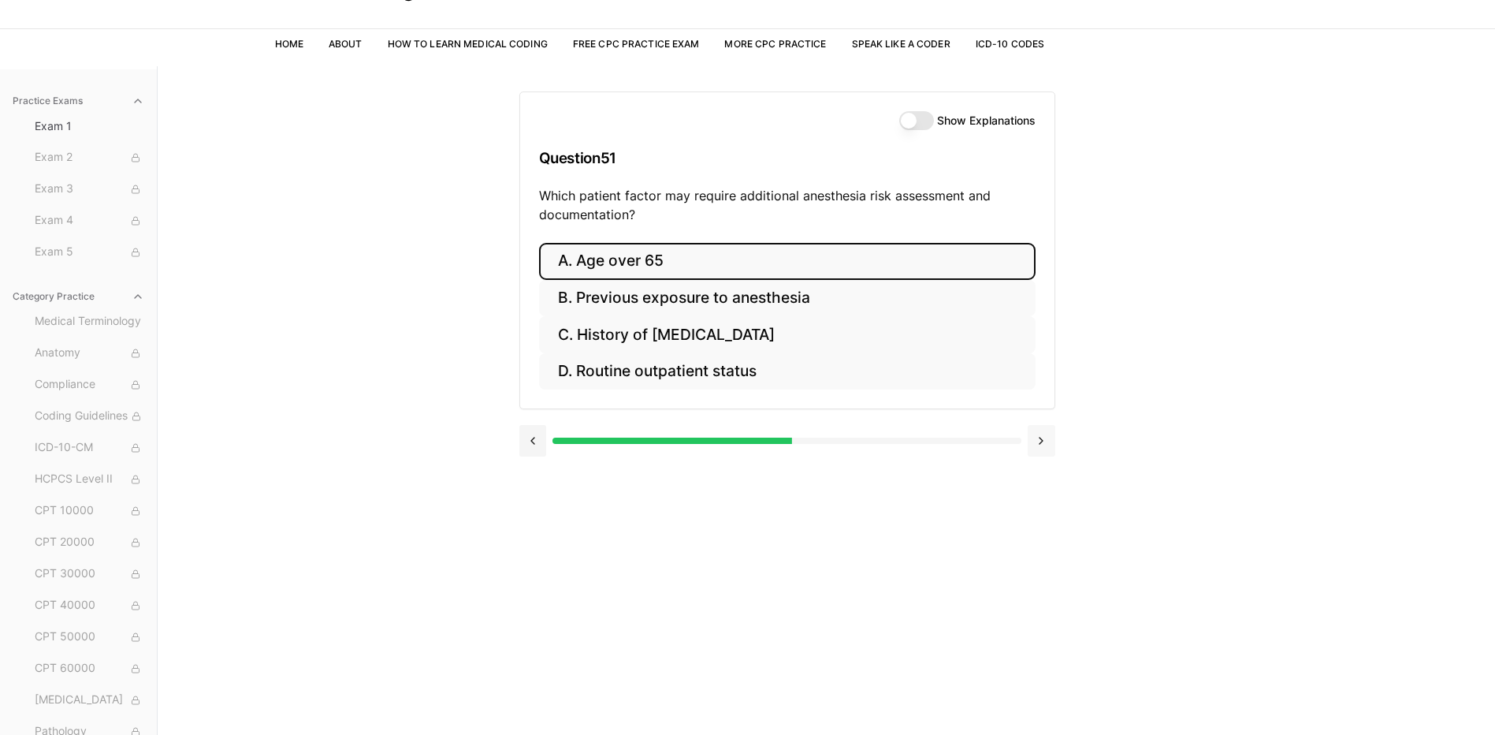
click at [1034, 435] on button at bounding box center [1042, 441] width 28 height 32
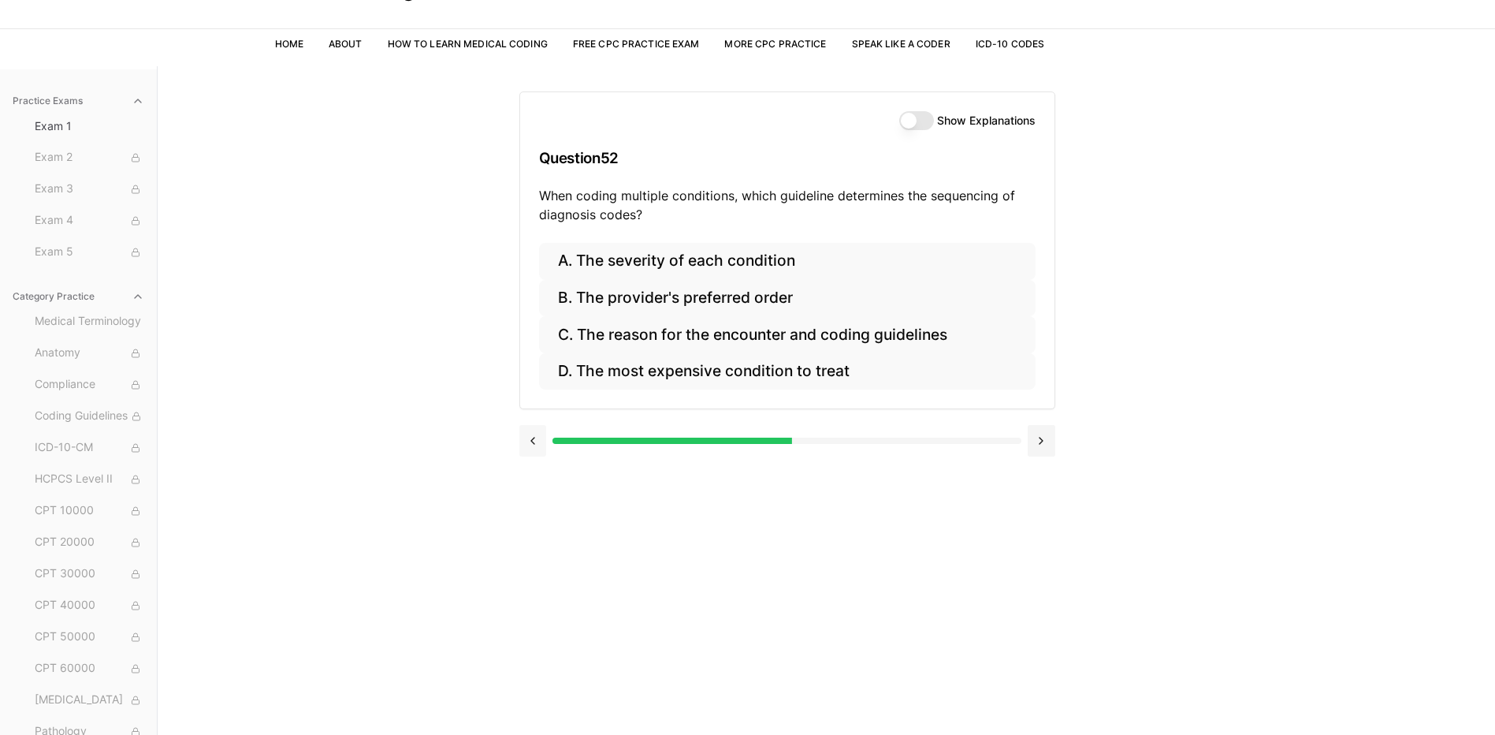
click at [530, 436] on button at bounding box center [533, 441] width 28 height 32
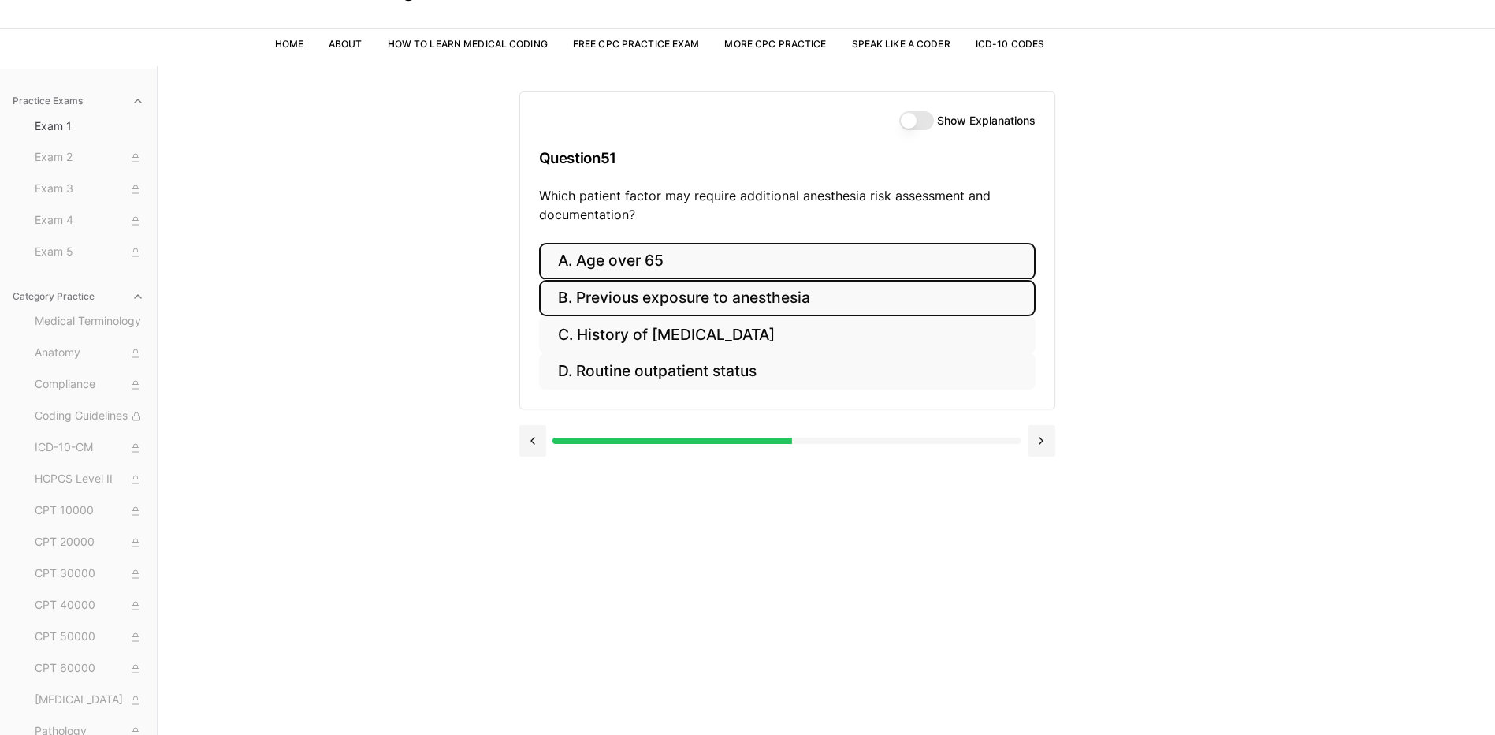
click at [701, 315] on button "B. Previous exposure to anesthesia" at bounding box center [787, 298] width 497 height 37
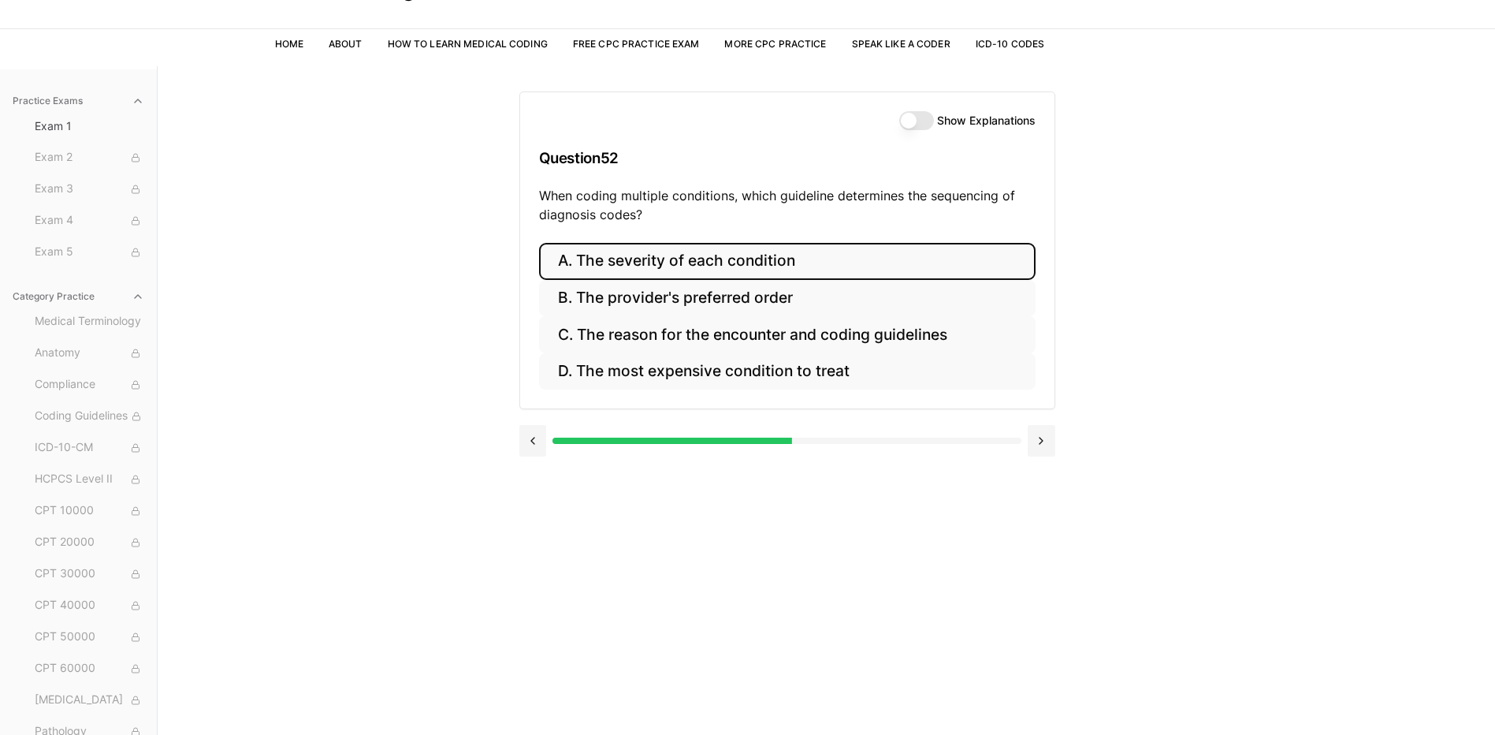
click at [609, 263] on button "A. The severity of each condition" at bounding box center [787, 261] width 497 height 37
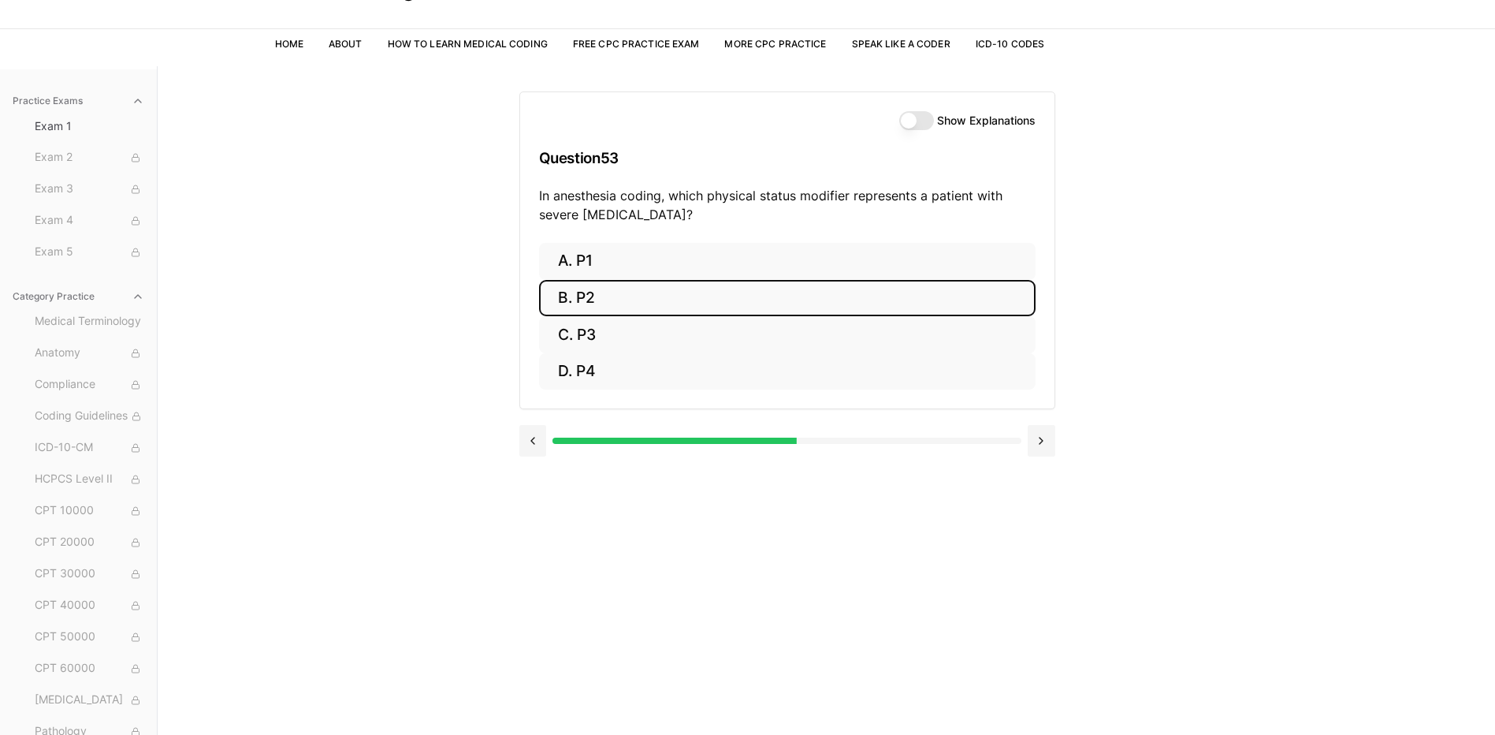
click at [590, 311] on button "B. P2" at bounding box center [787, 298] width 497 height 37
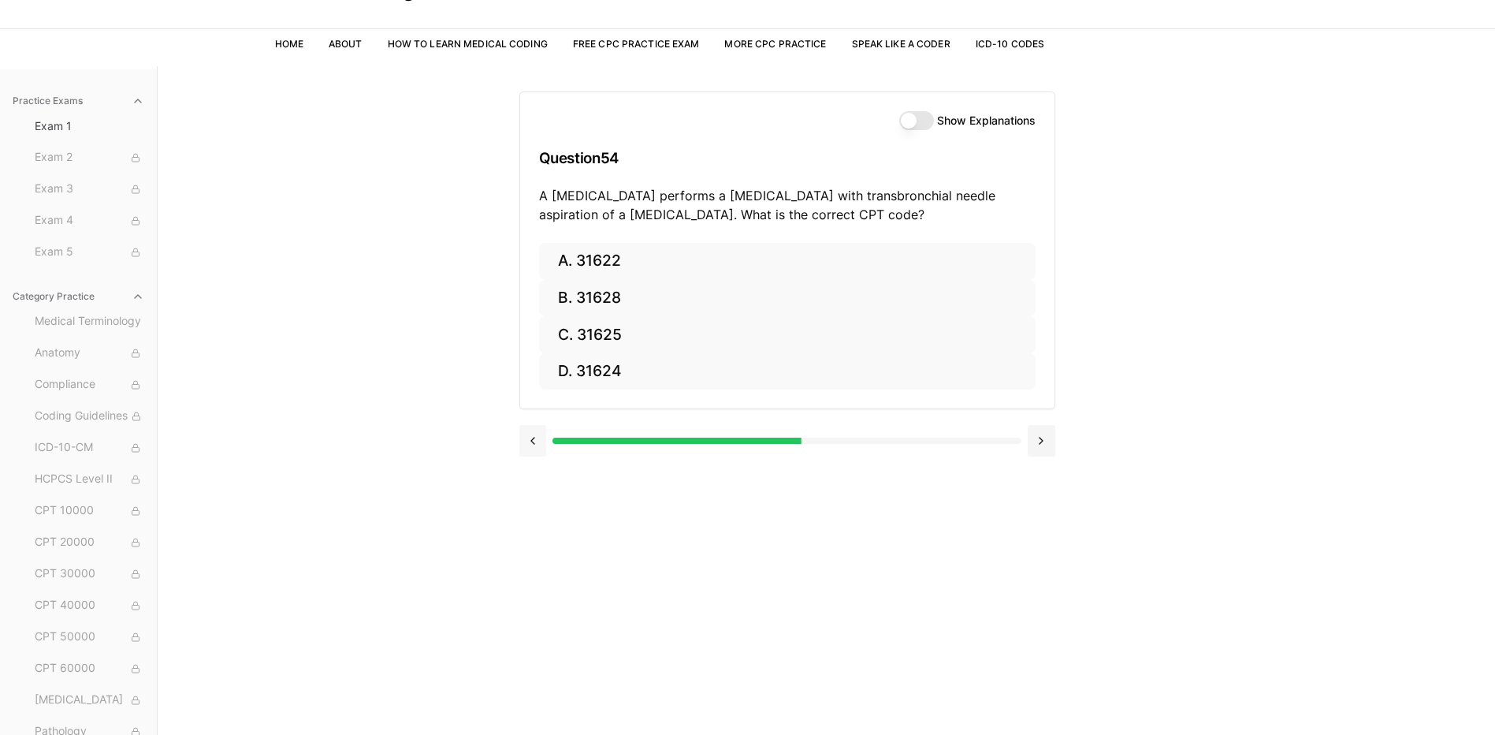
click at [530, 440] on button at bounding box center [533, 441] width 28 height 32
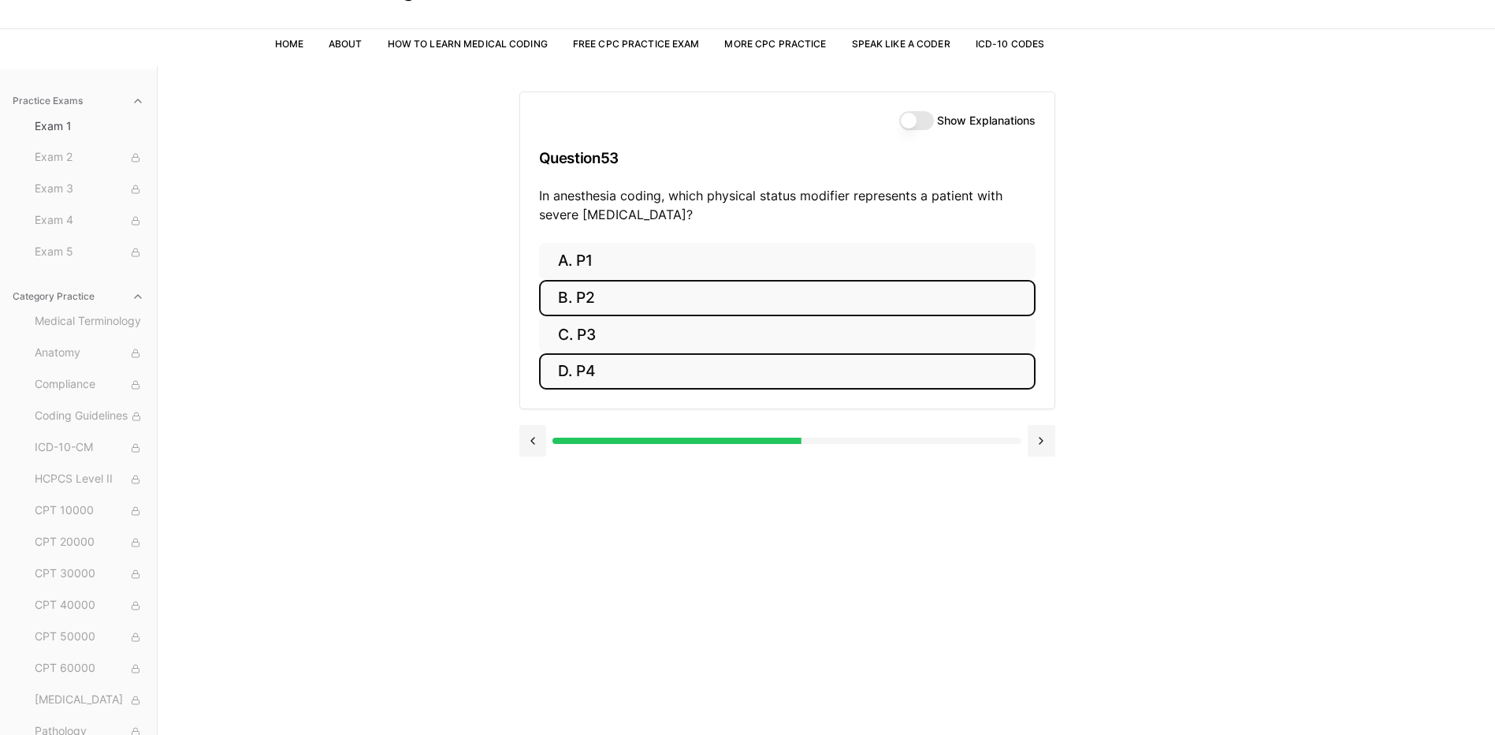
click at [572, 359] on button "D. P4" at bounding box center [787, 371] width 497 height 37
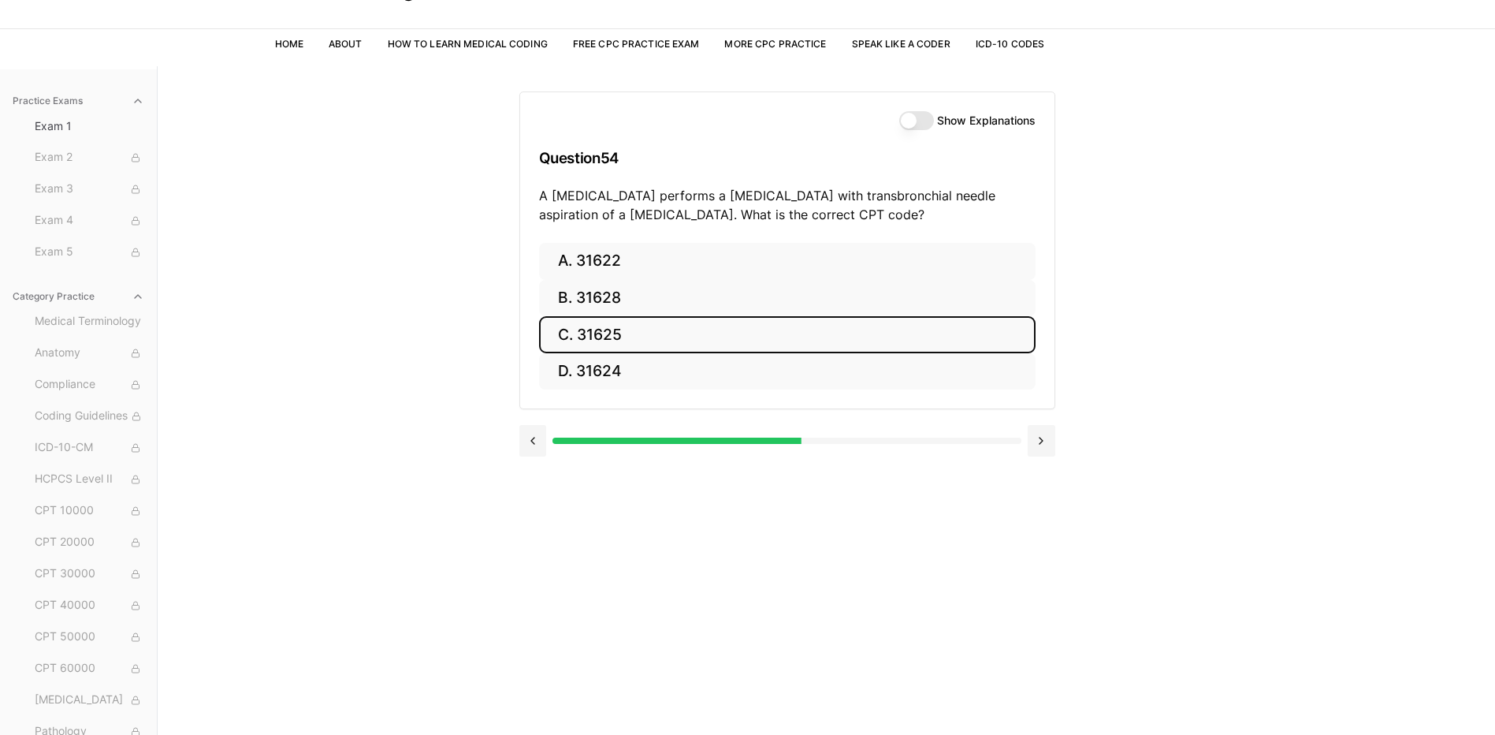
click at [604, 338] on button "C. 31625" at bounding box center [787, 334] width 497 height 37
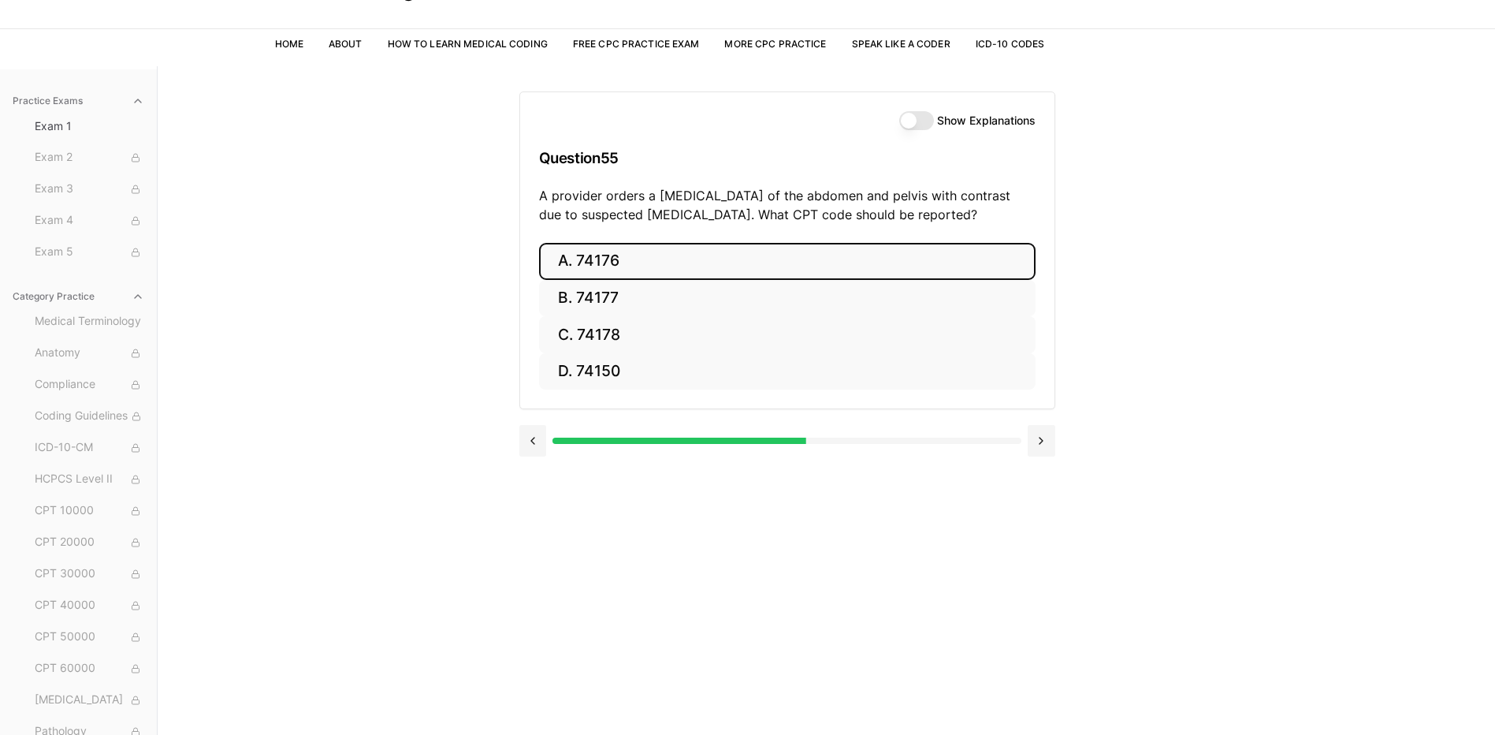
click at [576, 257] on button "A. 74176" at bounding box center [787, 261] width 497 height 37
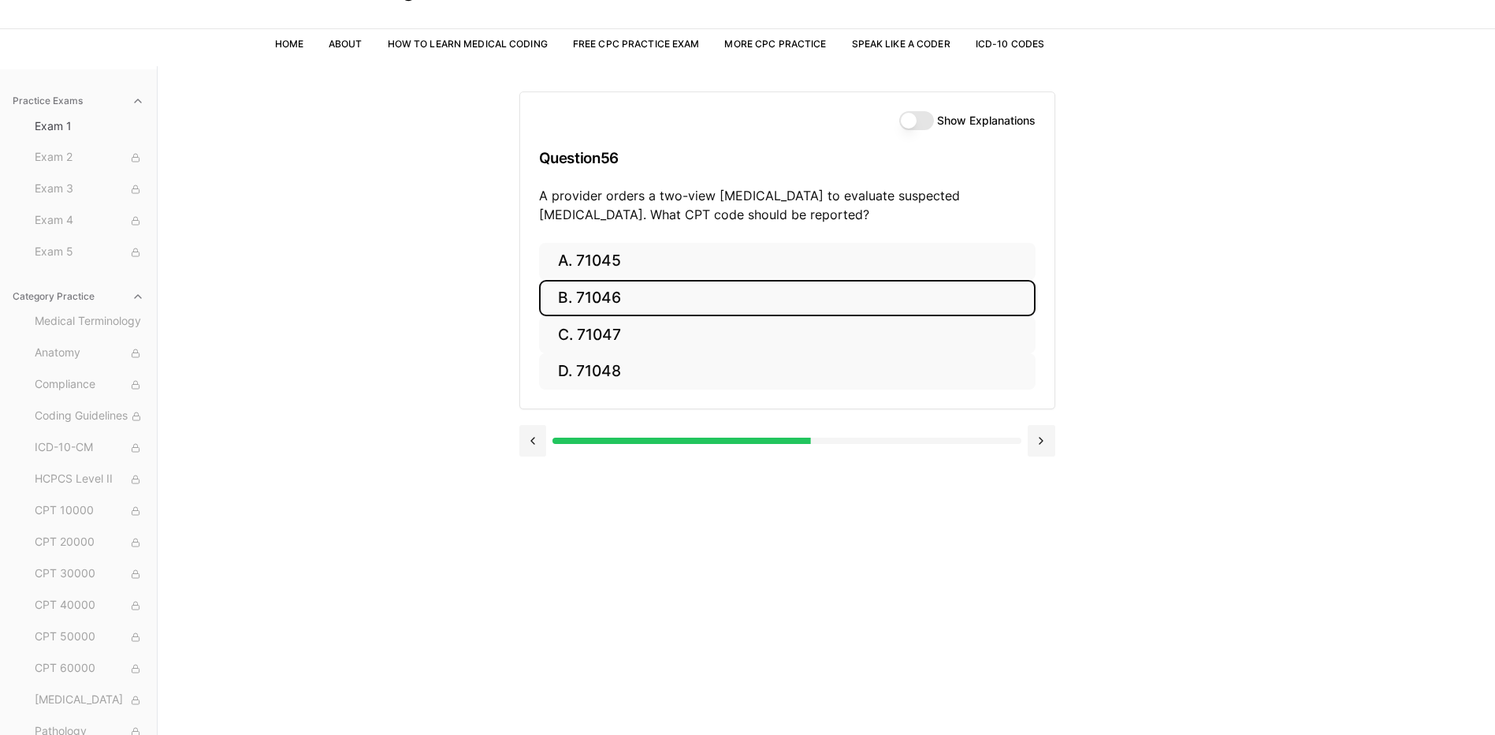
click at [583, 299] on button "B. 71046" at bounding box center [787, 298] width 497 height 37
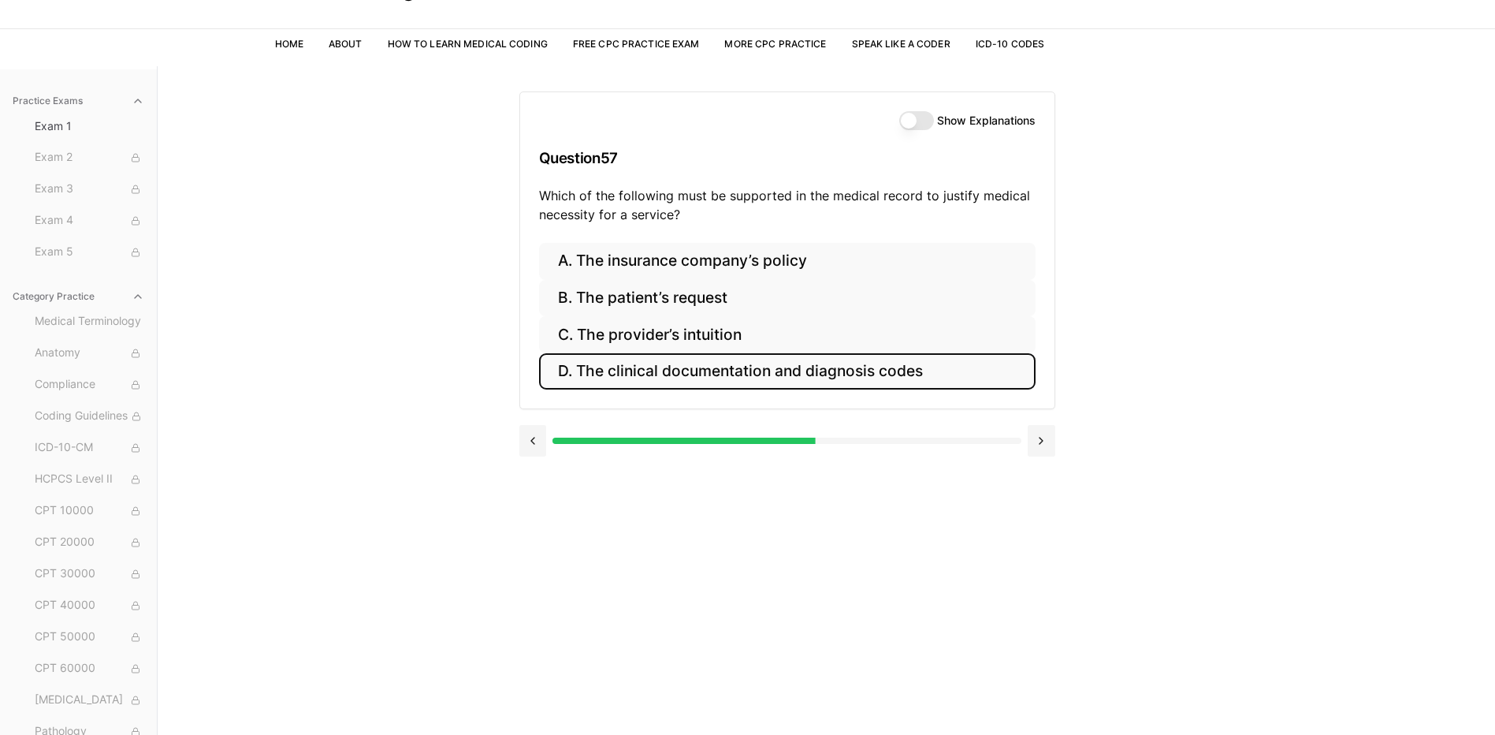
click at [564, 365] on button "D. The clinical documentation and diagnosis codes" at bounding box center [787, 371] width 497 height 37
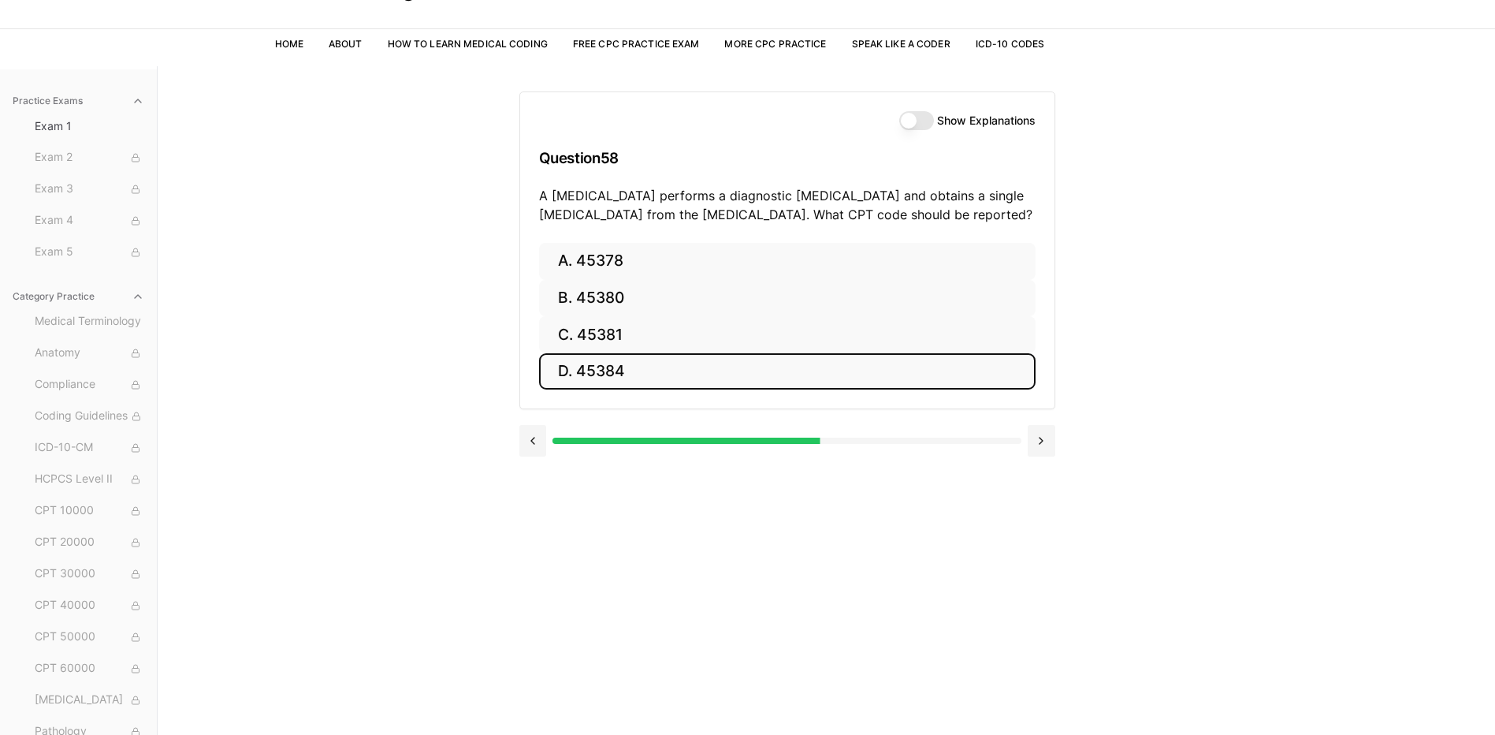
click at [571, 364] on button "D. 45384" at bounding box center [787, 371] width 497 height 37
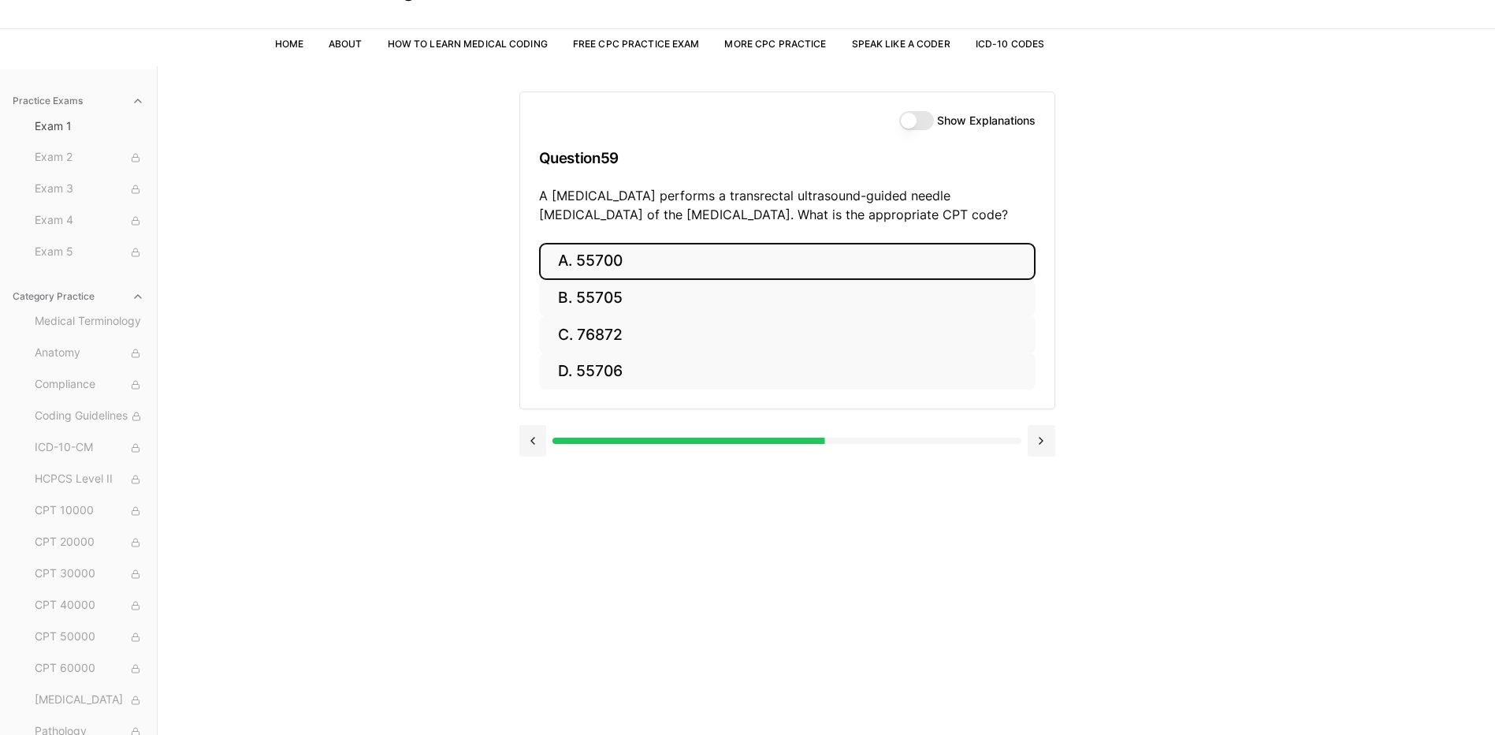
click at [587, 262] on button "A. 55700" at bounding box center [787, 261] width 497 height 37
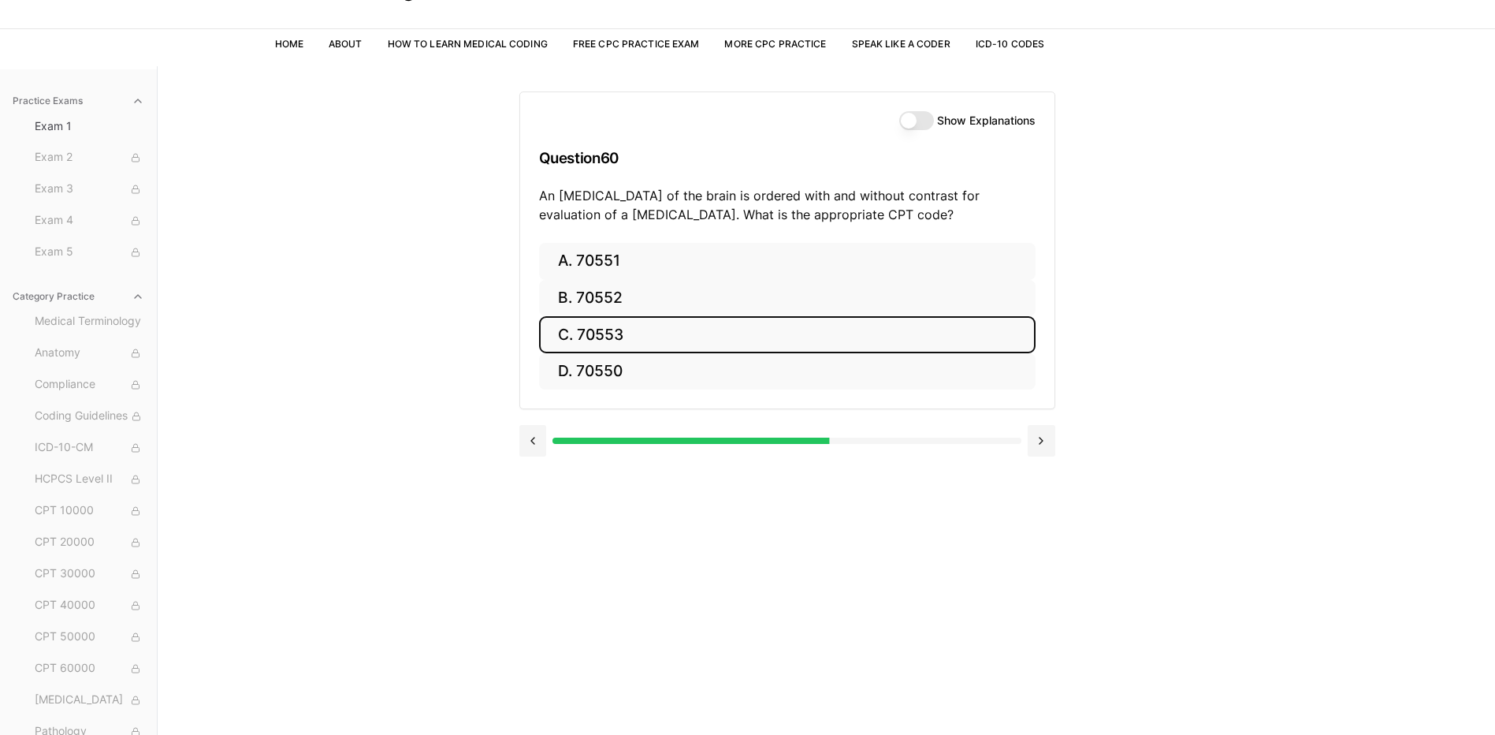
click at [578, 330] on button "C. 70553" at bounding box center [787, 334] width 497 height 37
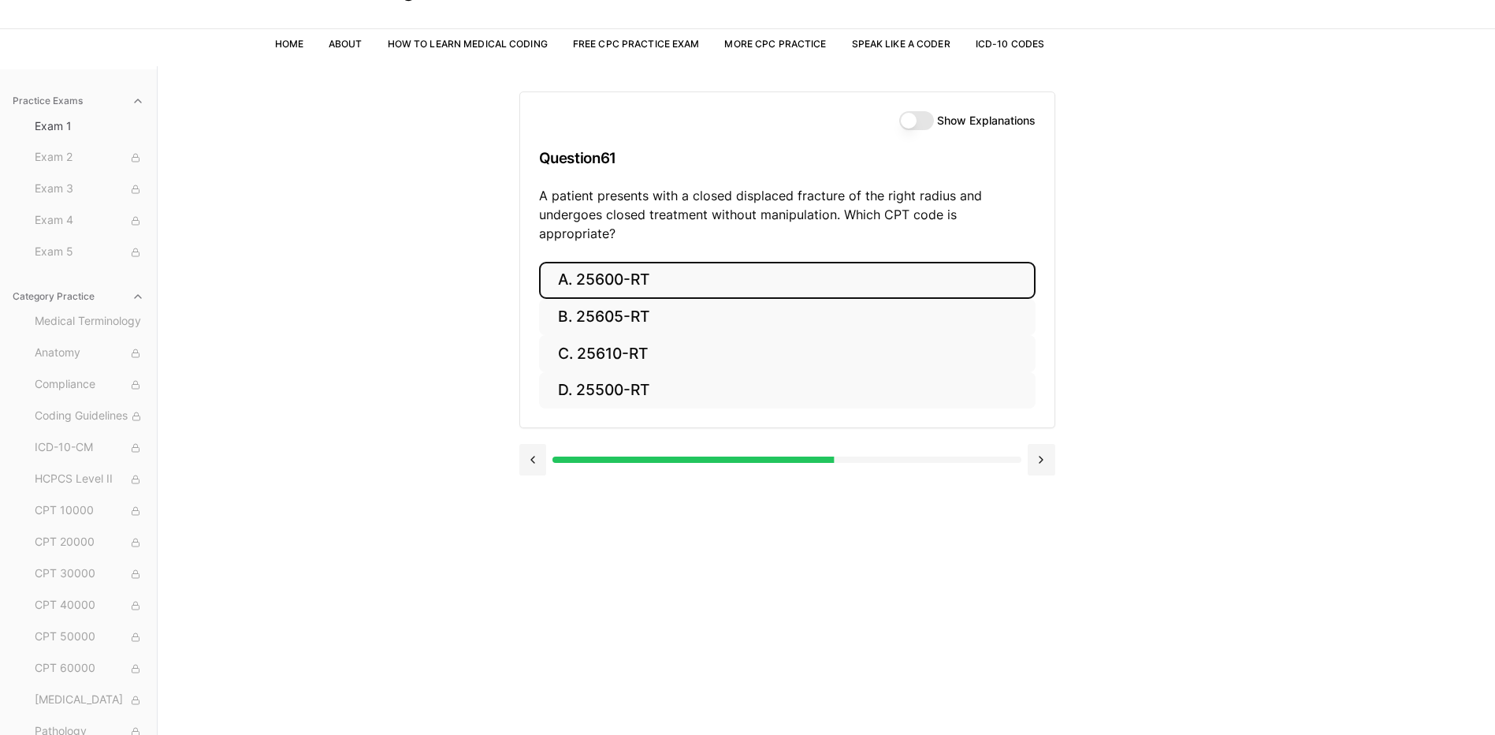
click at [590, 262] on button "A. 25600-RT" at bounding box center [787, 280] width 497 height 37
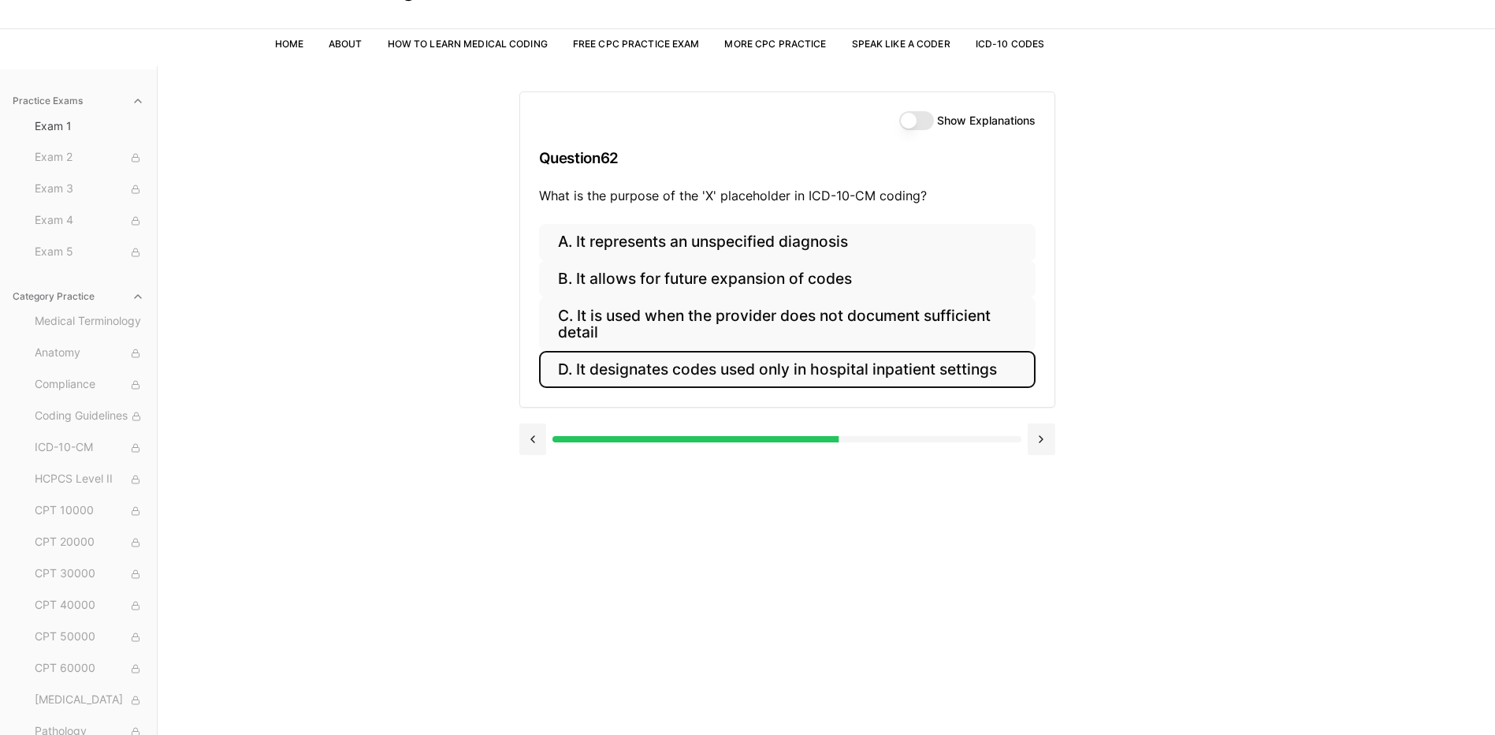
click at [604, 378] on button "D. It designates codes used only in hospital inpatient settings" at bounding box center [787, 369] width 497 height 37
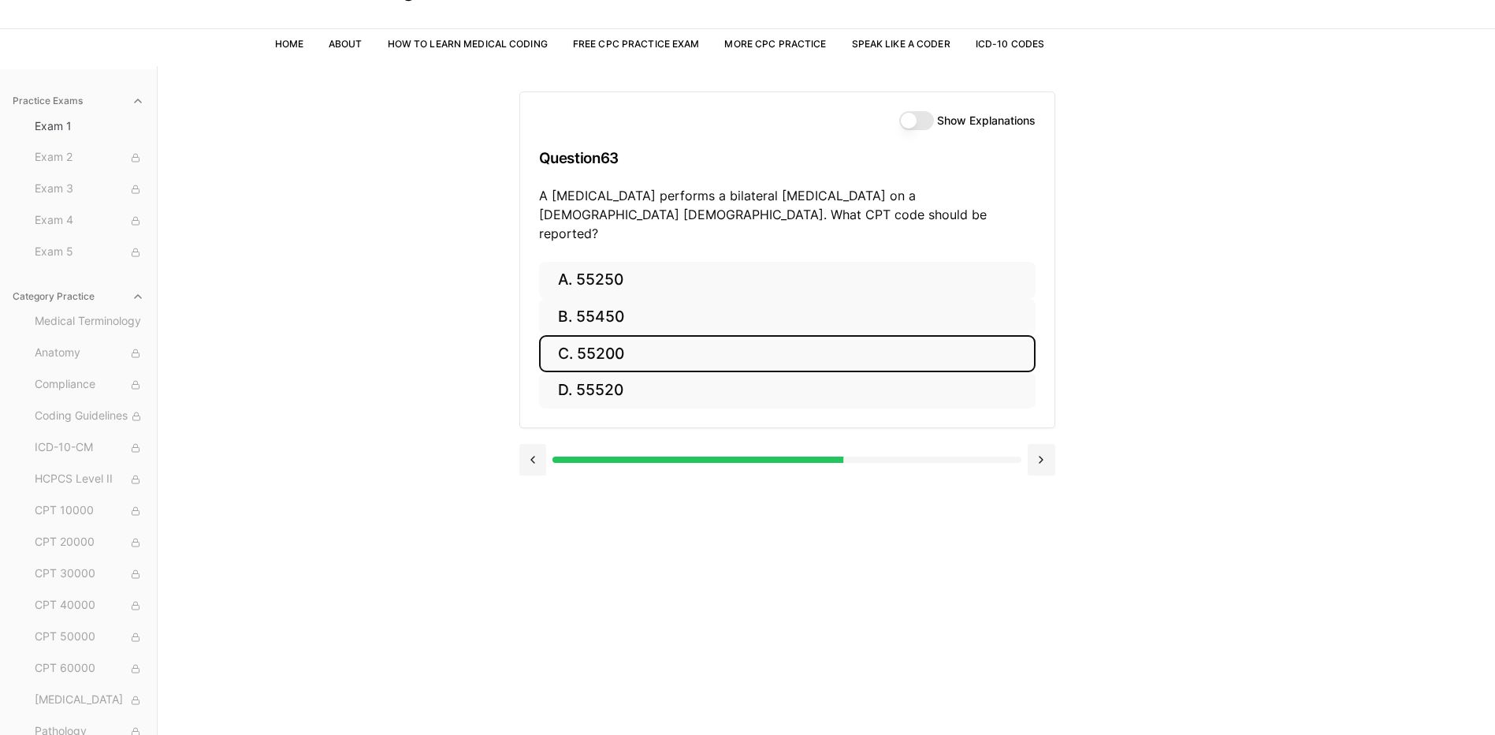
click at [608, 335] on button "C. 55200" at bounding box center [787, 353] width 497 height 37
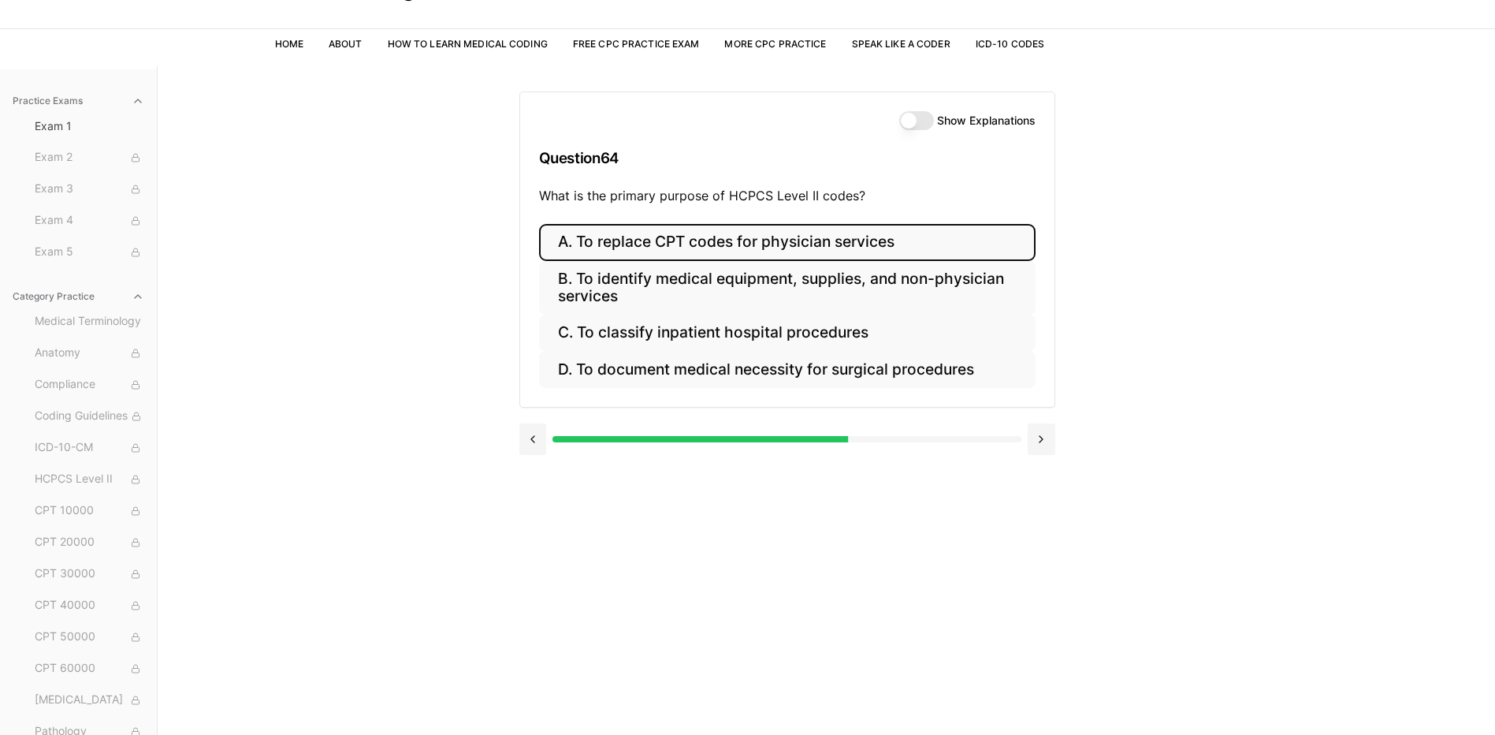
click at [608, 256] on button "A. To replace CPT codes for physician services" at bounding box center [787, 242] width 497 height 37
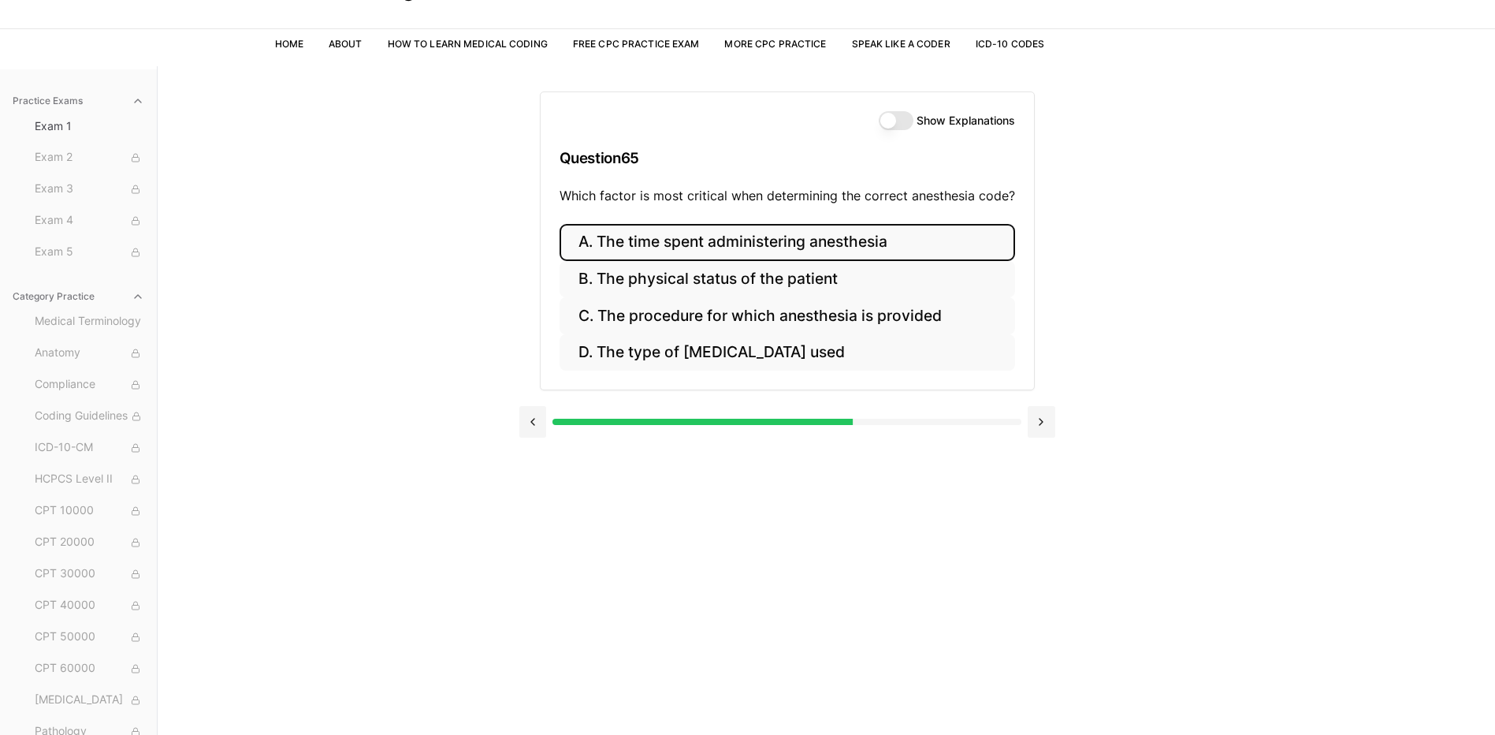
click at [638, 259] on button "A. The time spent administering anesthesia" at bounding box center [788, 242] width 456 height 37
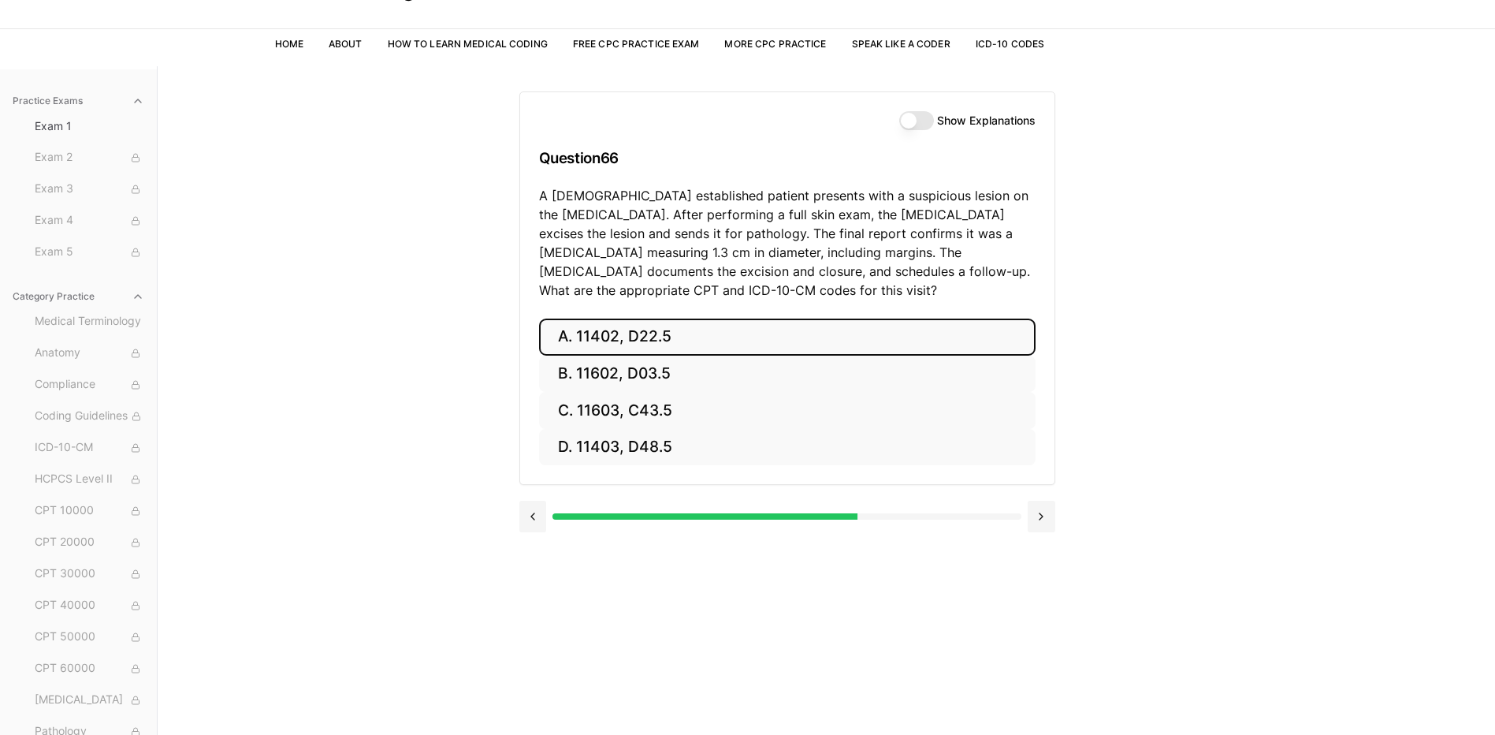
click at [661, 343] on button "A. 11402, D22.5" at bounding box center [787, 336] width 497 height 37
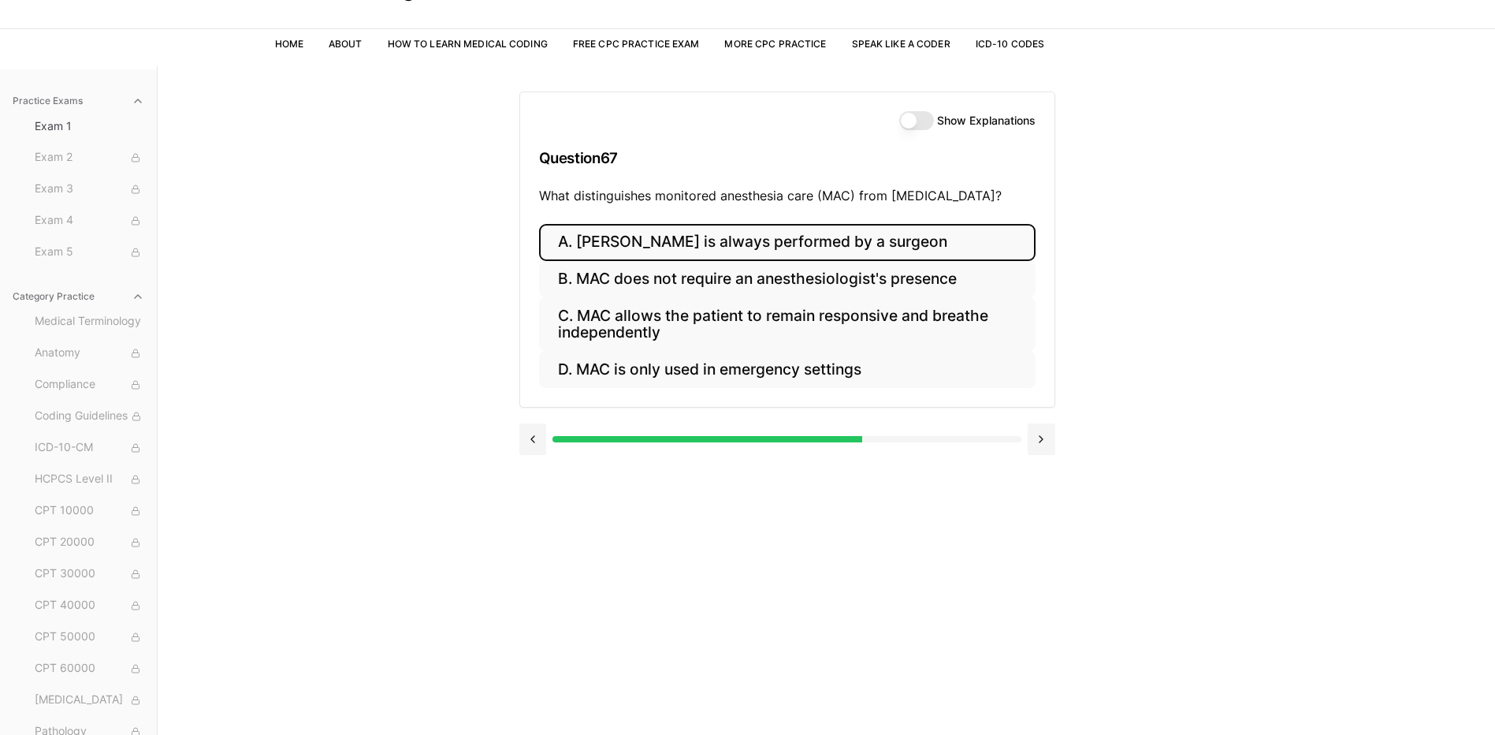
click at [600, 252] on button "A. MAC is always performed by a surgeon" at bounding box center [787, 242] width 497 height 37
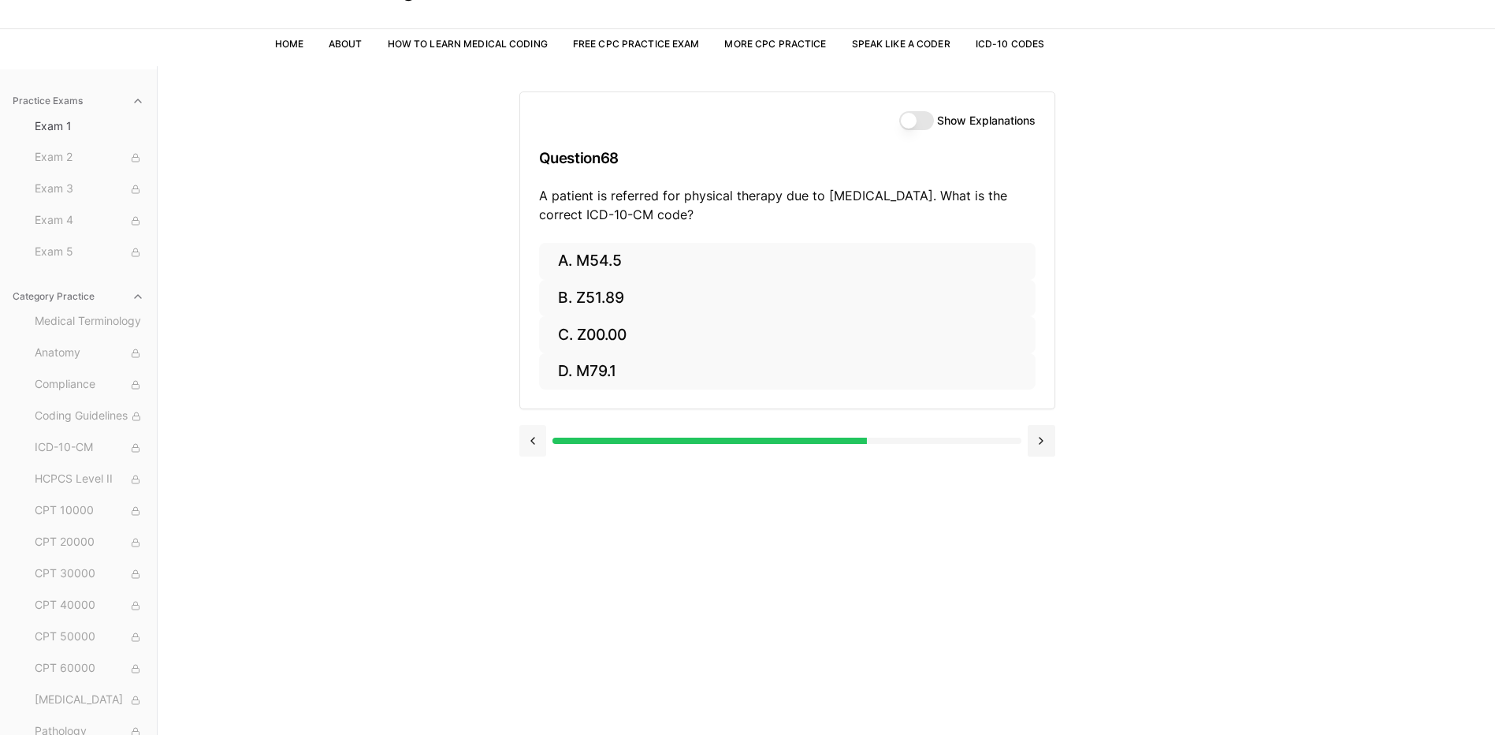
click at [537, 434] on button at bounding box center [533, 441] width 28 height 32
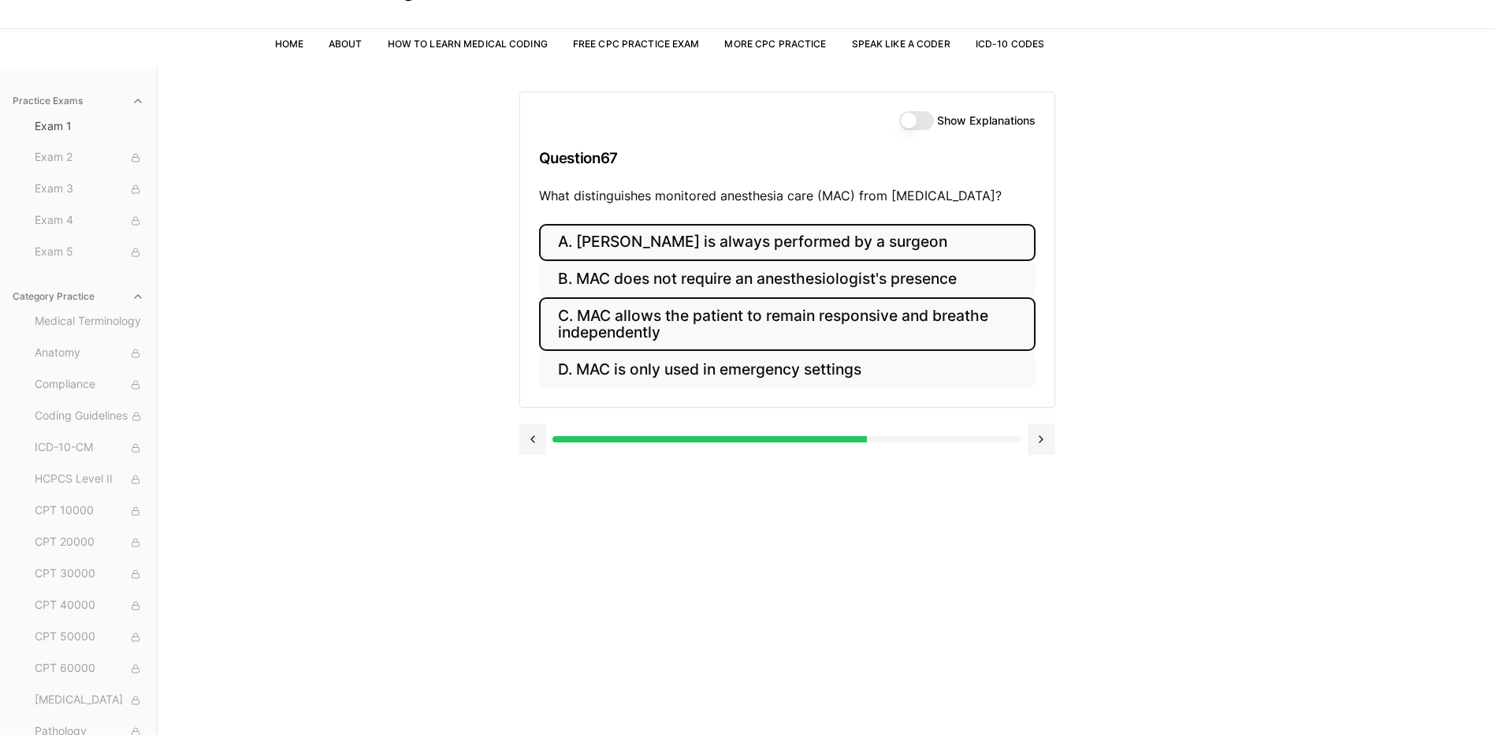
click at [734, 309] on button "C. MAC allows the patient to remain responsive and breathe independently" at bounding box center [787, 324] width 497 height 54
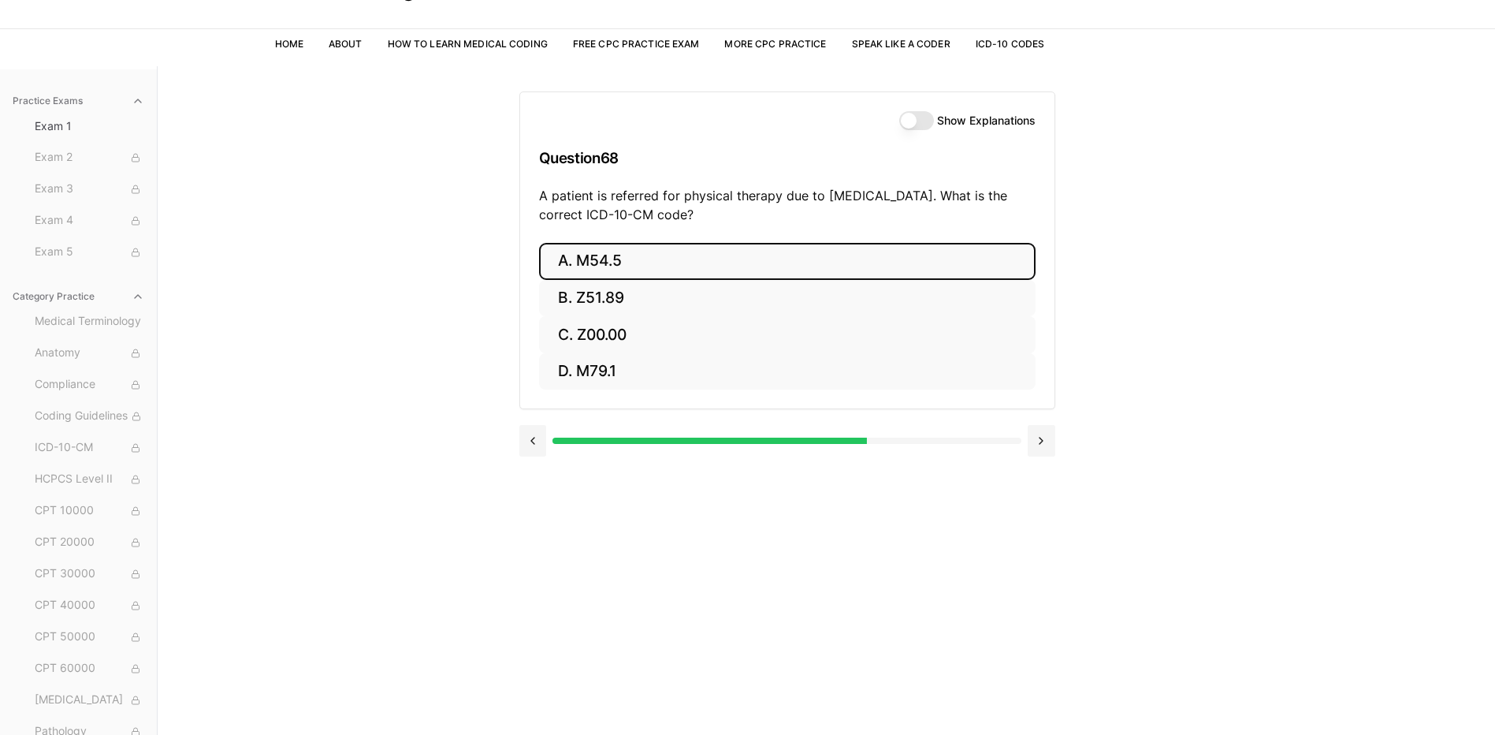
click at [723, 265] on button "A. M54.5" at bounding box center [787, 261] width 497 height 37
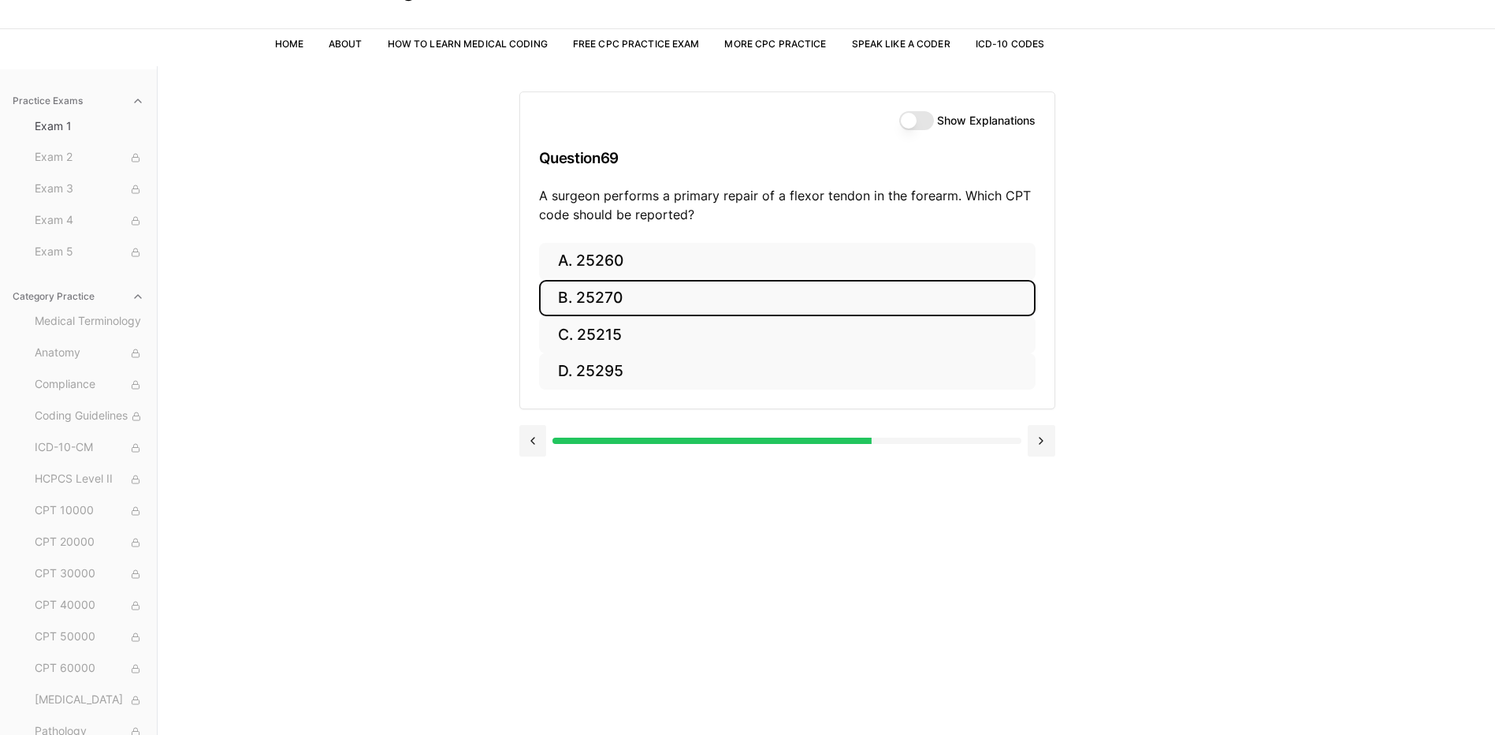
click at [720, 306] on button "B. 25270" at bounding box center [787, 298] width 497 height 37
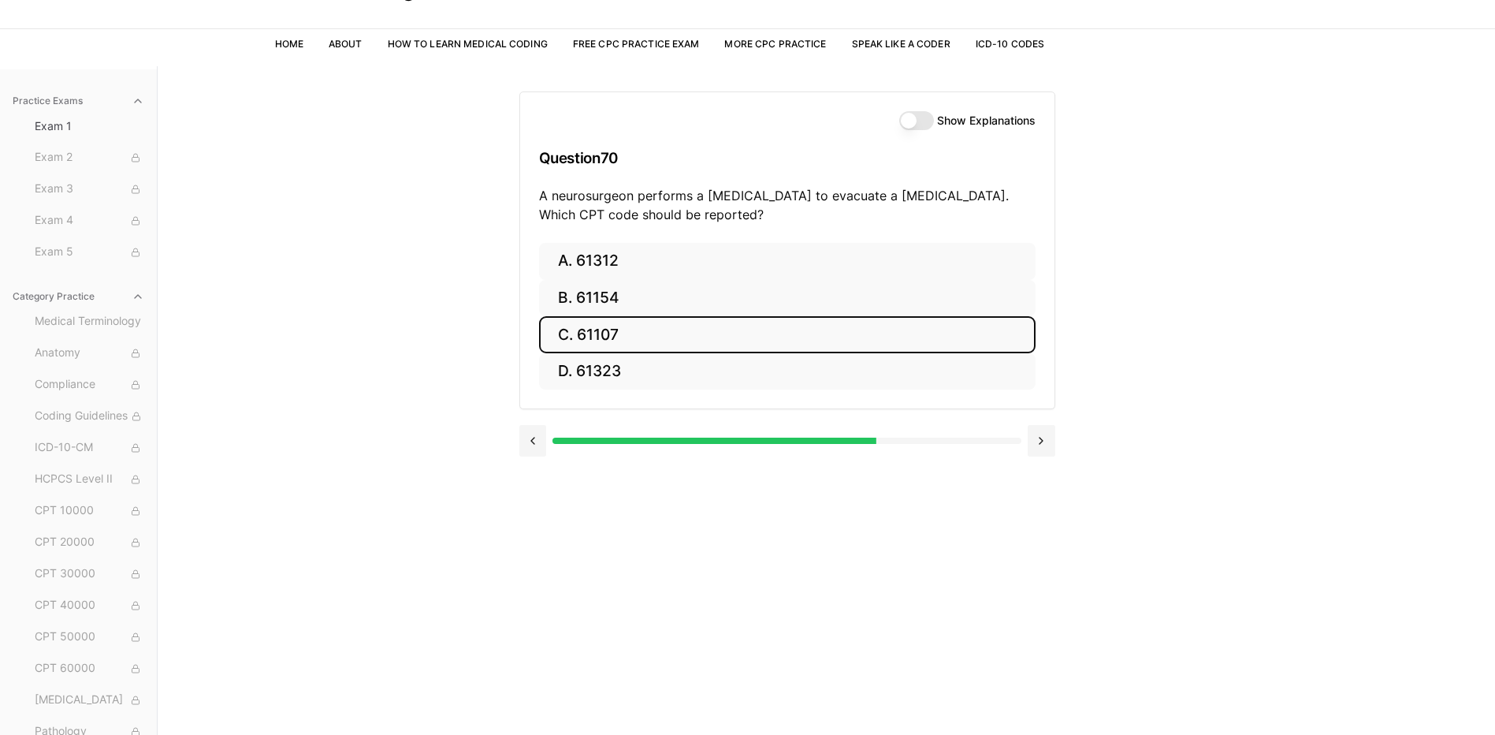
click at [624, 335] on button "C. 61107" at bounding box center [787, 334] width 497 height 37
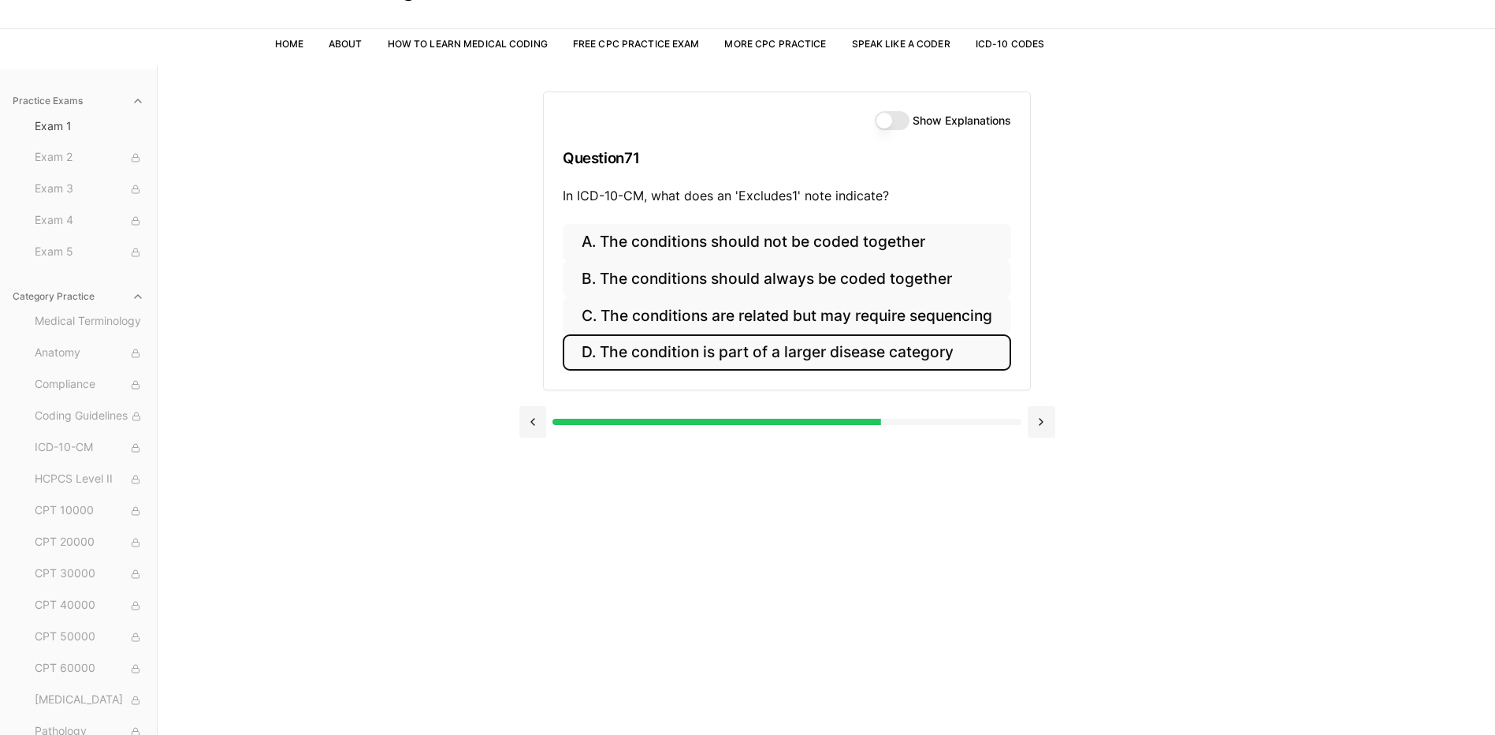
click at [624, 361] on button "D. The condition is part of a larger disease category" at bounding box center [787, 352] width 448 height 37
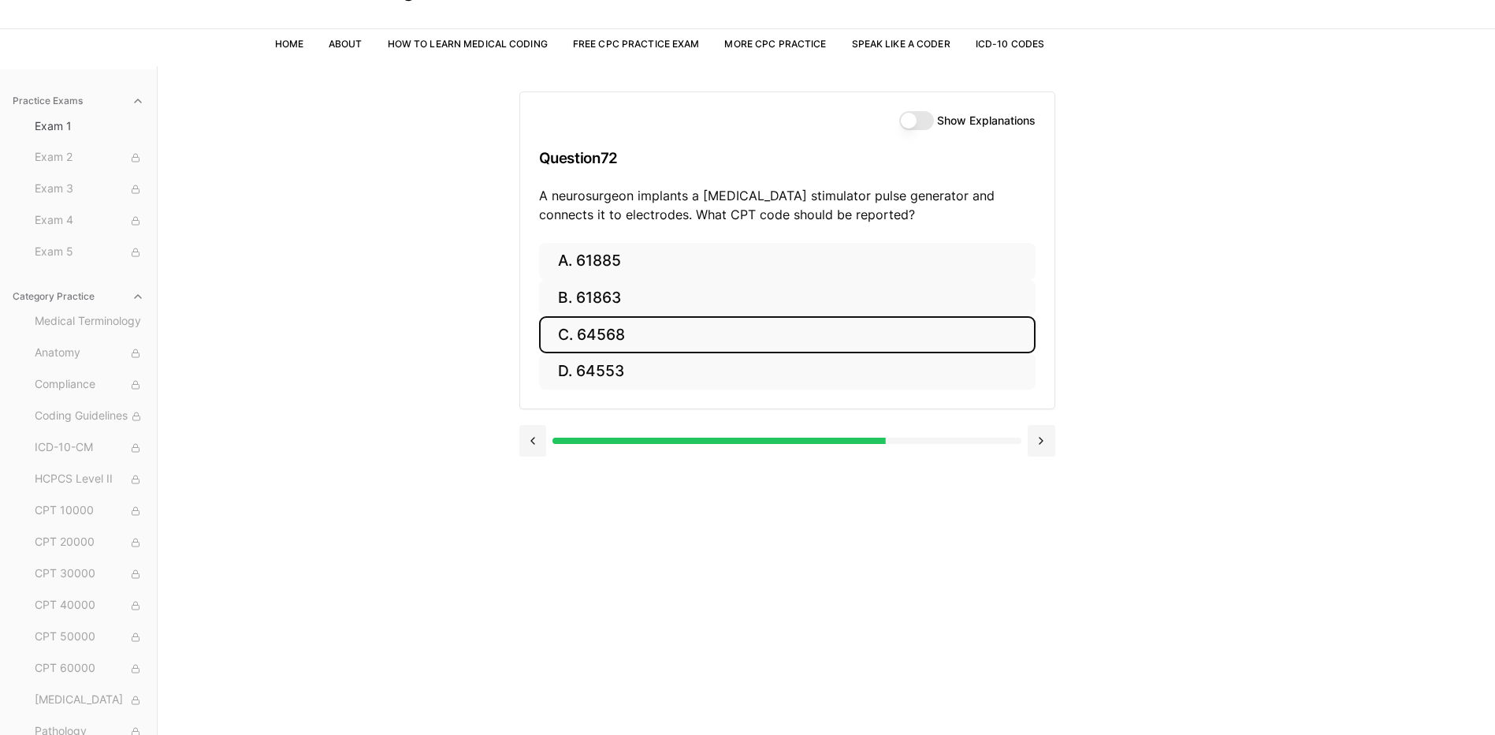
click at [620, 332] on button "C. 64568" at bounding box center [787, 334] width 497 height 37
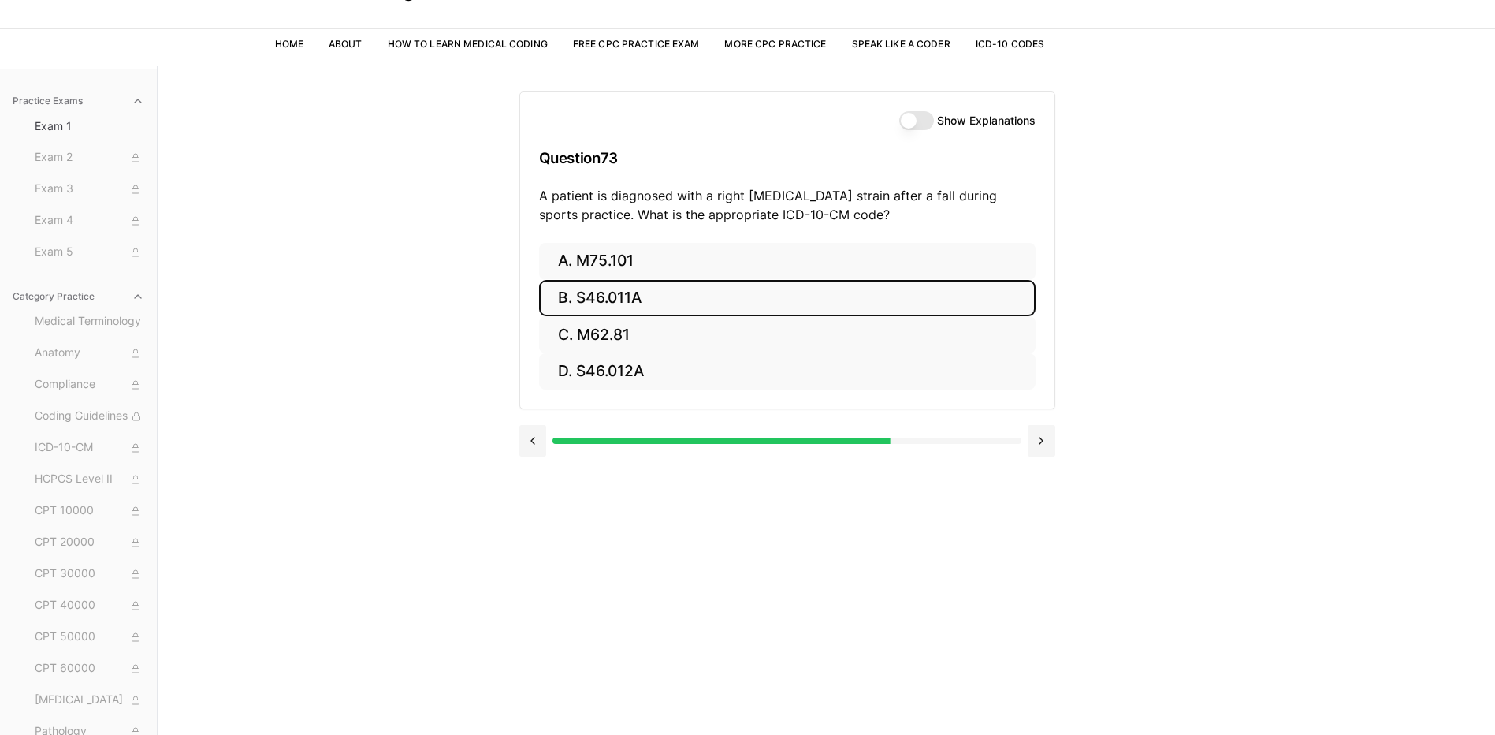
click at [604, 297] on button "B. S46.011A" at bounding box center [787, 298] width 497 height 37
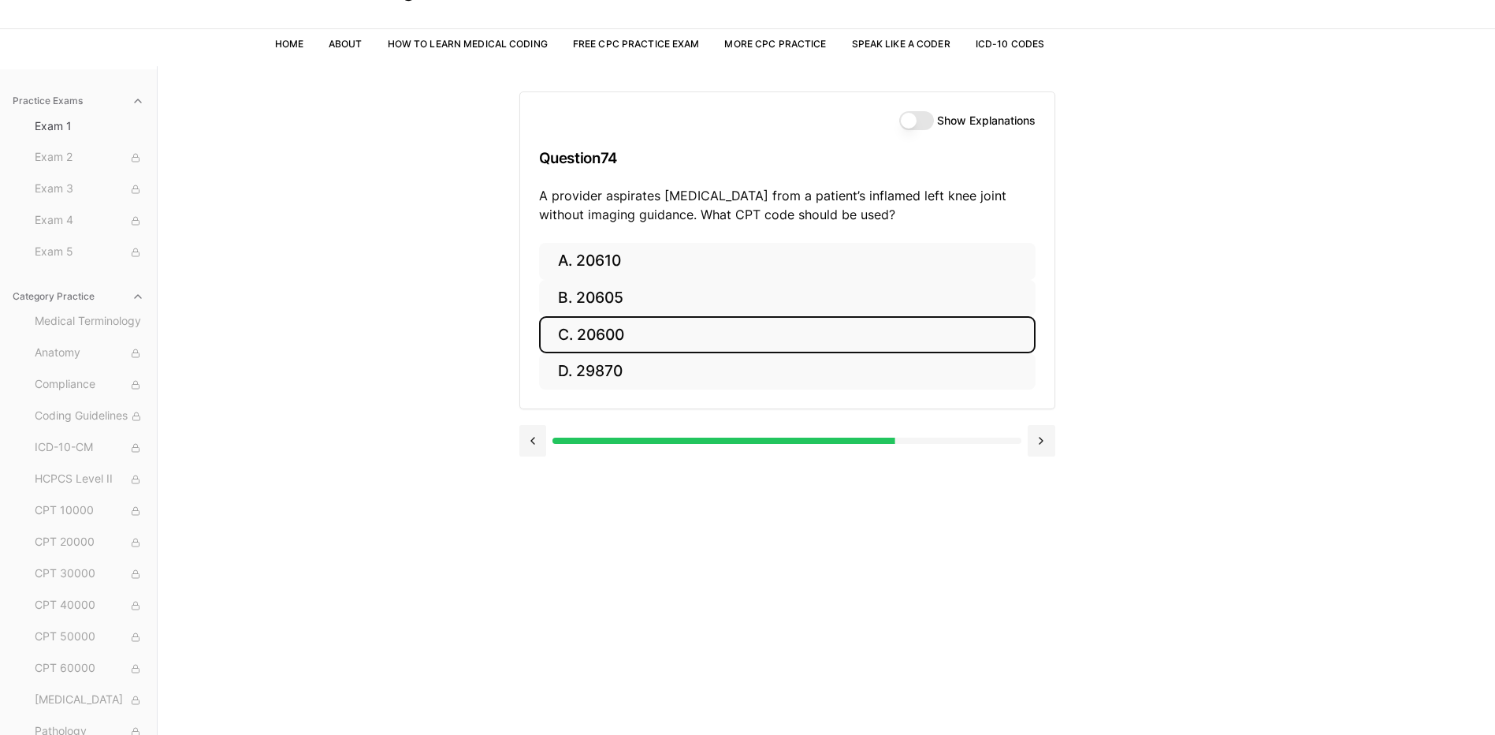
click at [613, 332] on button "C. 20600" at bounding box center [787, 334] width 497 height 37
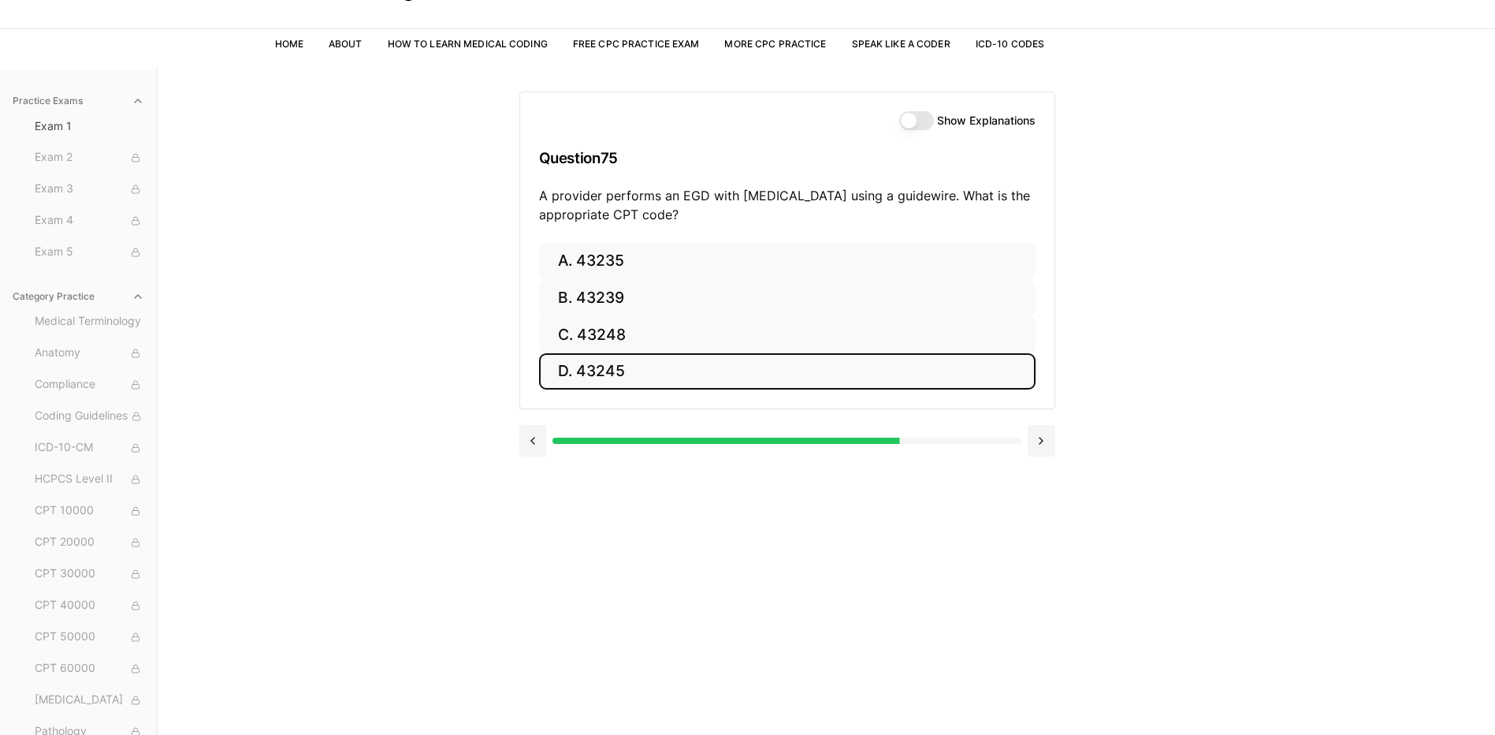
click at [609, 366] on button "D. 43245" at bounding box center [787, 371] width 497 height 37
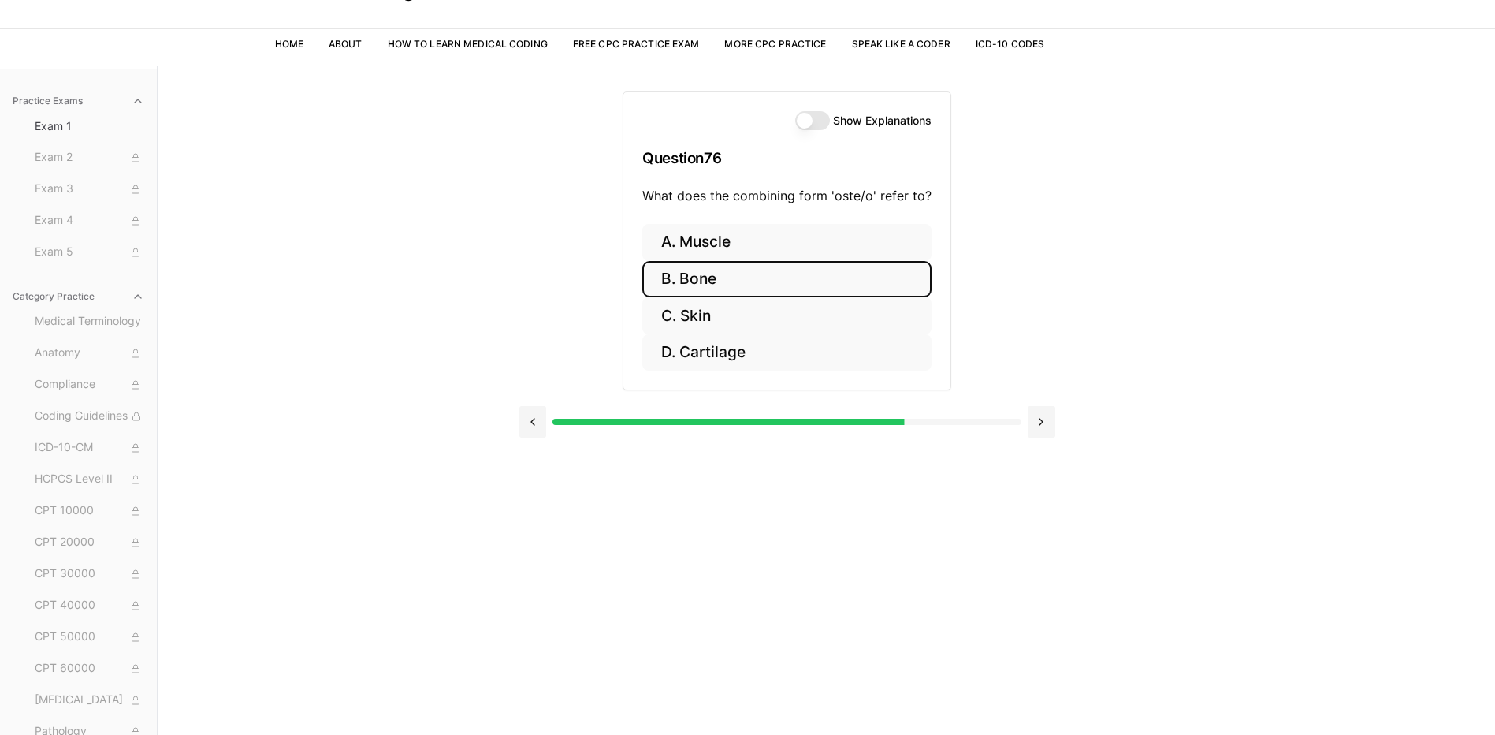
click at [698, 286] on button "B. Bone" at bounding box center [786, 279] width 289 height 37
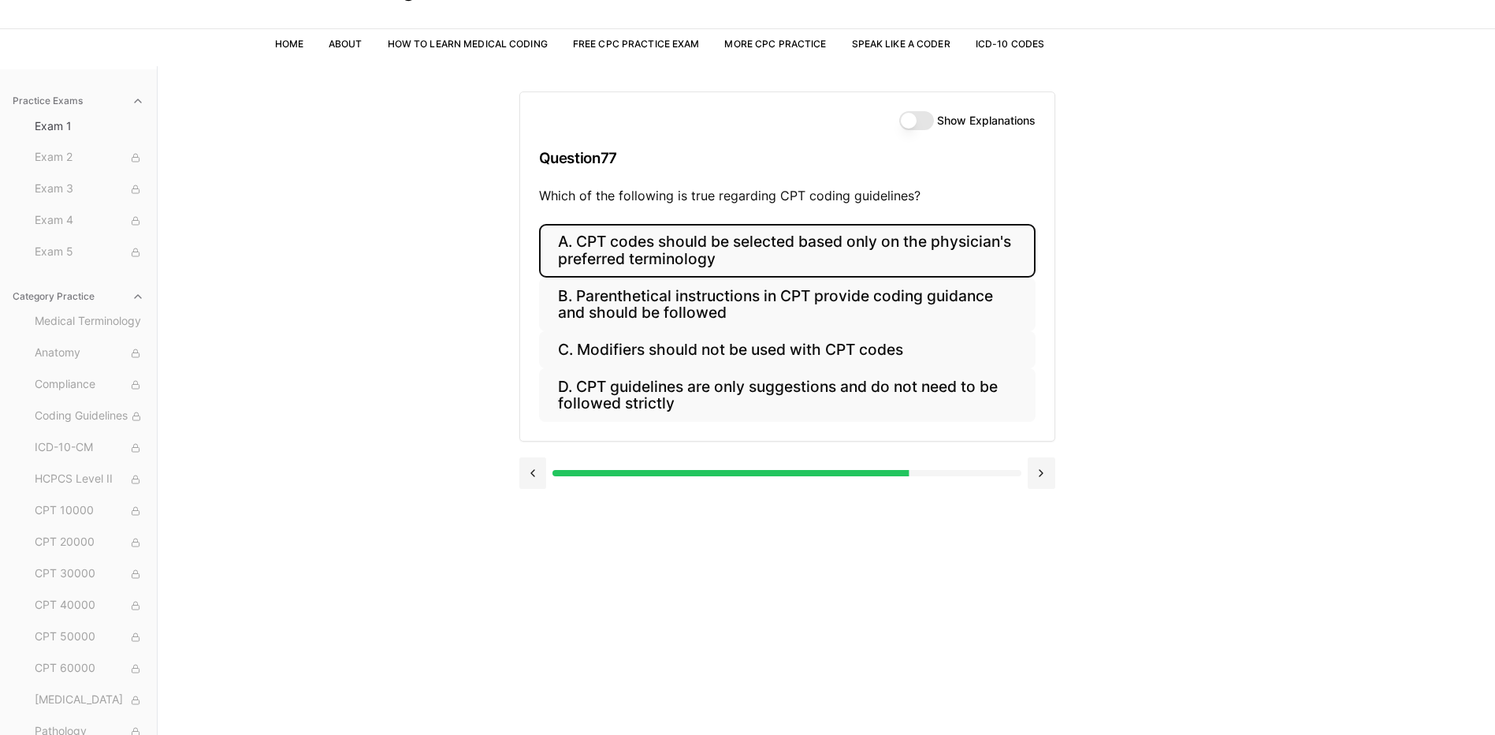
click at [744, 265] on button "A. CPT codes should be selected based only on the physician's preferred termino…" at bounding box center [787, 251] width 497 height 54
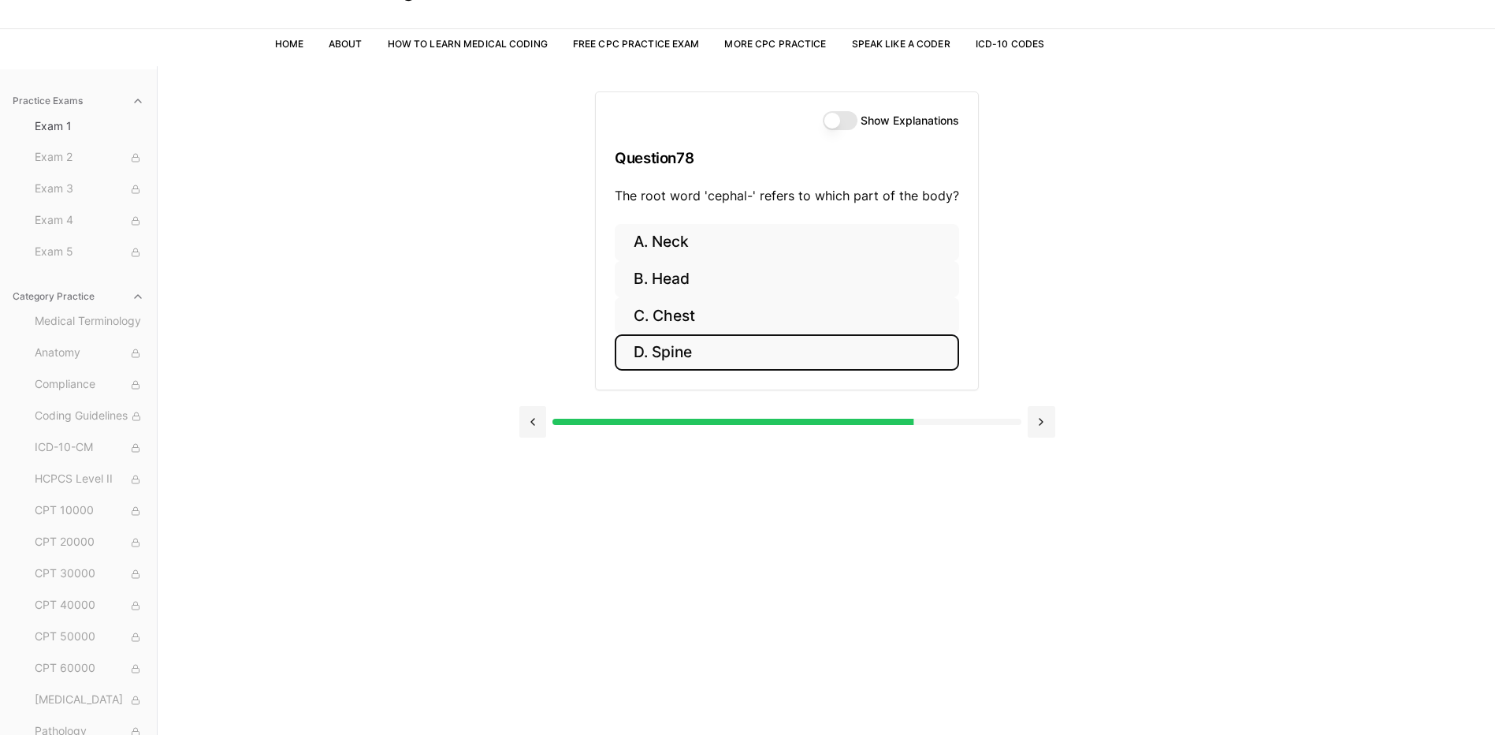
click at [662, 360] on button "D. Spine" at bounding box center [787, 352] width 344 height 37
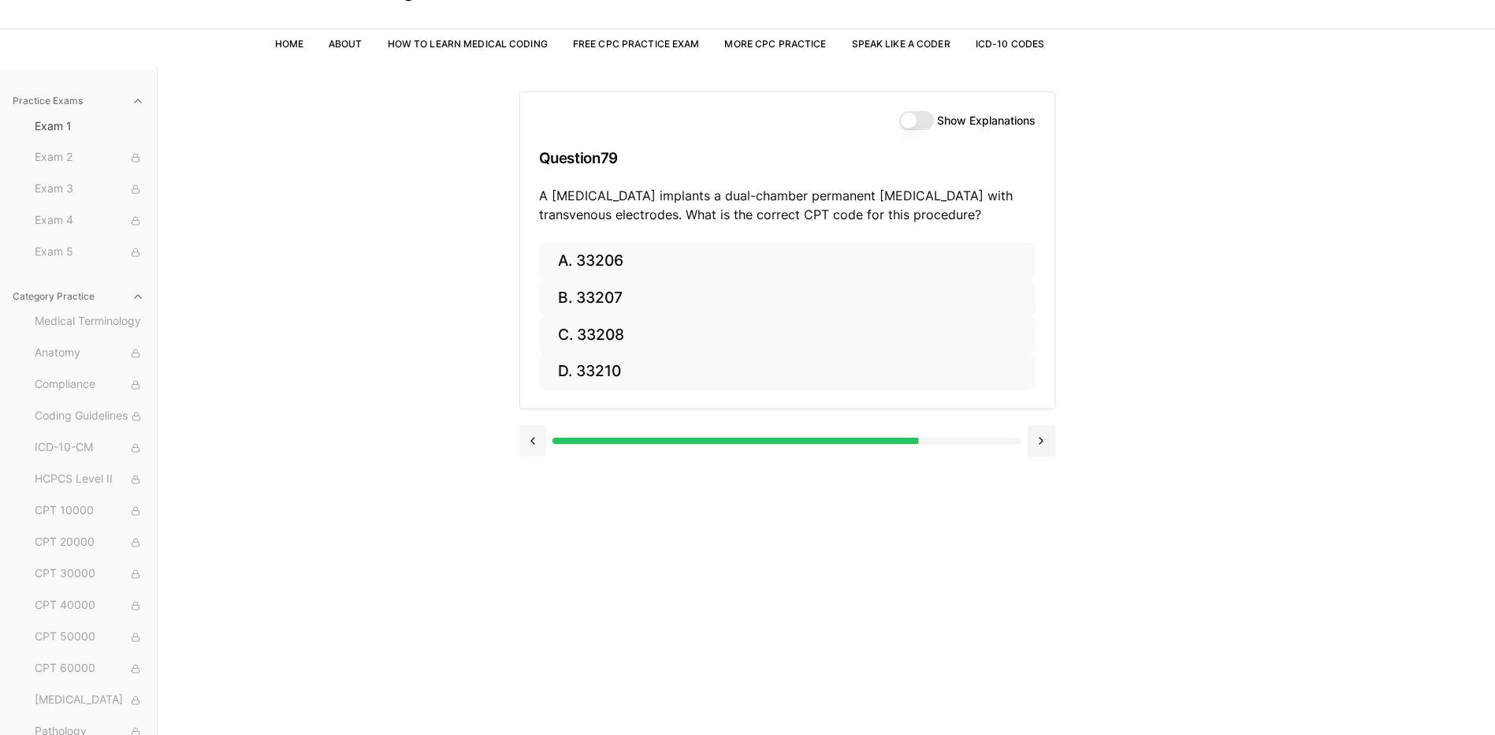
click at [530, 436] on button at bounding box center [533, 441] width 28 height 32
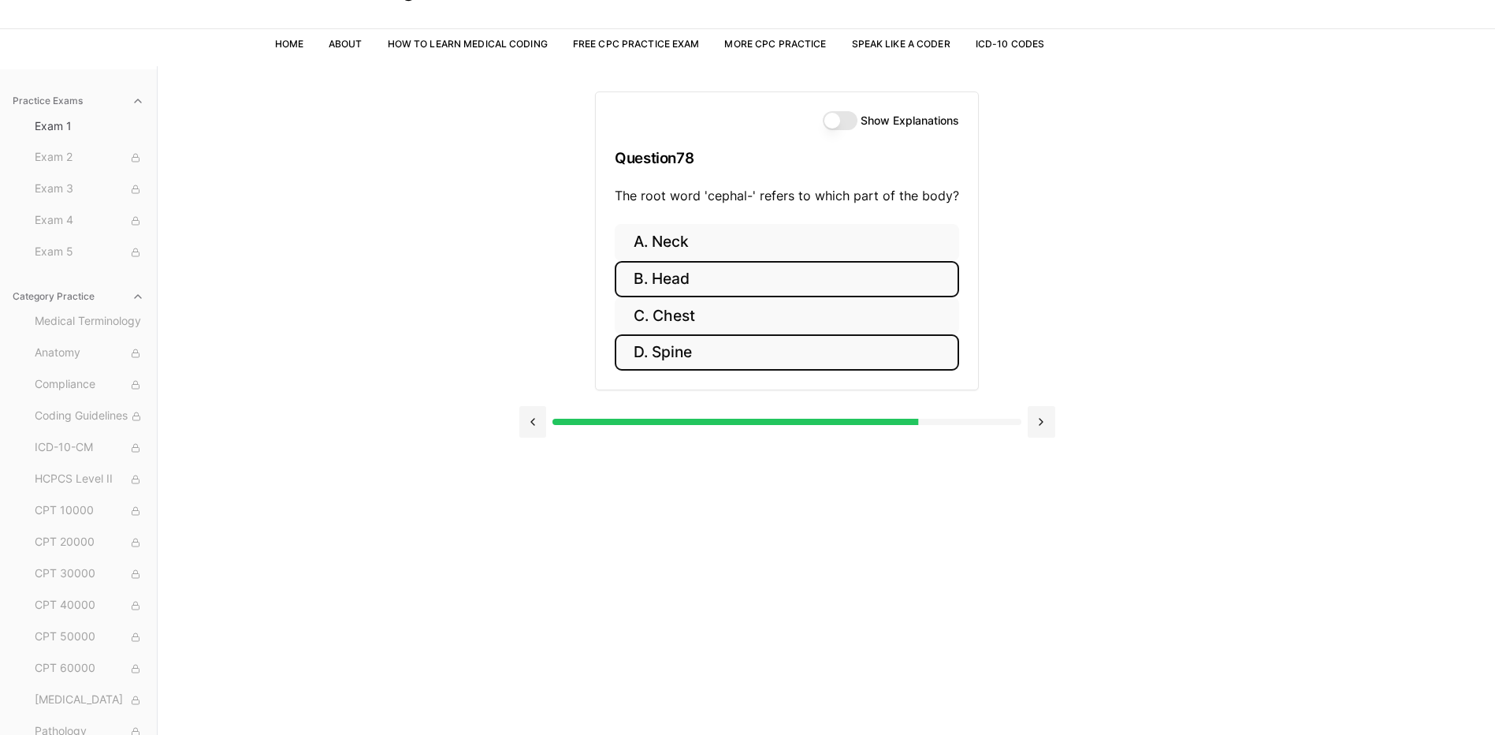
click at [651, 273] on button "B. Head" at bounding box center [787, 279] width 344 height 37
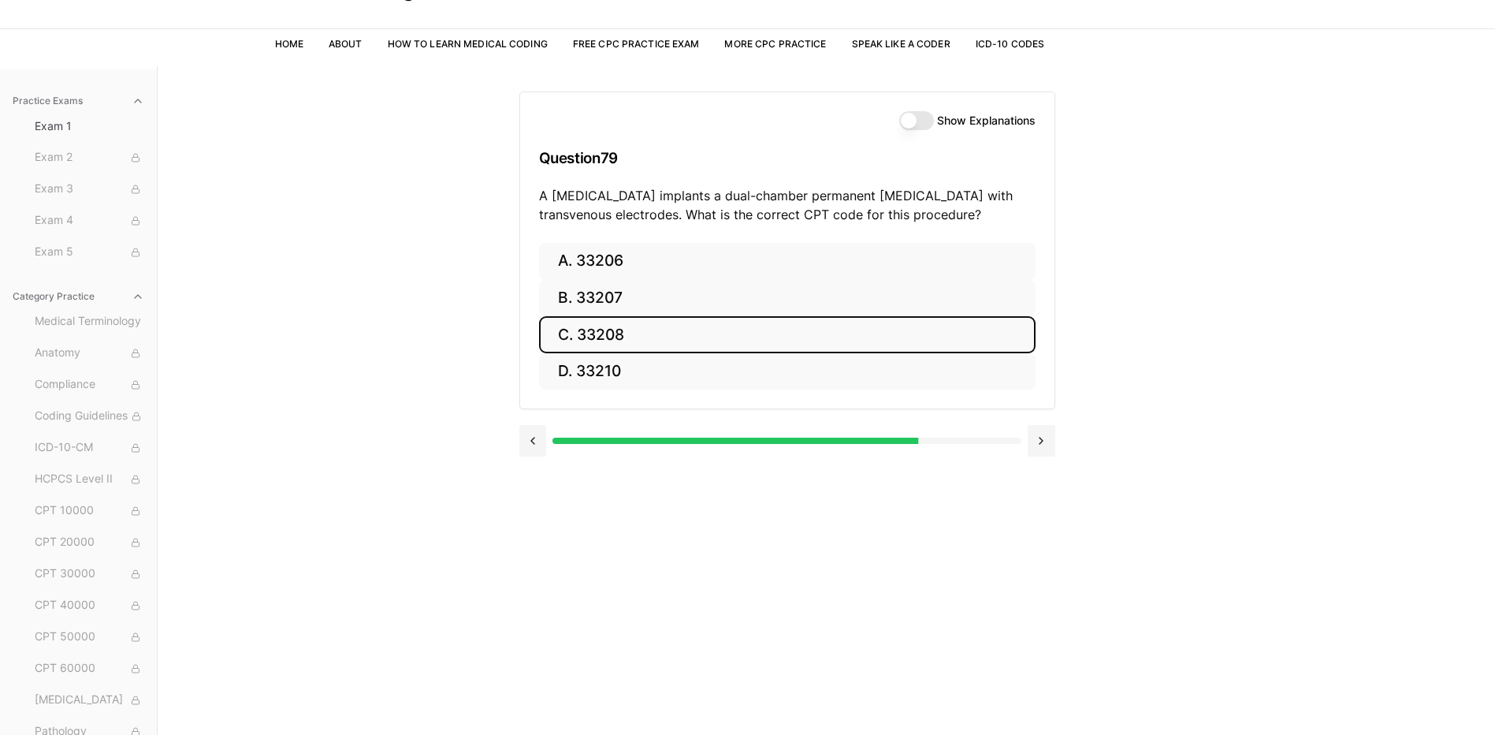
click at [633, 326] on button "C. 33208" at bounding box center [787, 334] width 497 height 37
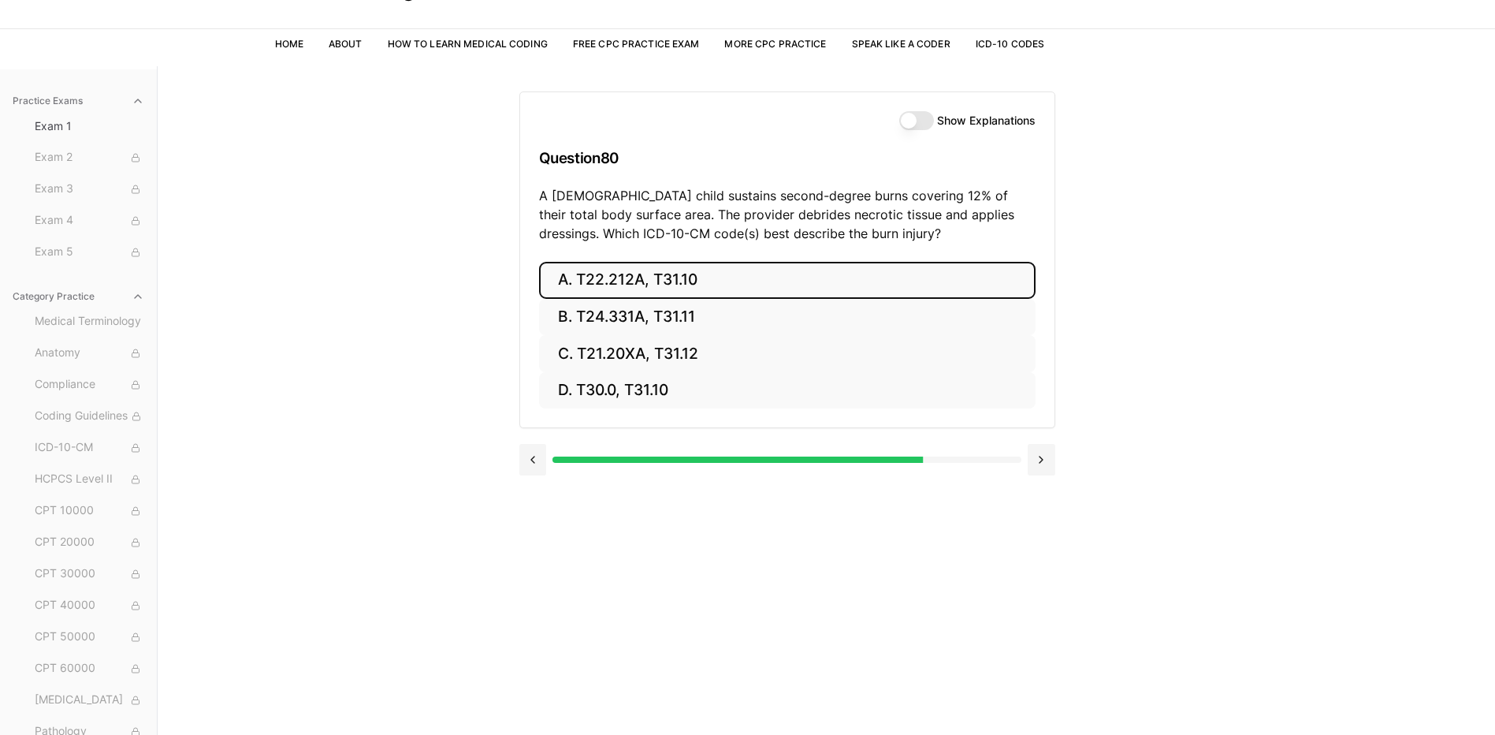
click at [630, 288] on button "A. T22.212A, T31.10" at bounding box center [787, 280] width 497 height 37
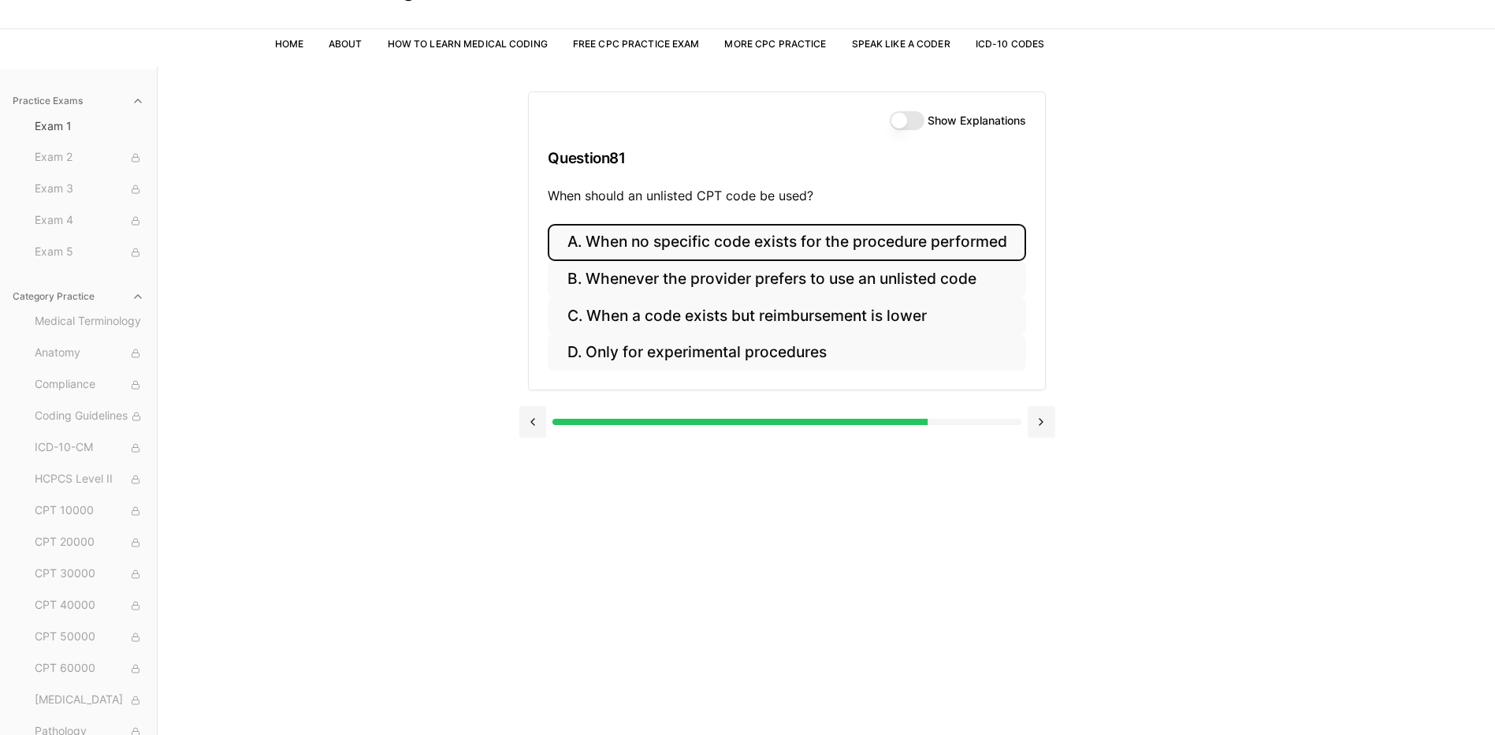
click at [645, 251] on button "A. When no specific code exists for the procedure performed" at bounding box center [787, 242] width 478 height 37
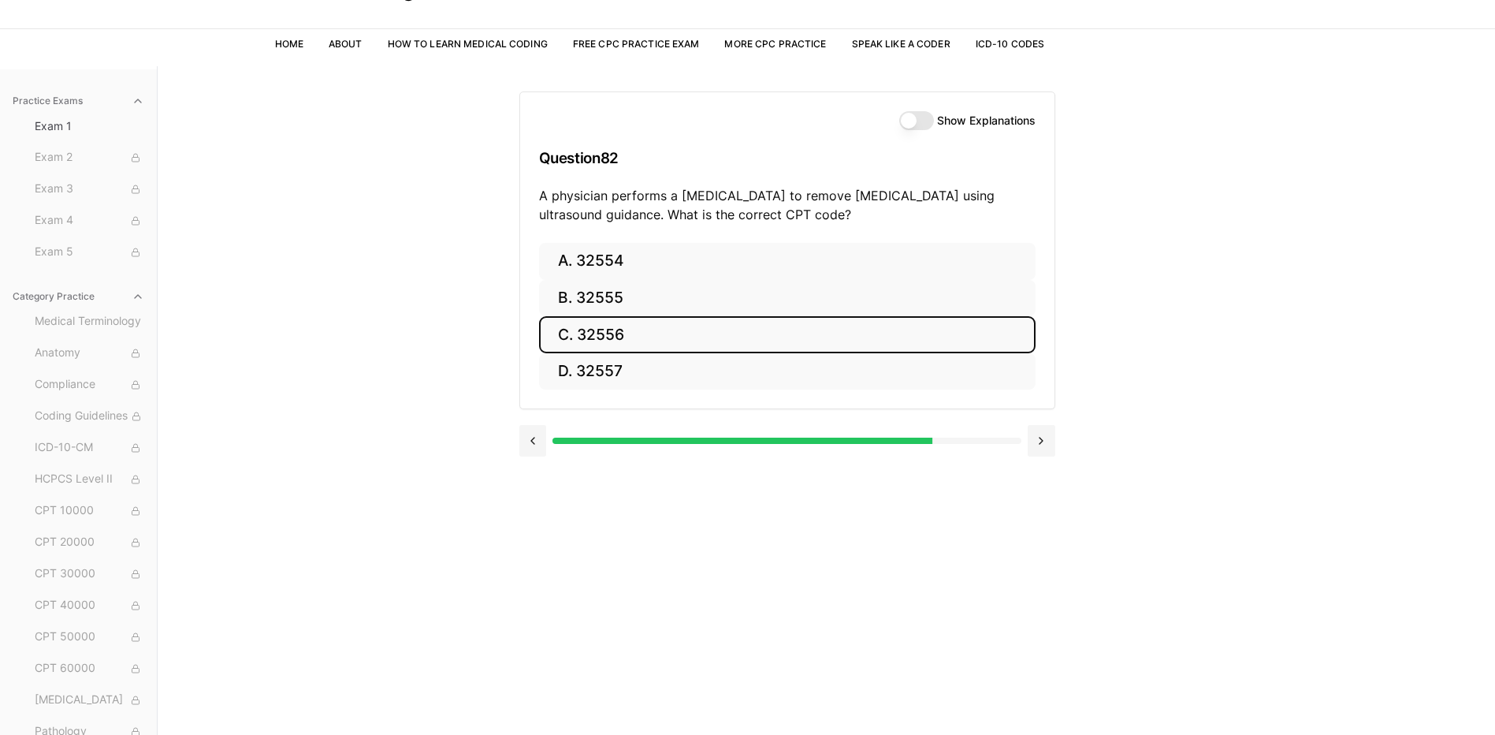
click at [623, 340] on button "C. 32556" at bounding box center [787, 334] width 497 height 37
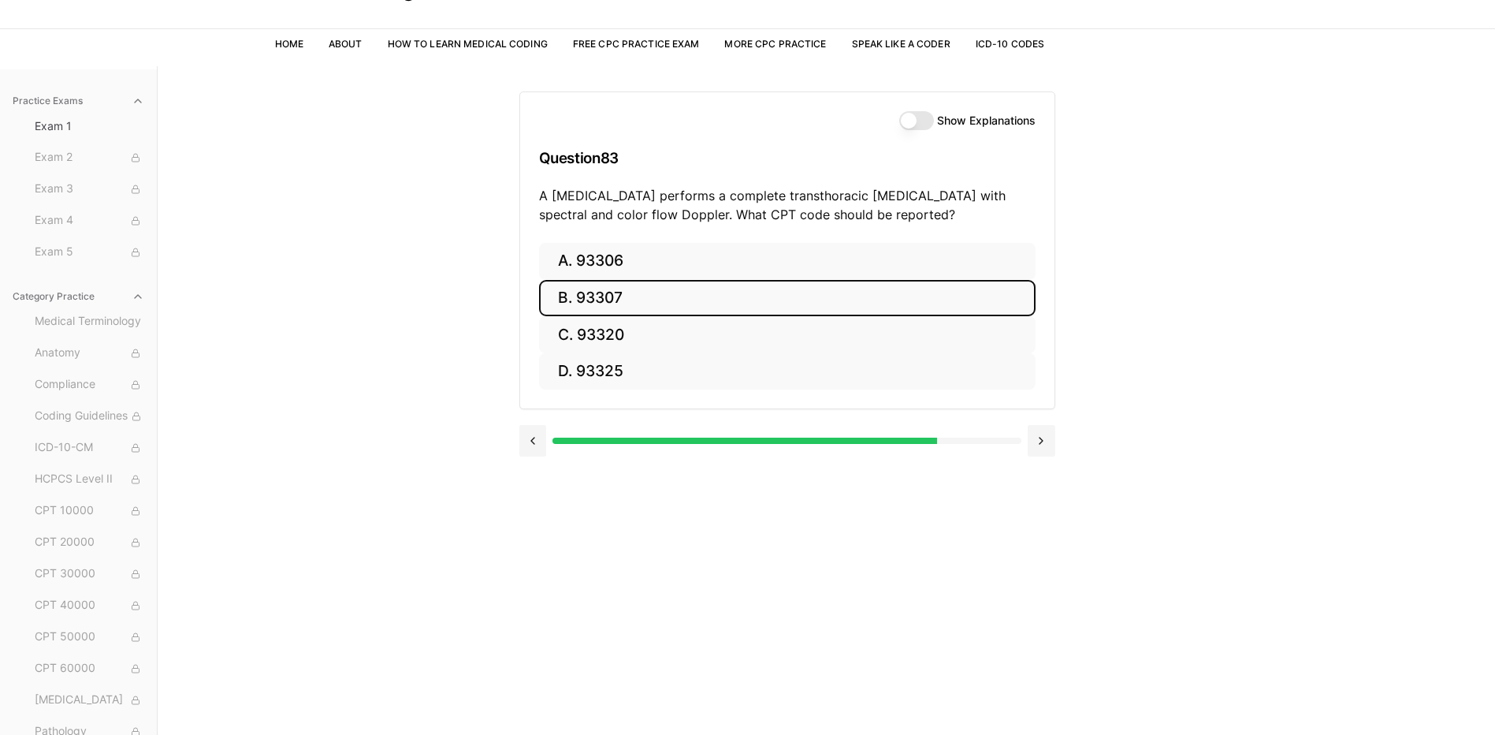
click at [619, 288] on button "B. 93307" at bounding box center [787, 298] width 497 height 37
click at [615, 297] on button "B. 35390" at bounding box center [787, 298] width 497 height 37
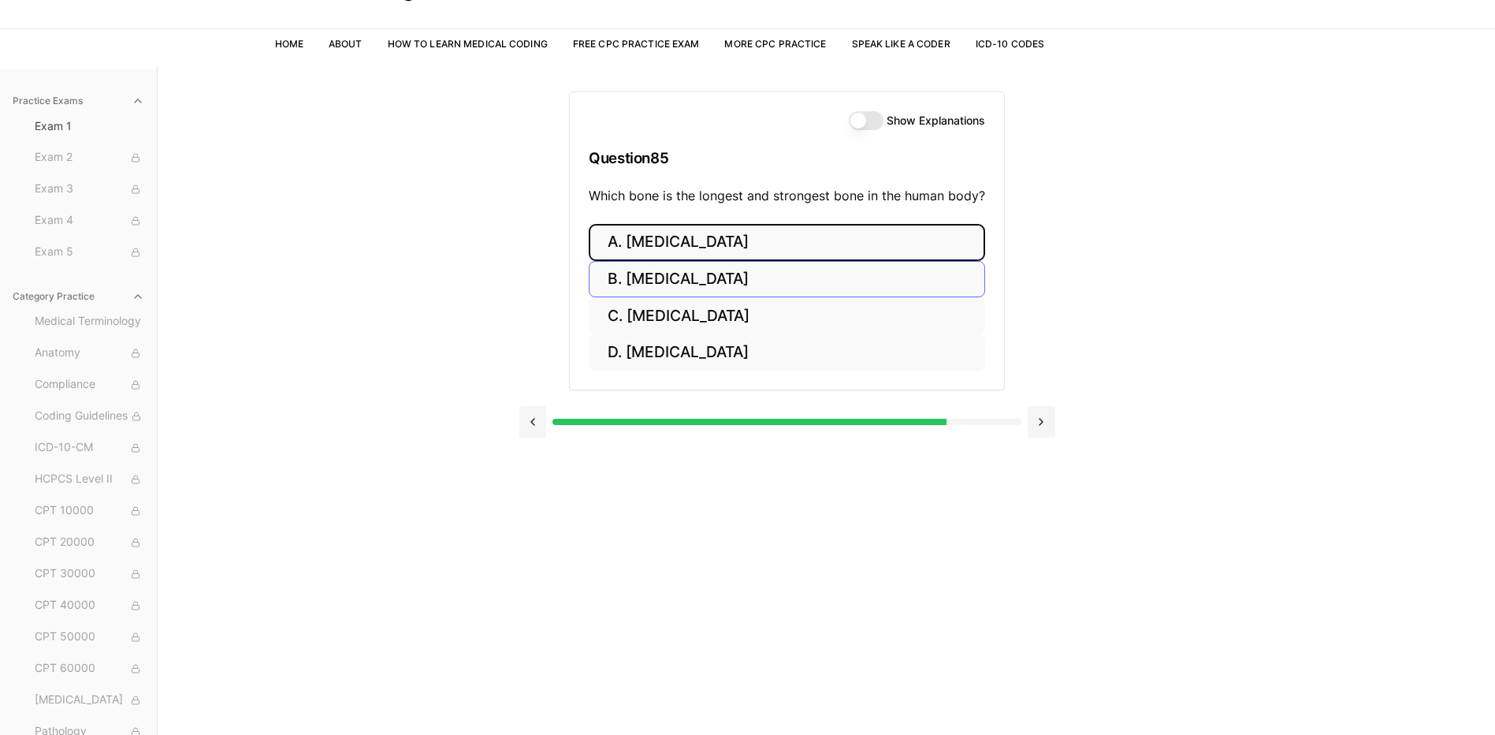
drag, startPoint x: 615, startPoint y: 248, endPoint x: 623, endPoint y: 276, distance: 28.9
click at [623, 276] on div "A. Humerus B. Femur C. Tibia D. Fibula" at bounding box center [787, 297] width 396 height 147
click at [623, 276] on button "B. Femur" at bounding box center [787, 279] width 396 height 37
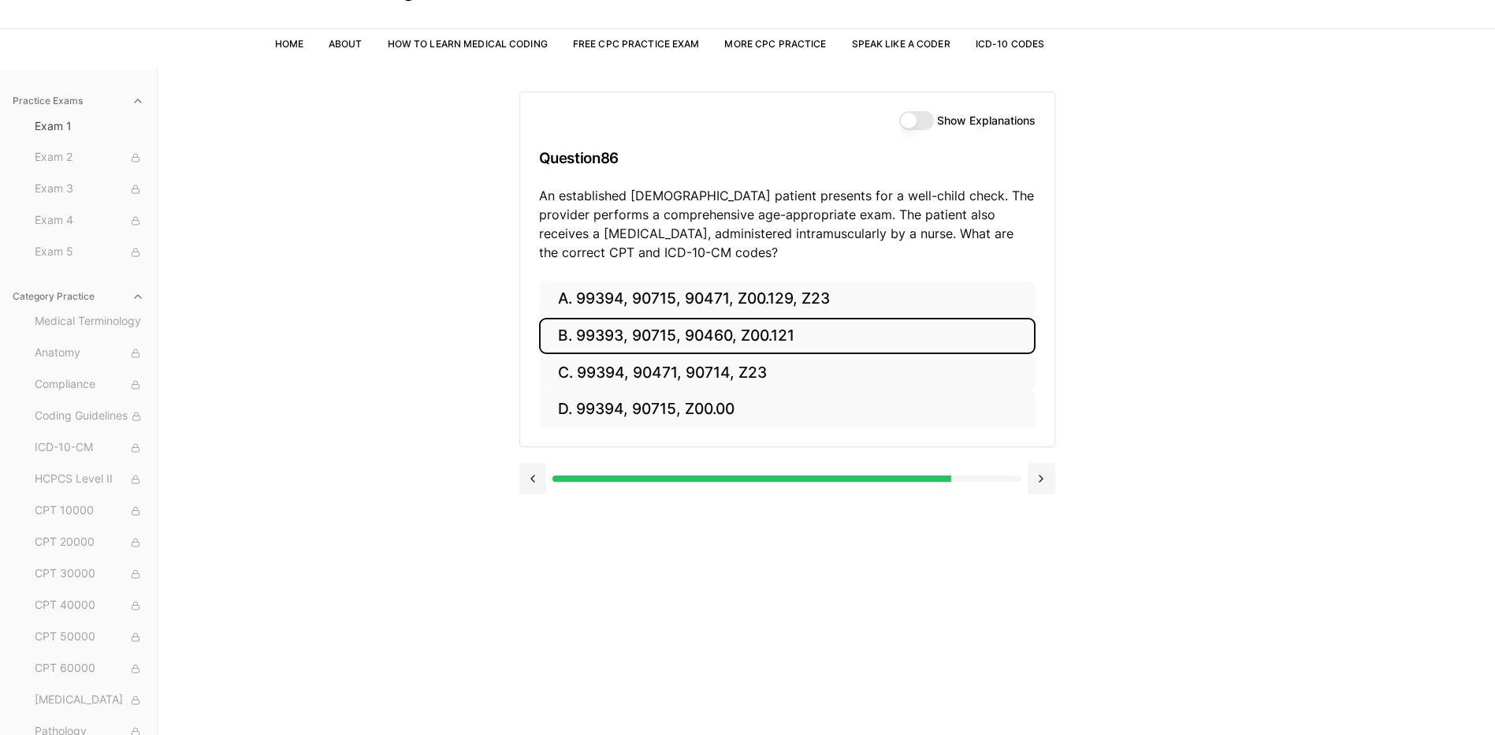
click at [611, 335] on button "B. 99393, 90715, 90460, Z00.121" at bounding box center [787, 336] width 497 height 37
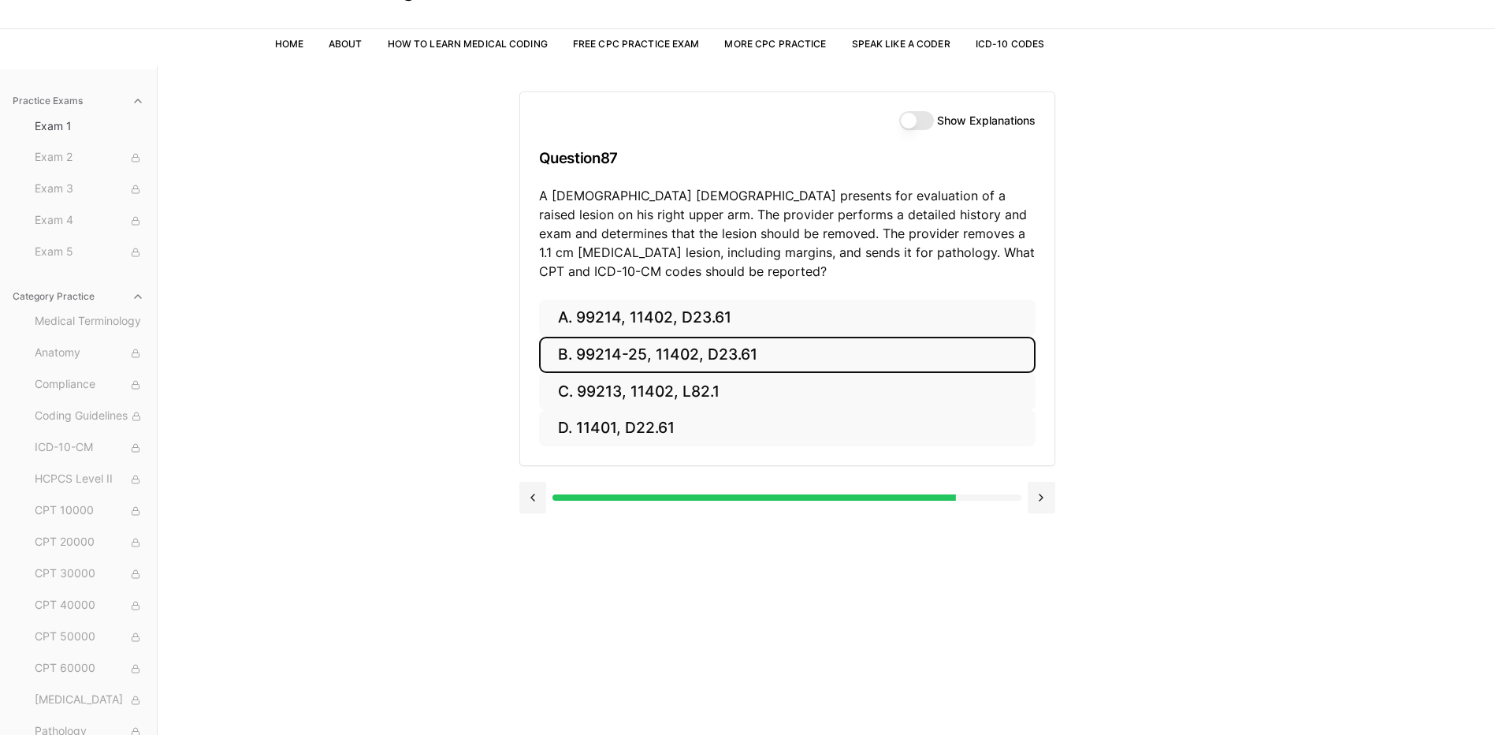
click at [615, 351] on button "B. 99214-25, 11402, D23.61" at bounding box center [787, 355] width 497 height 37
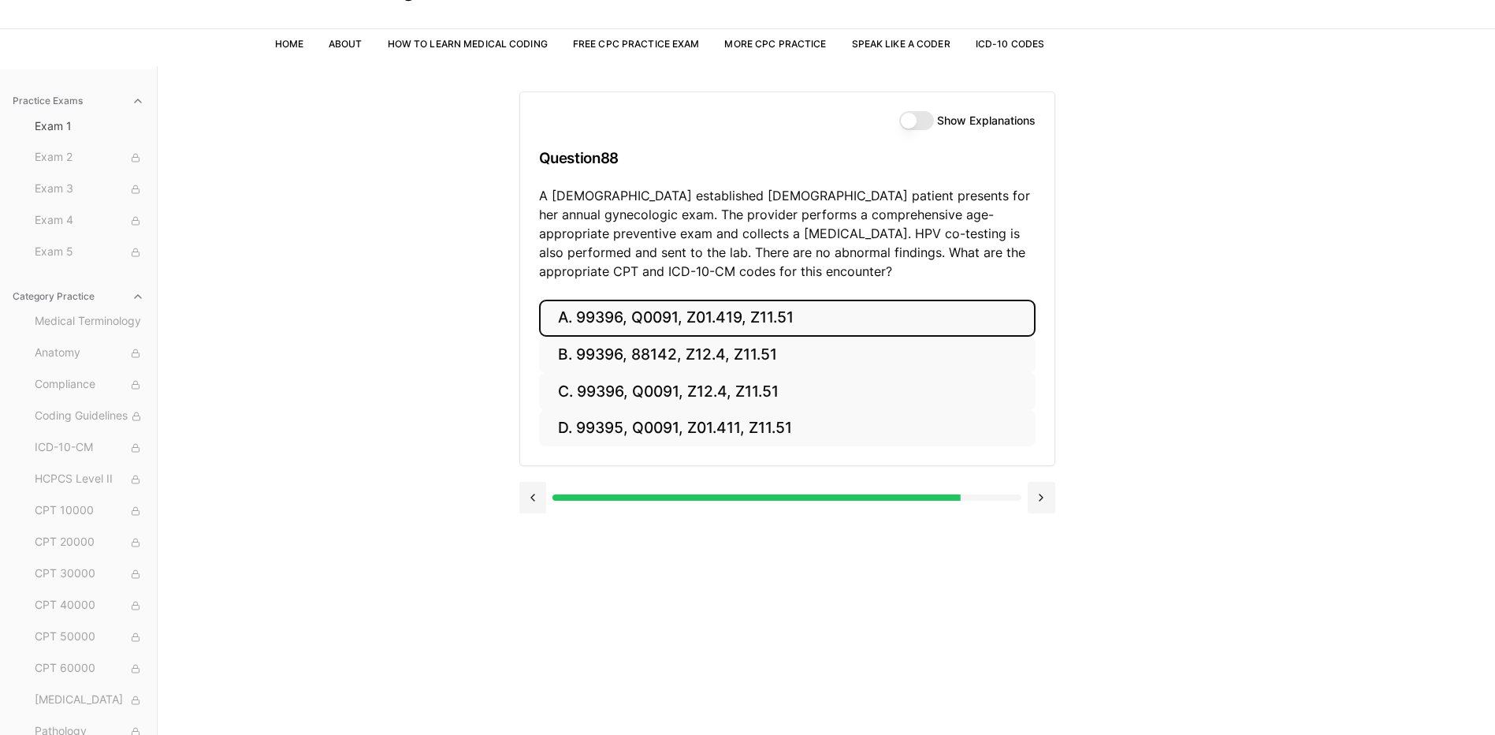
click at [609, 322] on button "A. 99396, Q0091, Z01.419, Z11.51" at bounding box center [787, 317] width 497 height 37
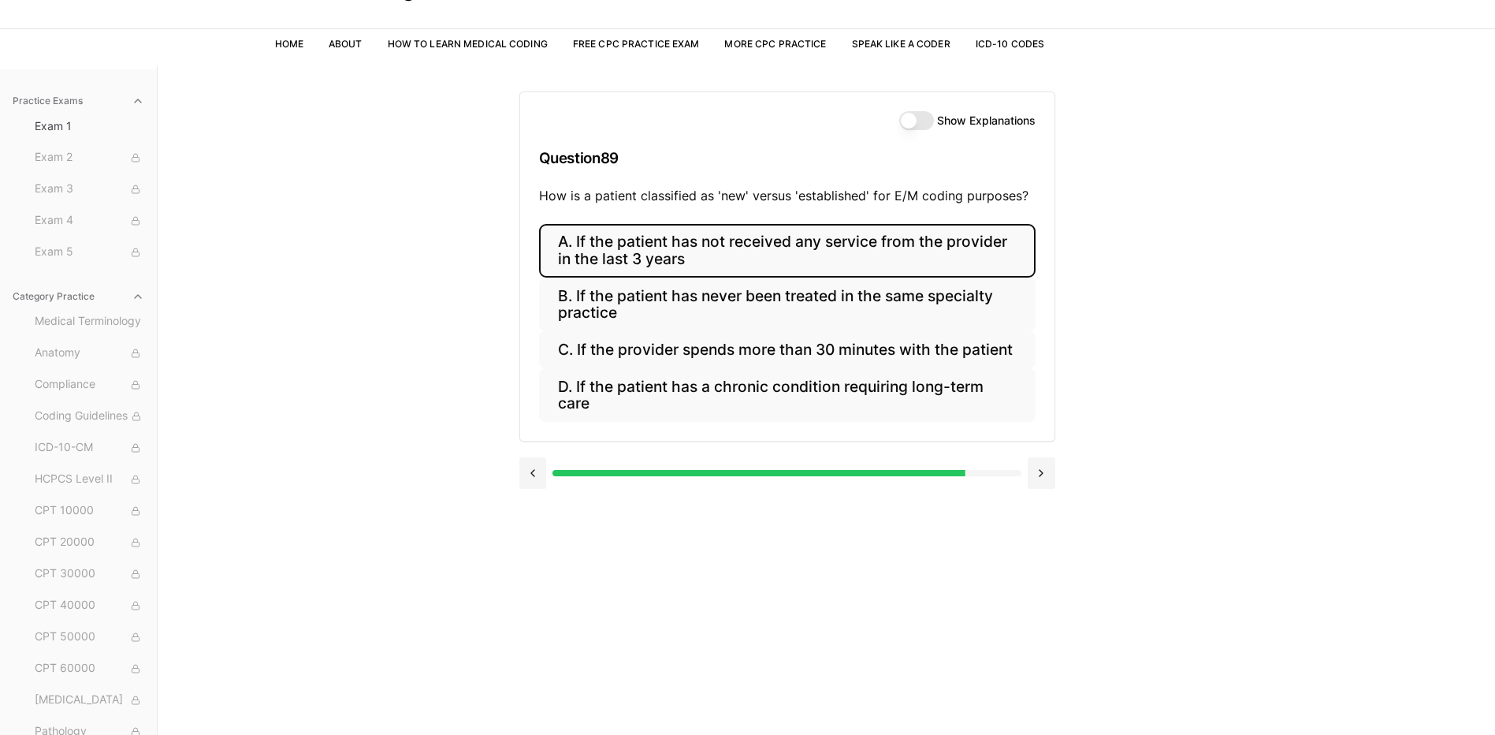
click at [571, 269] on button "A. If the patient has not received any service from the provider in the last 3 …" at bounding box center [787, 251] width 497 height 54
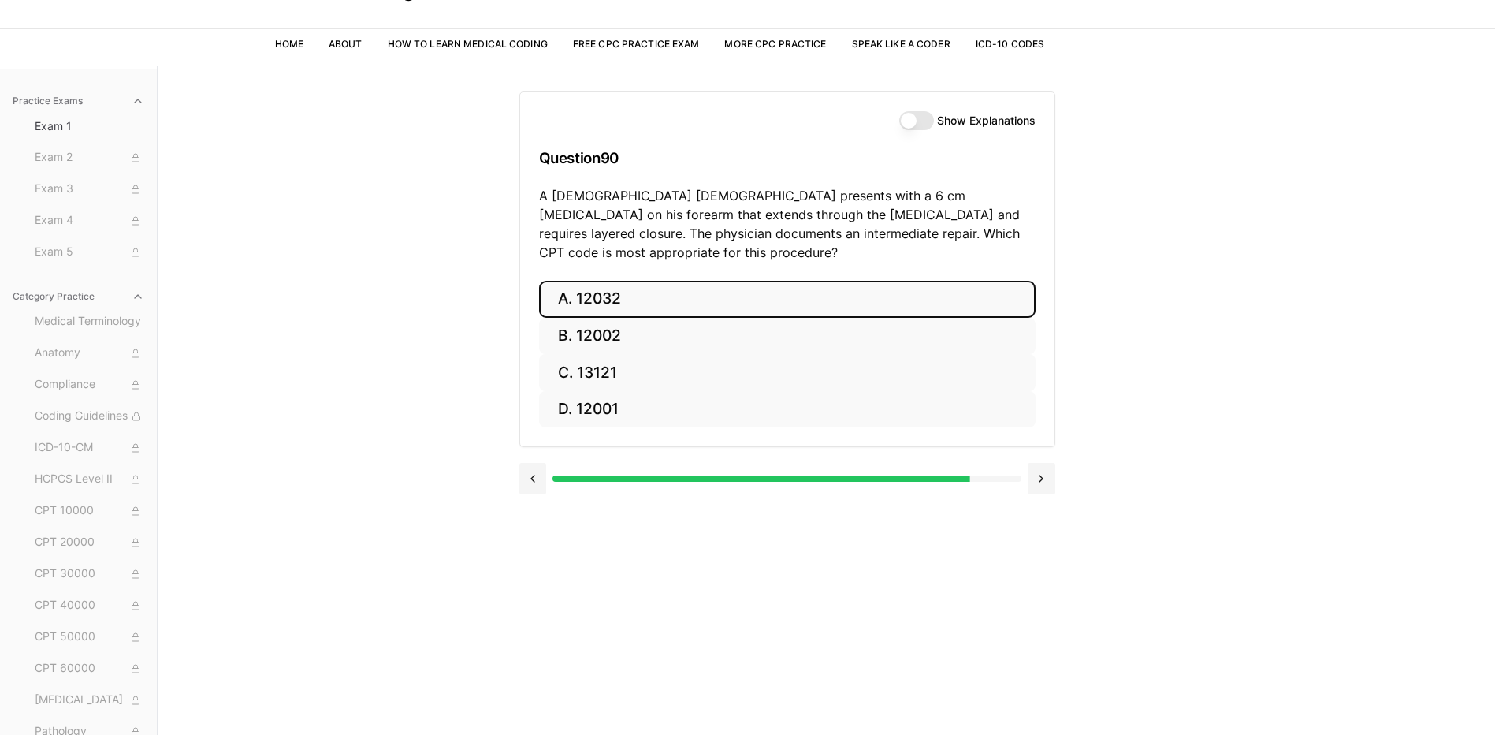
click at [574, 288] on button "A. 12032" at bounding box center [787, 299] width 497 height 37
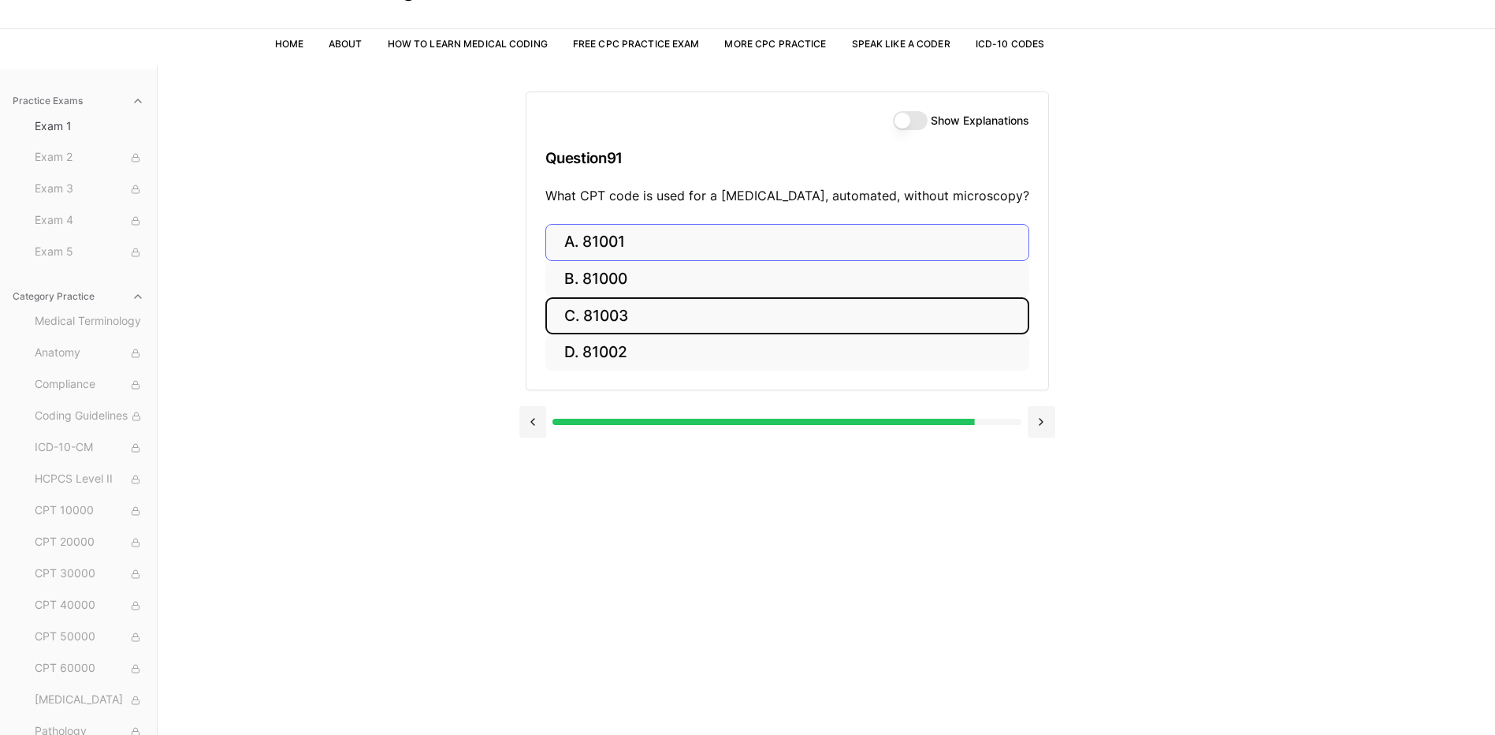
click at [597, 310] on button "C. 81003" at bounding box center [787, 315] width 484 height 37
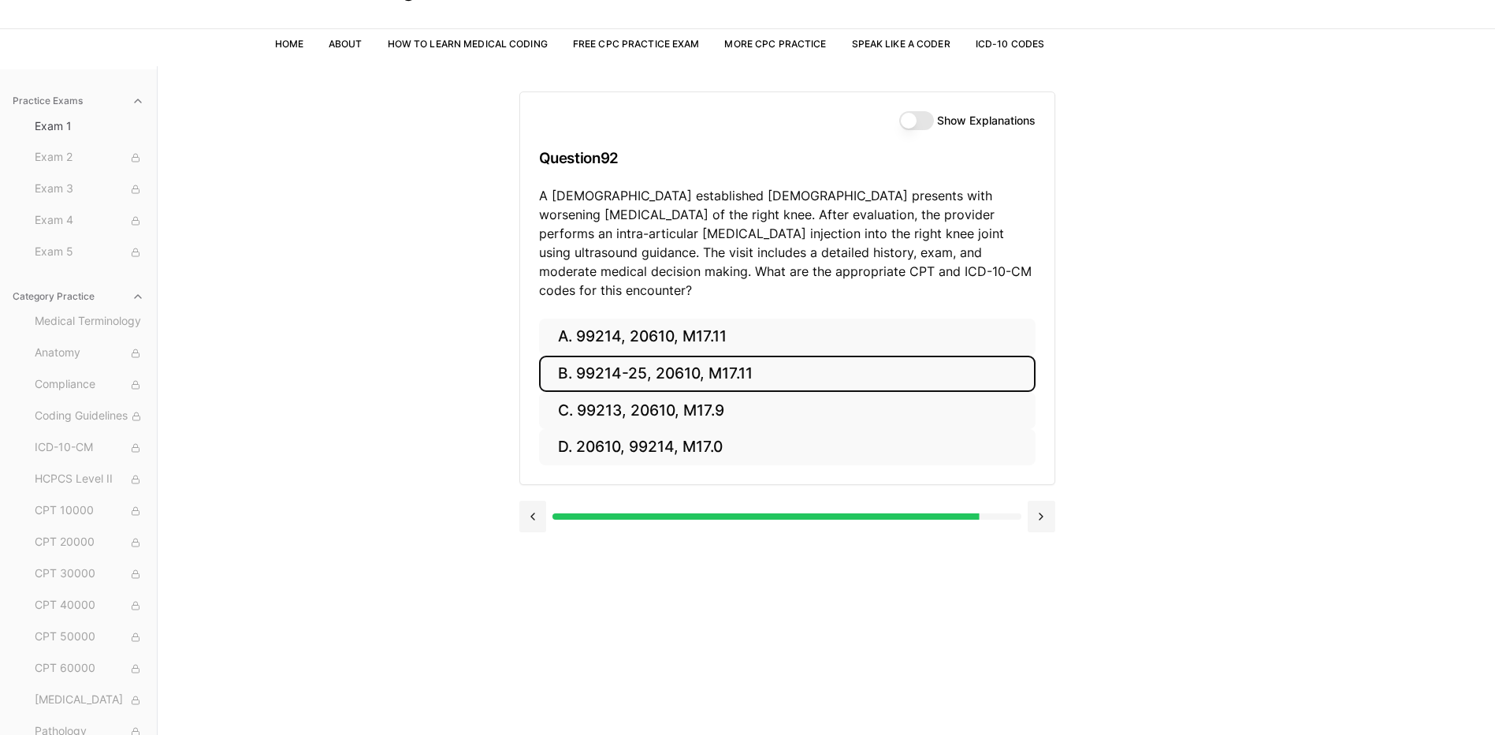
click at [601, 357] on button "B. 99214-25, 20610, M17.11" at bounding box center [787, 373] width 497 height 37
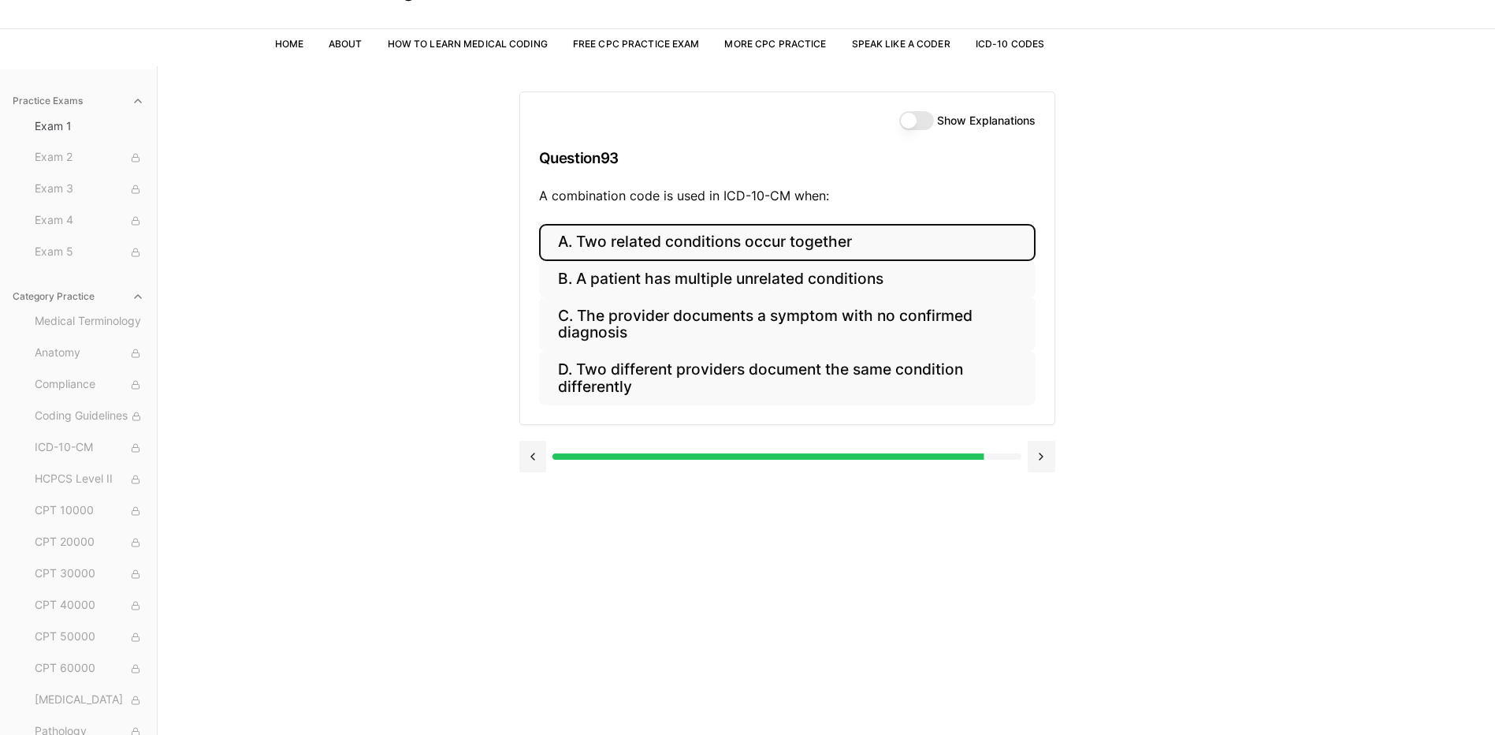
click at [586, 251] on button "A. Two related conditions occur together" at bounding box center [787, 242] width 497 height 37
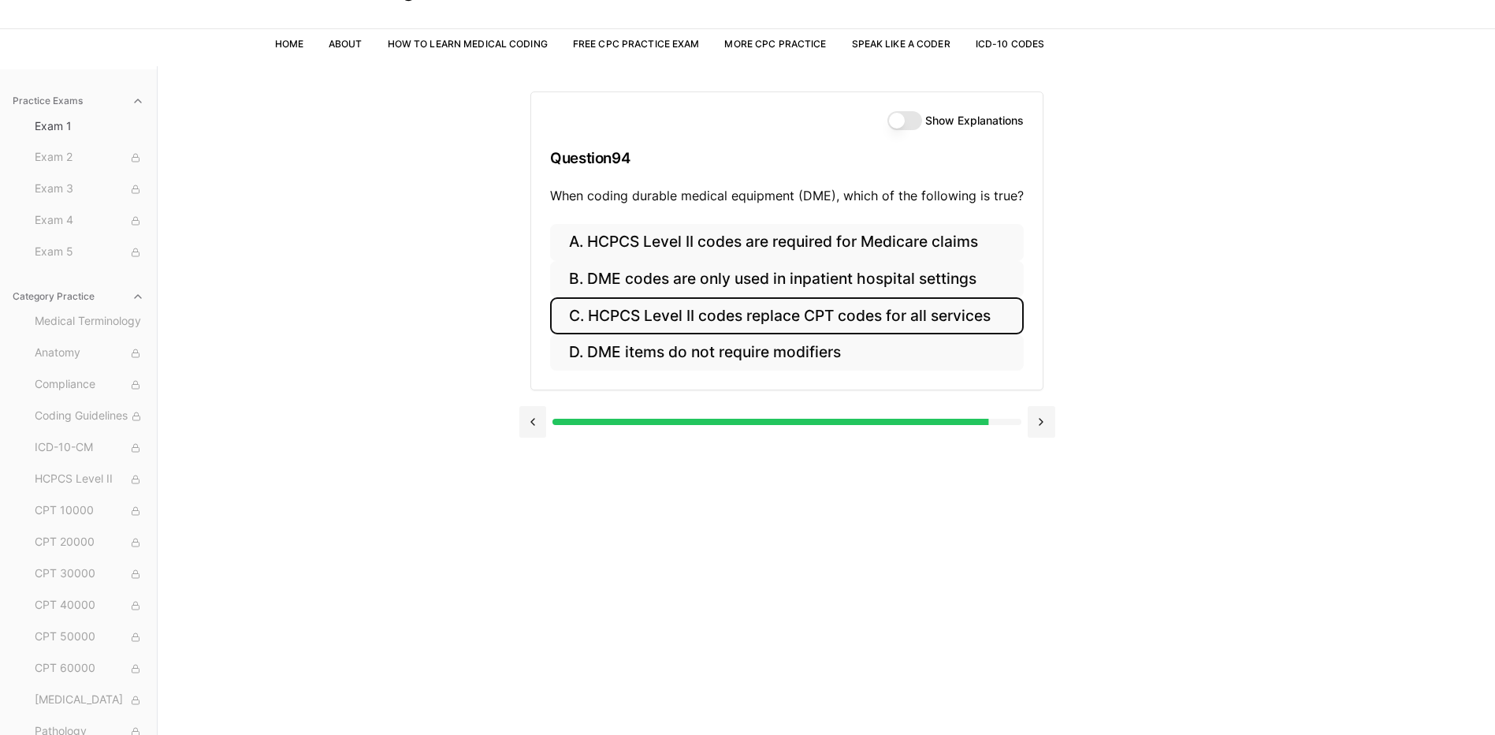
click at [581, 322] on button "C. HCPCS Level II codes replace CPT codes for all services" at bounding box center [787, 315] width 474 height 37
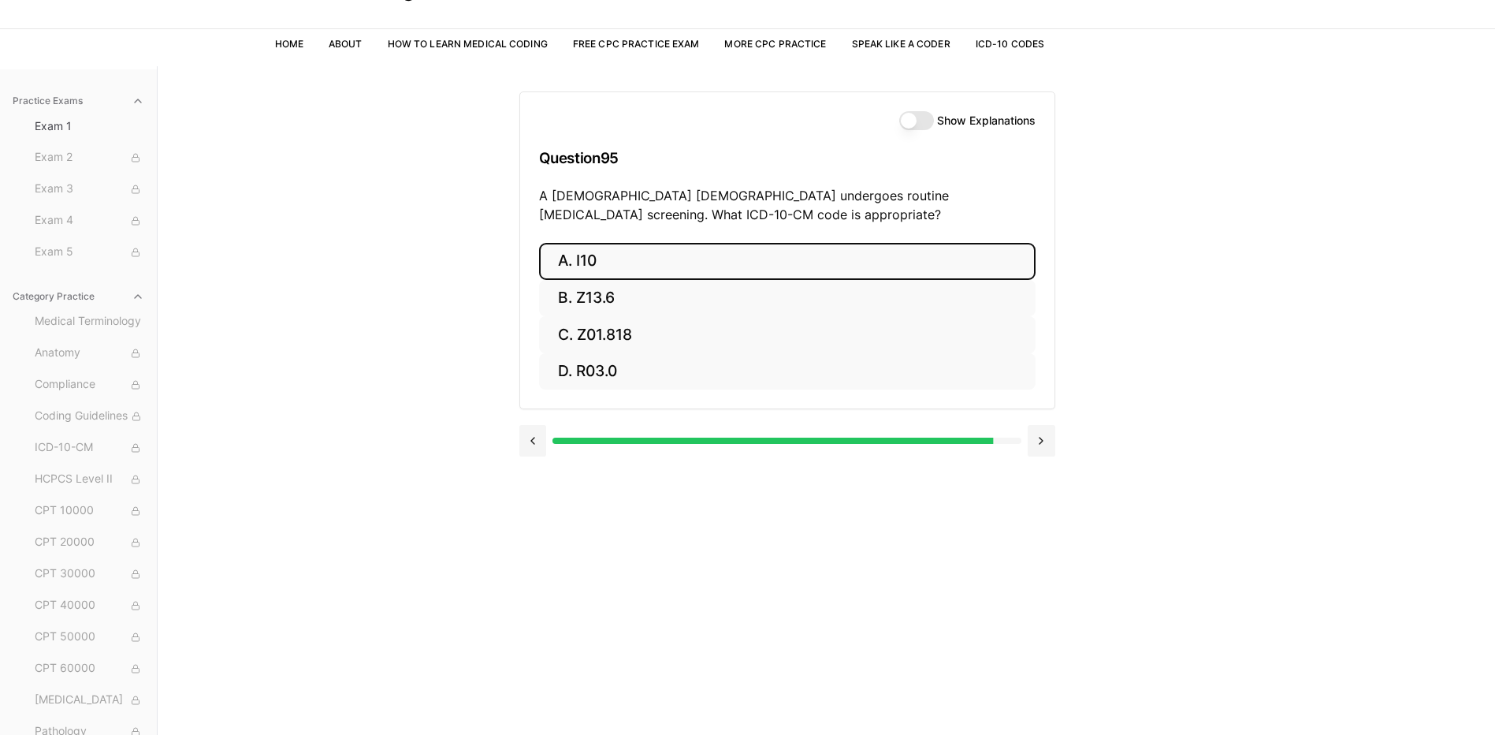
click at [577, 273] on button "A. I10" at bounding box center [787, 261] width 497 height 37
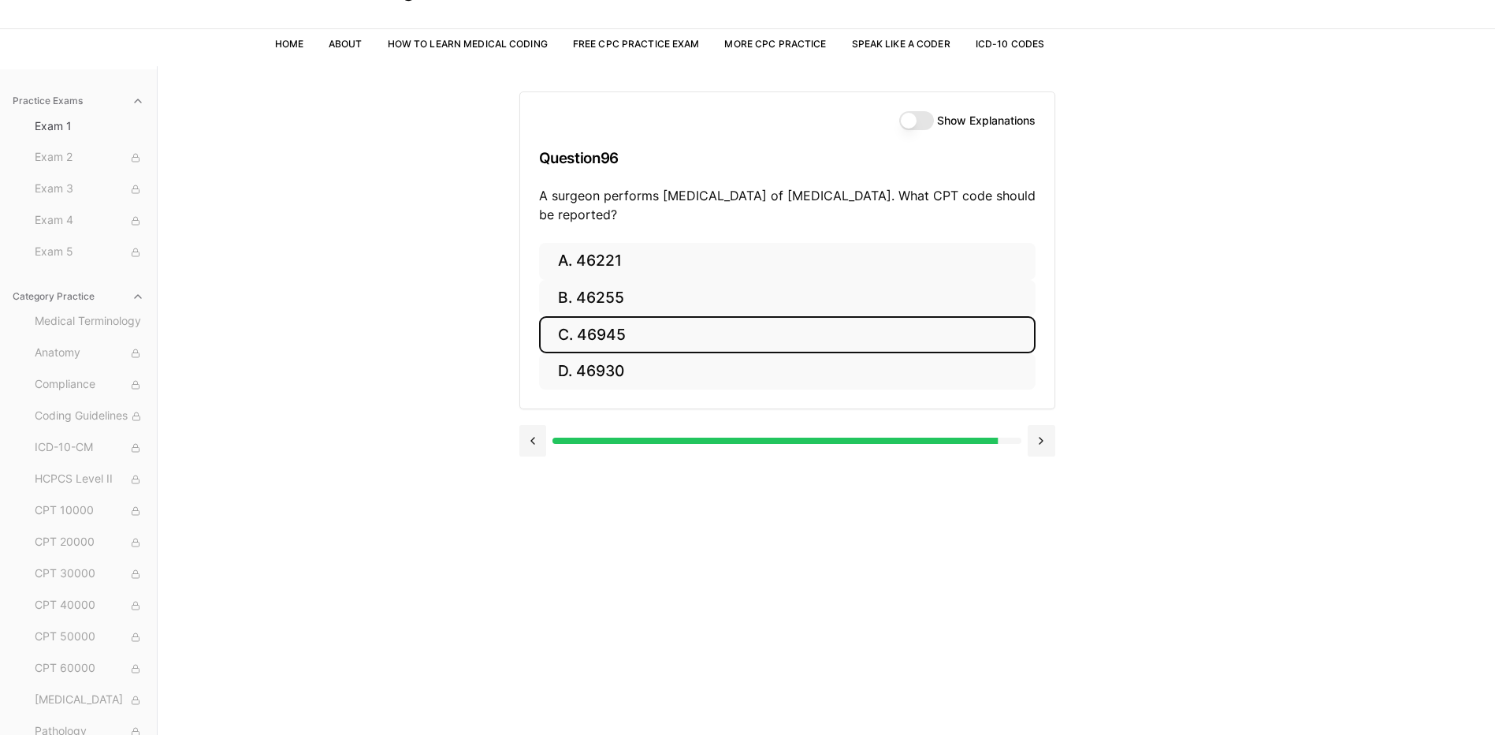
click at [670, 330] on button "C. 46945" at bounding box center [787, 334] width 497 height 37
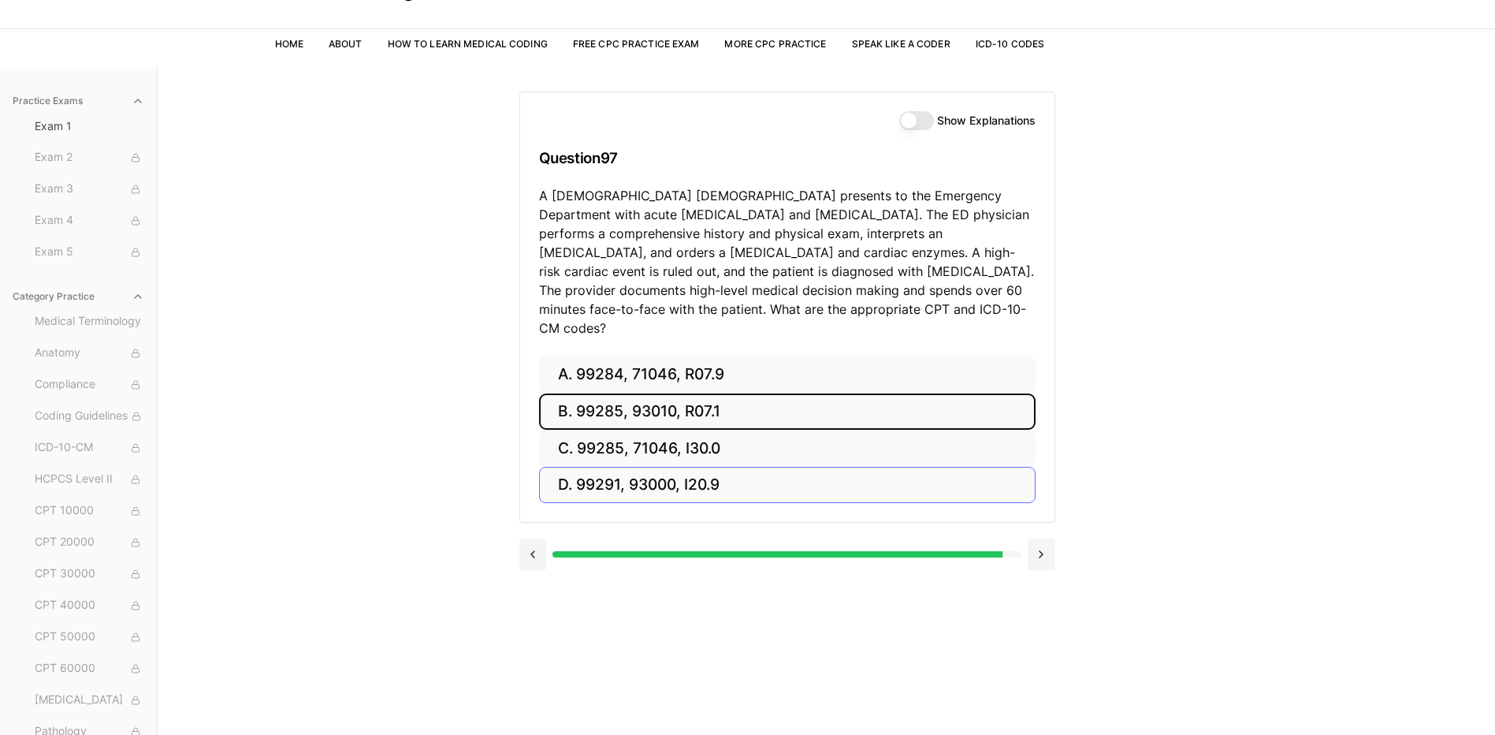
click at [685, 393] on button "B. 99285, 93010, R07.1" at bounding box center [787, 411] width 497 height 37
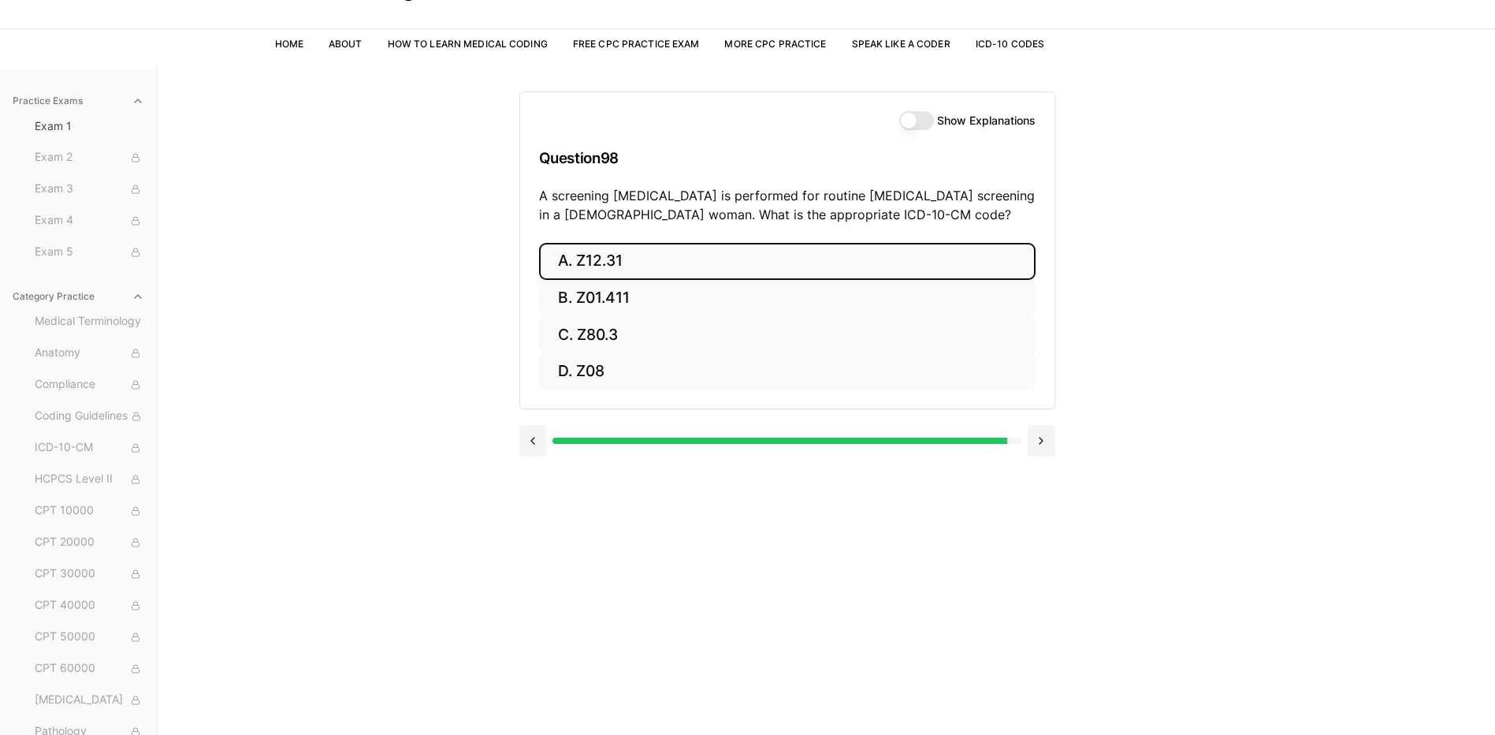
click at [621, 268] on button "A. Z12.31" at bounding box center [787, 261] width 497 height 37
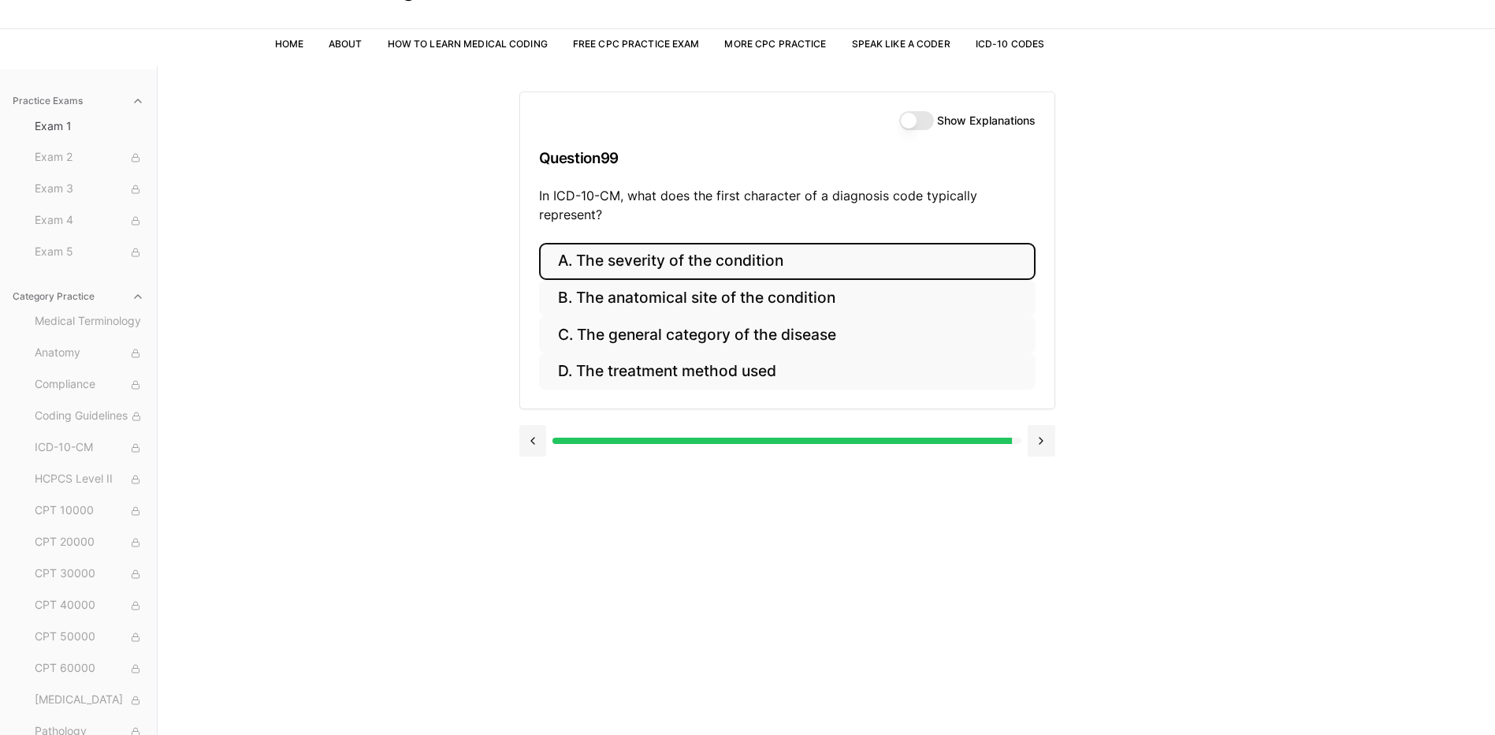
click at [631, 270] on button "A. The severity of the condition" at bounding box center [787, 261] width 497 height 37
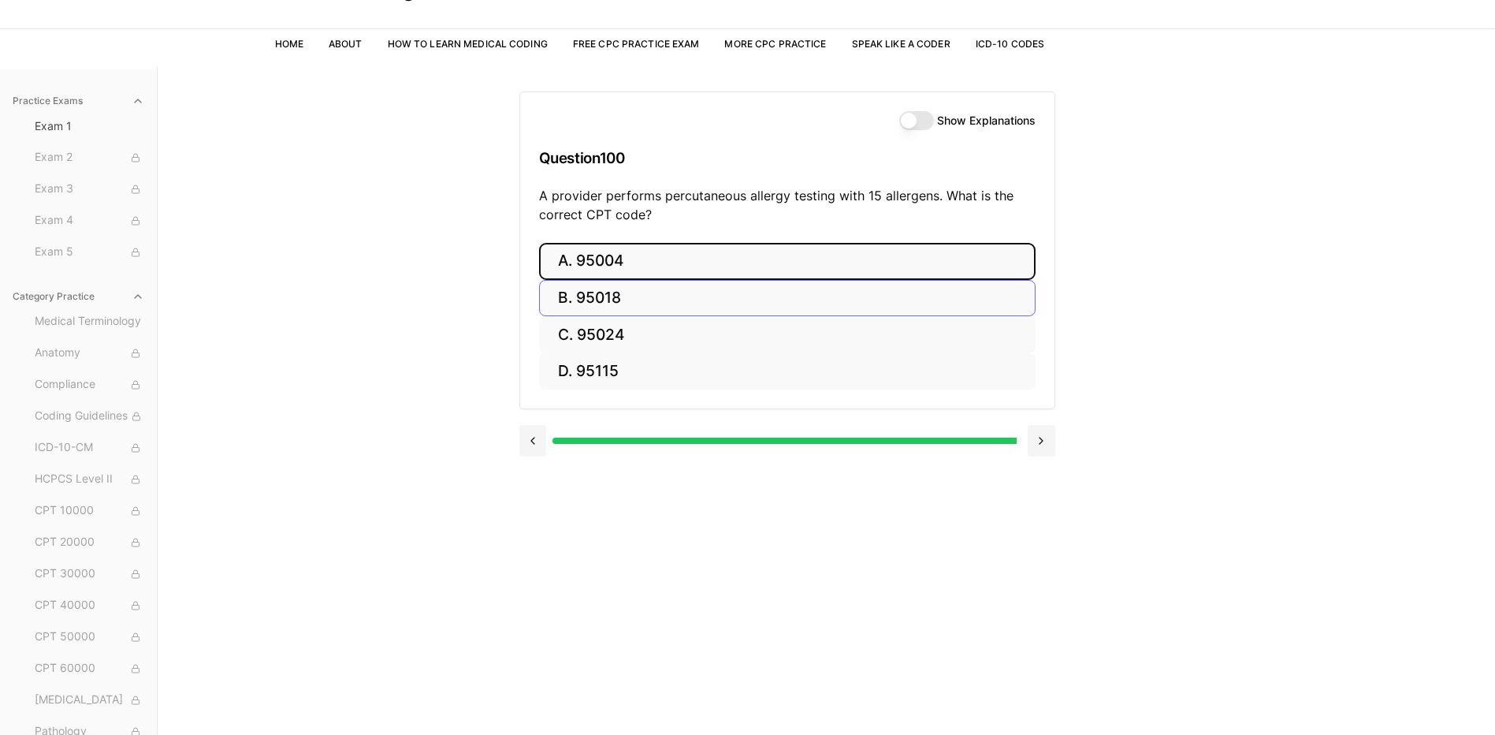
drag, startPoint x: 609, startPoint y: 273, endPoint x: 611, endPoint y: 291, distance: 17.4
click at [611, 291] on div "A. 95004 B. 95018 C. 95024 D. 95115" at bounding box center [787, 316] width 497 height 147
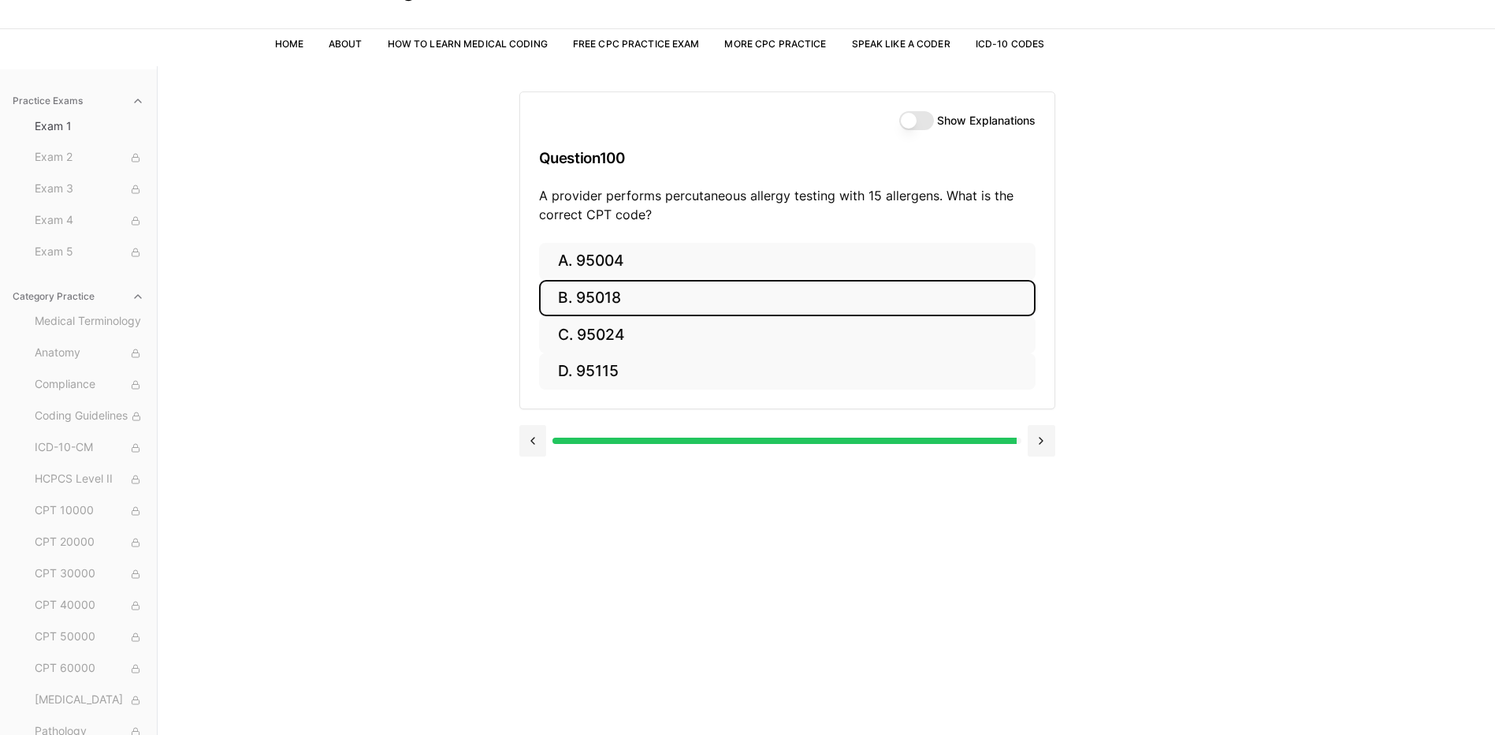
click at [612, 296] on button "B. 95018" at bounding box center [787, 298] width 497 height 37
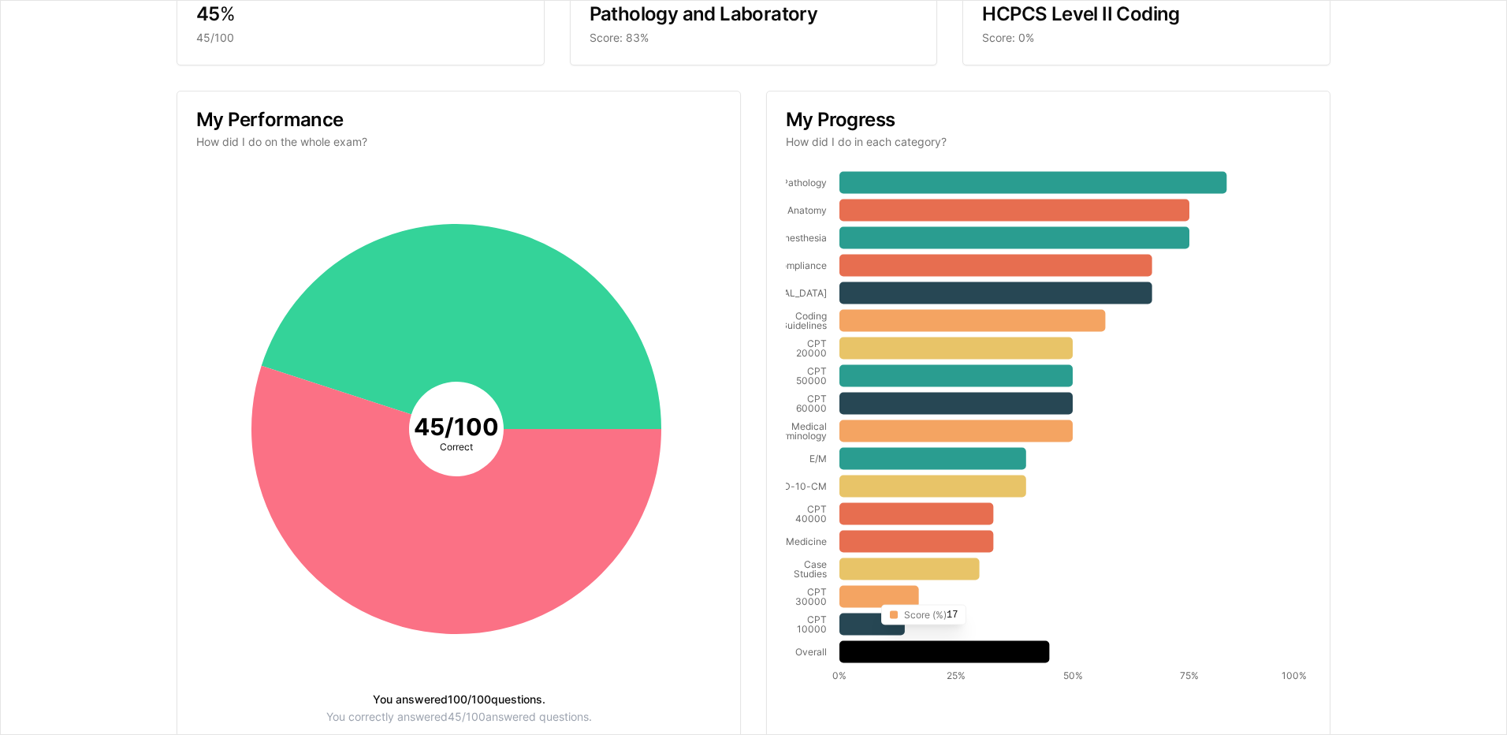
scroll to position [65, 0]
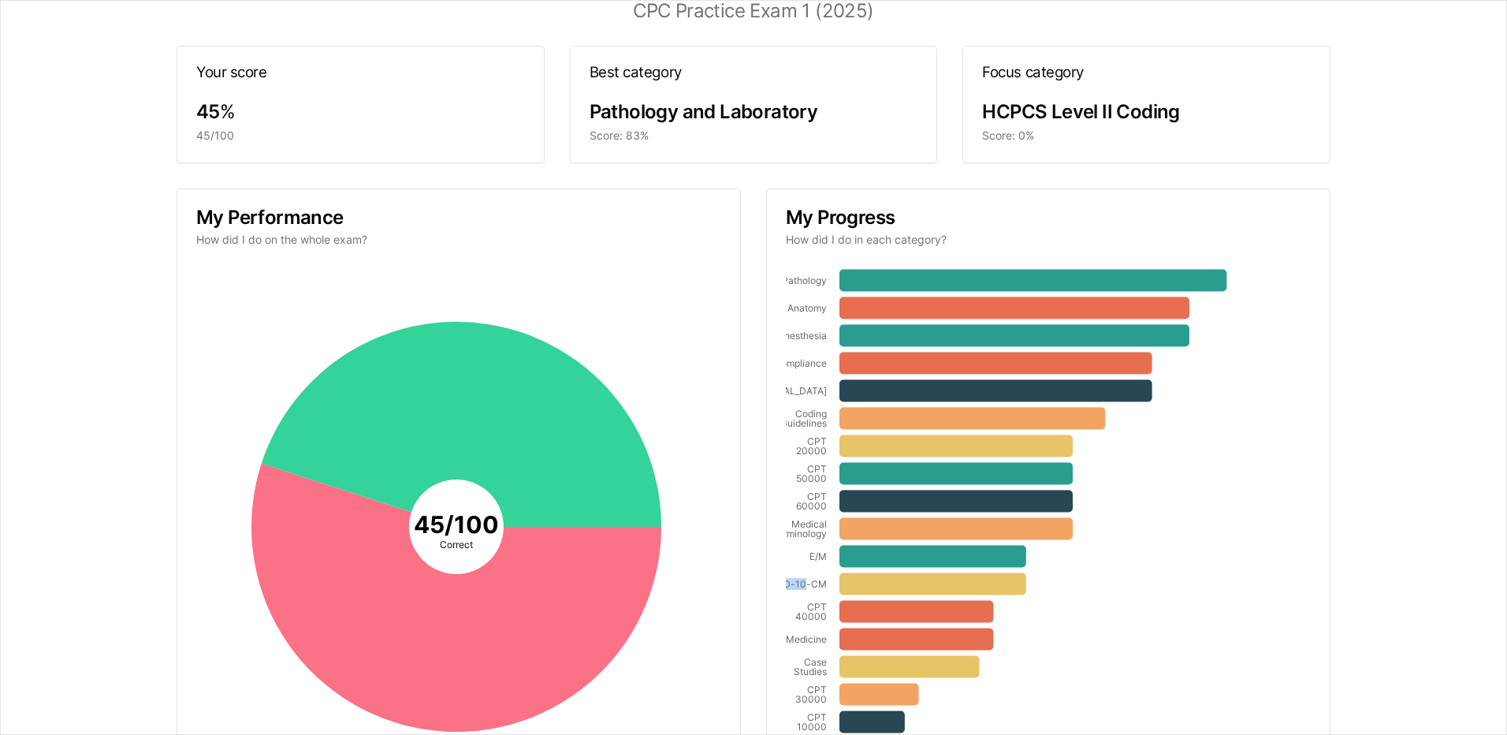
drag, startPoint x: 750, startPoint y: 575, endPoint x: 801, endPoint y: 578, distance: 51.4
click at [801, 578] on div "My Performance How did I do on the whole exam? 45 / 100 Correct You answered 10…" at bounding box center [754, 513] width 1154 height 651
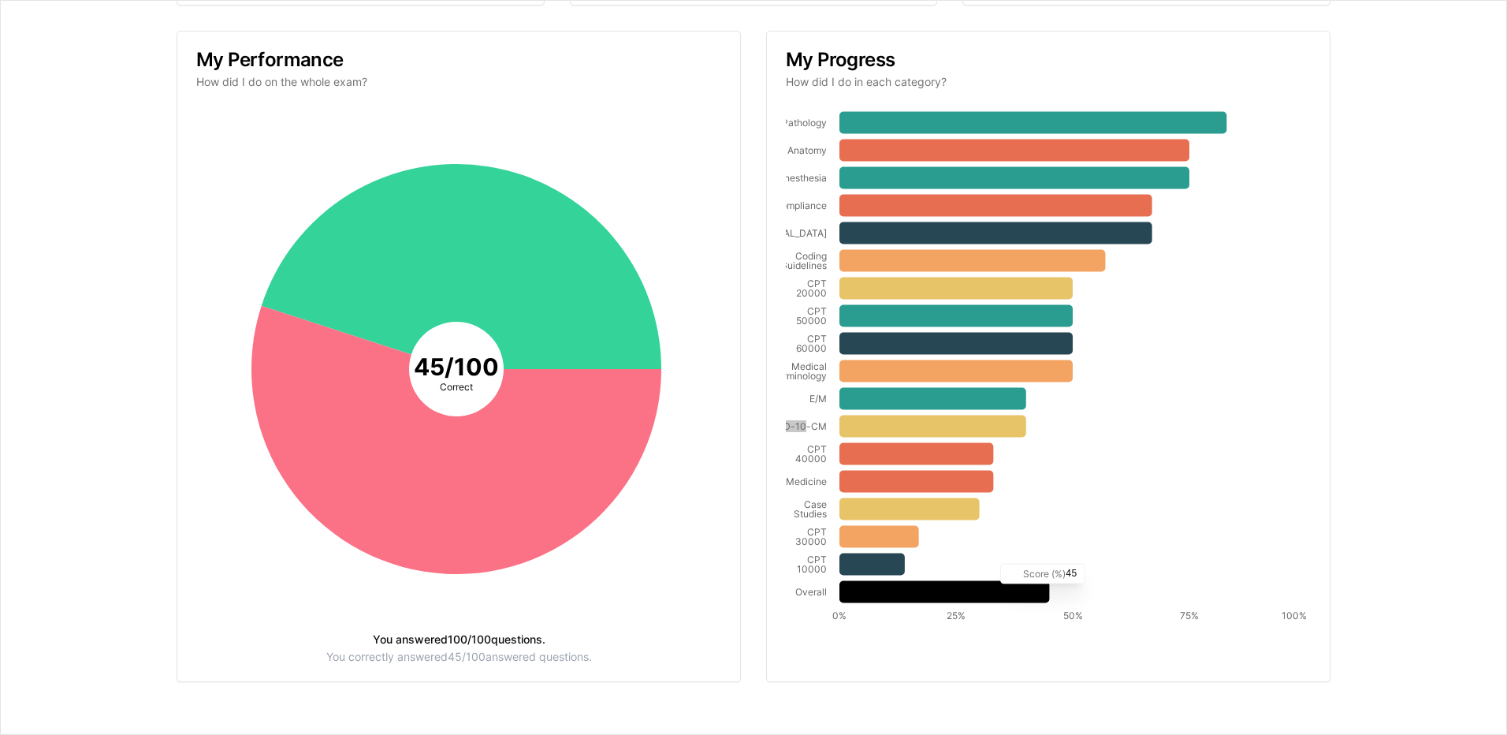
scroll to position [0, 0]
